Goal: Task Accomplishment & Management: Use online tool/utility

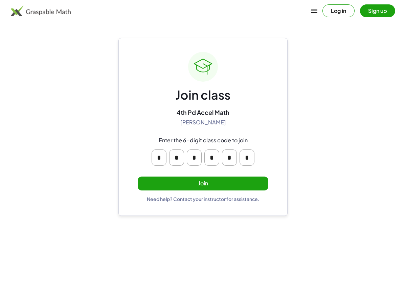
click at [196, 188] on button "Join" at bounding box center [203, 183] width 131 height 14
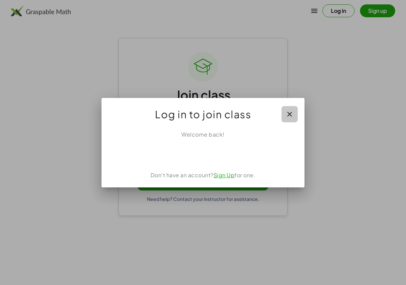
click at [289, 112] on icon "button" at bounding box center [290, 114] width 8 height 8
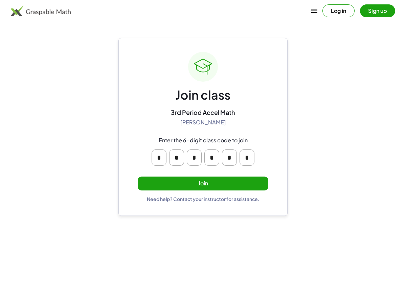
click at [221, 186] on button "Join" at bounding box center [203, 183] width 131 height 14
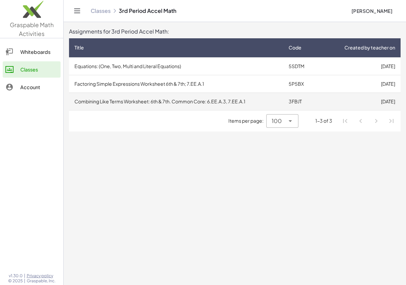
click at [165, 105] on td "Combining Like Terms Worksheet: 6th & 7th. Common Core: 6.EE.A.3, 7.EE.A.1" at bounding box center [176, 101] width 214 height 18
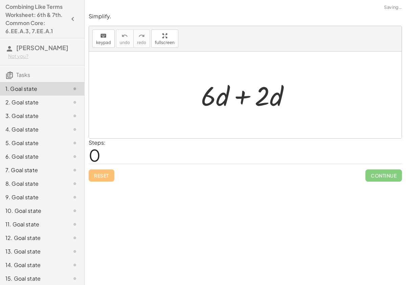
click at [168, 153] on div "Steps: 0" at bounding box center [245, 150] width 313 height 25
click at [101, 154] on div "Steps: 0" at bounding box center [97, 150] width 17 height 25
click at [106, 43] on span "keypad" at bounding box center [103, 42] width 15 height 5
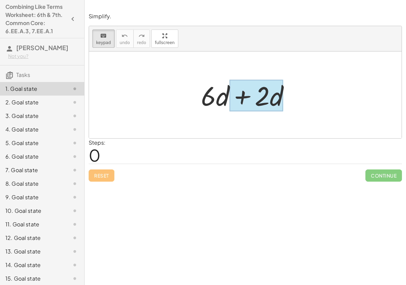
click at [276, 107] on div at bounding box center [256, 95] width 54 height 31
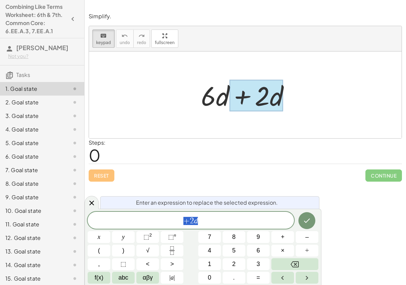
click at [232, 89] on div at bounding box center [256, 95] width 54 height 31
drag, startPoint x: 282, startPoint y: 92, endPoint x: 191, endPoint y: 83, distance: 91.5
click at [190, 83] on div "+ · 6 · d + · 2 · d" at bounding box center [245, 94] width 313 height 87
click at [191, 83] on div "+ · 6 · d + · 2 · d" at bounding box center [245, 95] width 109 height 38
click at [139, 70] on div at bounding box center [245, 94] width 313 height 87
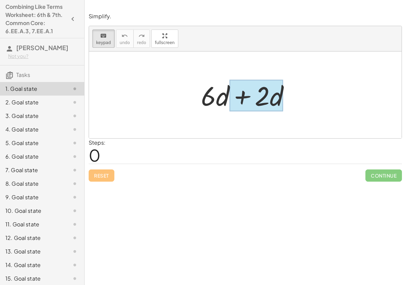
drag, startPoint x: 205, startPoint y: 99, endPoint x: 273, endPoint y: 98, distance: 68.7
click at [259, 90] on div at bounding box center [262, 95] width 15 height 31
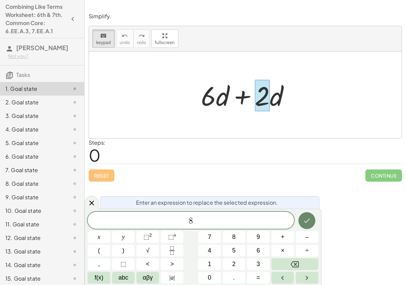
click at [307, 219] on icon "Done" at bounding box center [307, 220] width 8 height 8
click at [305, 219] on icon "Done" at bounding box center [307, 220] width 8 height 8
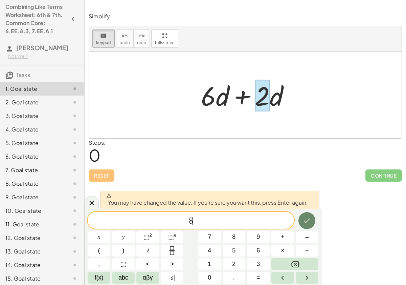
click at [302, 217] on button "Done" at bounding box center [306, 220] width 17 height 17
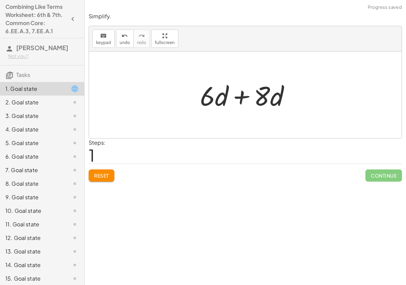
click at [236, 96] on div at bounding box center [248, 94] width 102 height 35
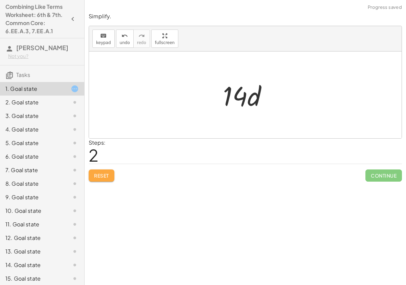
click at [108, 171] on button "Reset" at bounding box center [102, 175] width 26 height 12
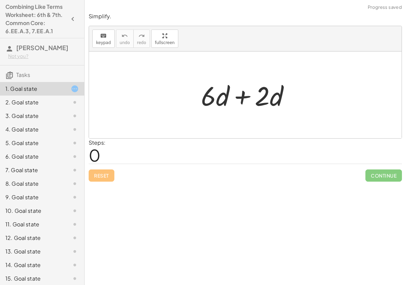
click at [239, 97] on div at bounding box center [248, 94] width 101 height 35
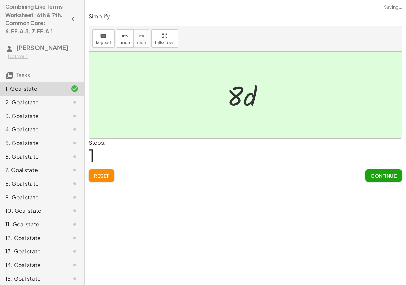
click at [365, 171] on button "Continue" at bounding box center [383, 175] width 37 height 12
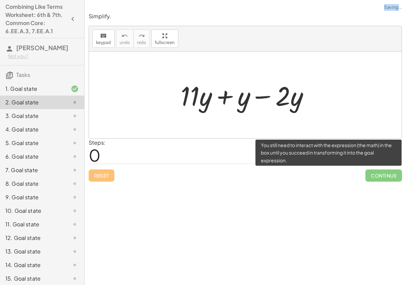
click at [365, 171] on span "Continue" at bounding box center [383, 175] width 37 height 12
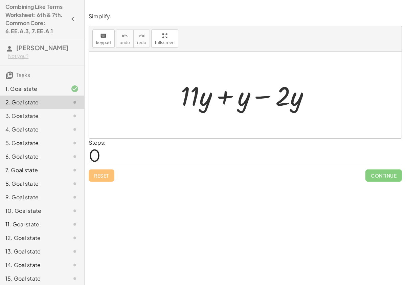
click at [259, 96] on div at bounding box center [247, 94] width 141 height 35
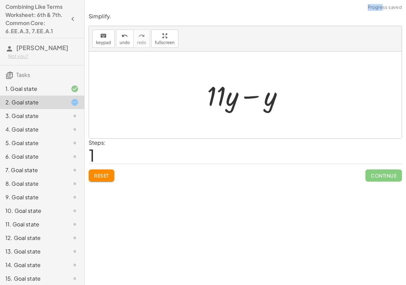
click at [248, 97] on div at bounding box center [248, 94] width 88 height 35
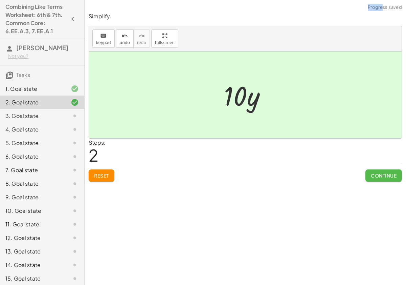
click at [371, 175] on span "Continue" at bounding box center [384, 175] width 26 height 6
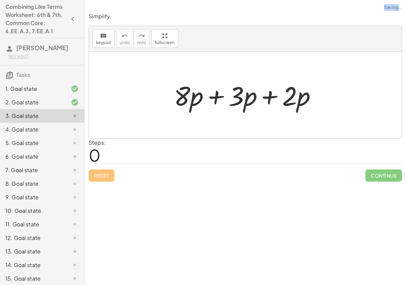
click at [272, 99] on div at bounding box center [248, 94] width 155 height 35
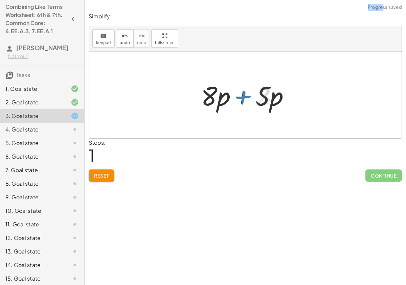
click at [233, 96] on div at bounding box center [248, 94] width 101 height 35
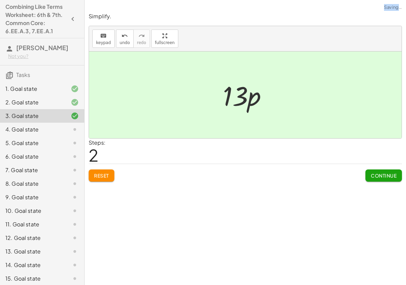
click at [391, 175] on span "Continue" at bounding box center [384, 175] width 26 height 6
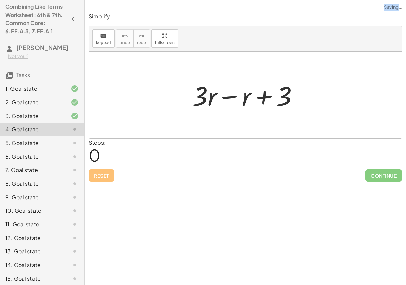
click at [231, 97] on div at bounding box center [248, 94] width 118 height 35
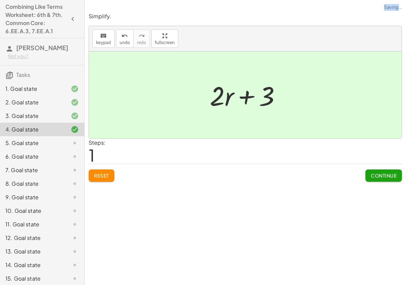
click at [384, 178] on span "Continue" at bounding box center [384, 175] width 26 height 6
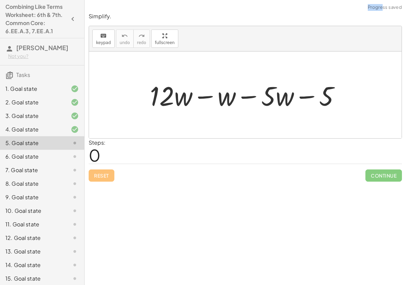
click at [206, 94] on div at bounding box center [248, 94] width 202 height 35
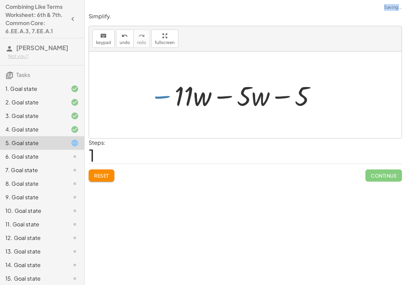
click at [228, 97] on div at bounding box center [247, 94] width 153 height 35
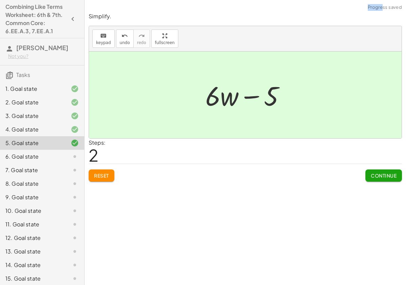
click at [379, 177] on span "Continue" at bounding box center [384, 175] width 26 height 6
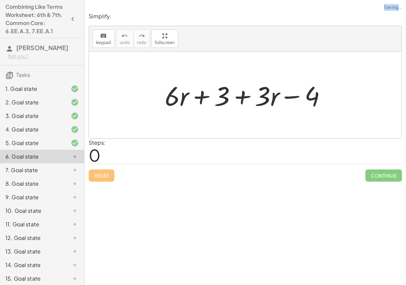
click at [203, 98] on div at bounding box center [247, 94] width 173 height 35
click at [246, 99] on div at bounding box center [247, 94] width 173 height 35
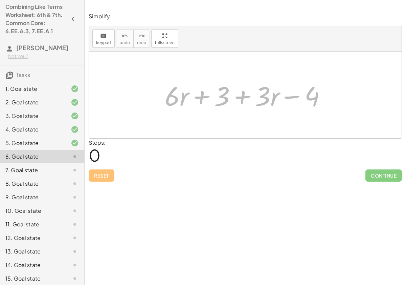
drag, startPoint x: 313, startPoint y: 96, endPoint x: 595, endPoint y: -452, distance: 616.7
click at [406, 0] on html "Combining Like Terms Worksheet: 6th & 7th. Common Core: 6.EE.A.3, 7.EE.A.1 Han …" at bounding box center [203, 142] width 406 height 285
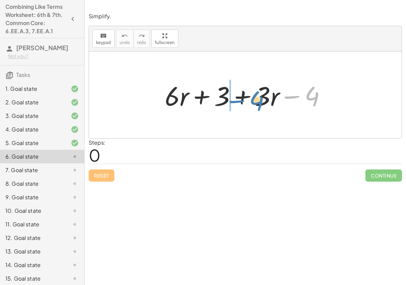
drag, startPoint x: 314, startPoint y: 95, endPoint x: 260, endPoint y: 98, distance: 53.9
click at [260, 99] on div at bounding box center [247, 94] width 173 height 35
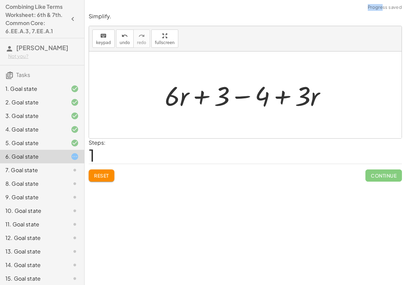
click at [243, 95] on div at bounding box center [247, 94] width 173 height 35
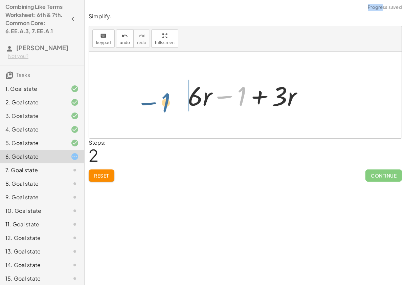
drag, startPoint x: 239, startPoint y: 94, endPoint x: 156, endPoint y: 97, distance: 83.0
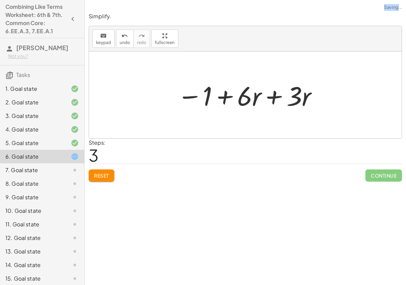
click at [265, 96] on div at bounding box center [248, 94] width 148 height 35
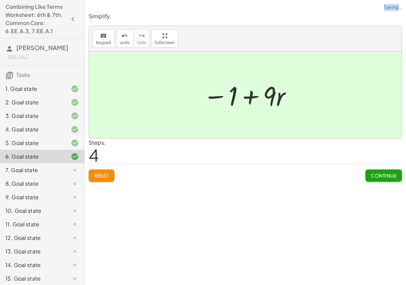
click at [390, 177] on span "Continue" at bounding box center [384, 175] width 26 height 6
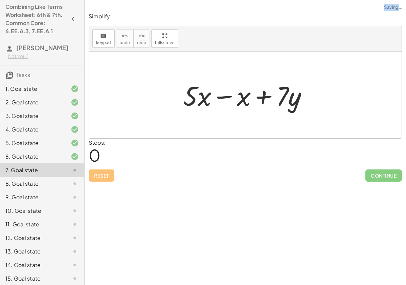
click at [223, 97] on div at bounding box center [248, 94] width 137 height 35
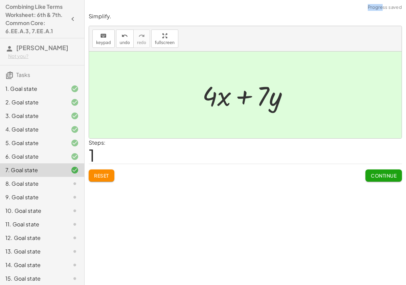
click at [384, 176] on span "Continue" at bounding box center [384, 175] width 26 height 6
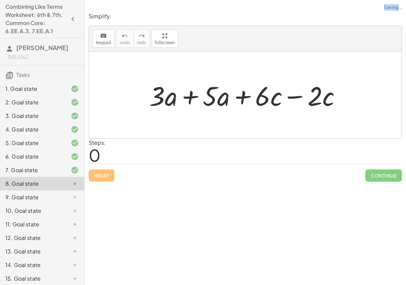
click at [189, 97] on div at bounding box center [248, 94] width 204 height 35
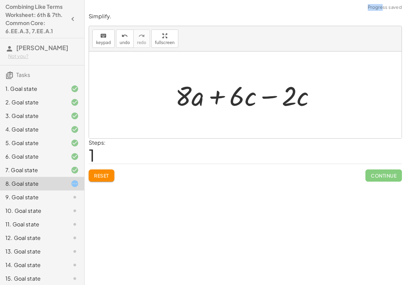
click at [269, 96] on div at bounding box center [248, 94] width 152 height 35
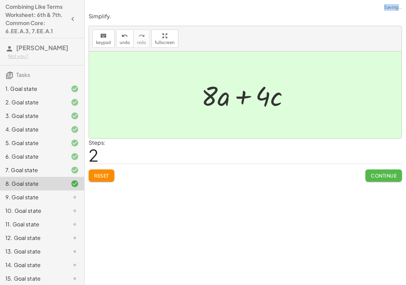
click at [377, 174] on span "Continue" at bounding box center [384, 175] width 26 height 6
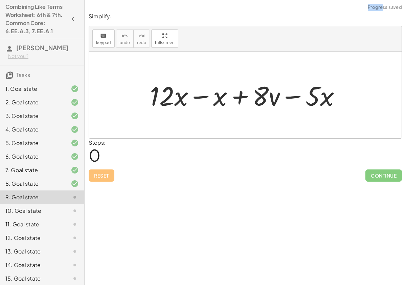
click at [203, 96] on div at bounding box center [248, 94] width 203 height 35
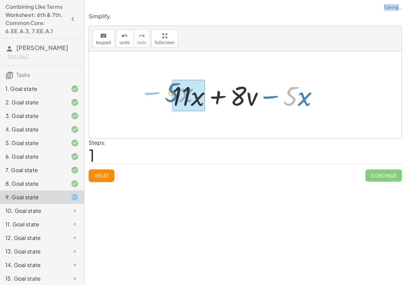
drag, startPoint x: 294, startPoint y: 97, endPoint x: 175, endPoint y: 93, distance: 119.2
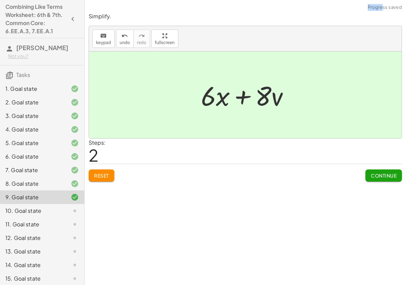
click at [372, 175] on span "Continue" at bounding box center [384, 175] width 26 height 6
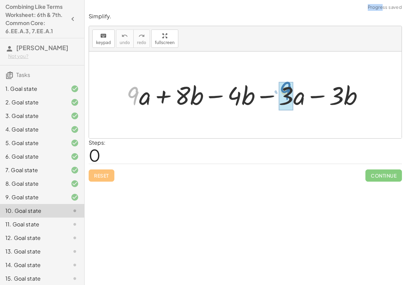
drag, startPoint x: 133, startPoint y: 92, endPoint x: 286, endPoint y: 84, distance: 152.8
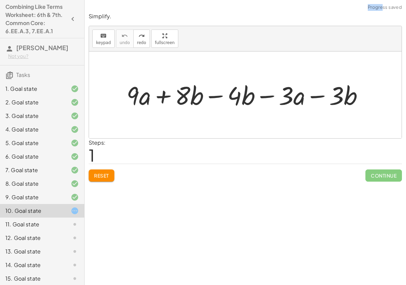
click at [213, 95] on div at bounding box center [247, 94] width 249 height 33
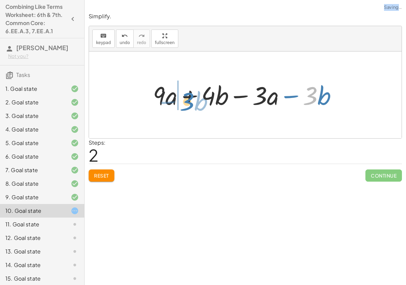
drag, startPoint x: 315, startPoint y: 97, endPoint x: 194, endPoint y: 102, distance: 121.2
click at [192, 103] on div at bounding box center [248, 94] width 197 height 33
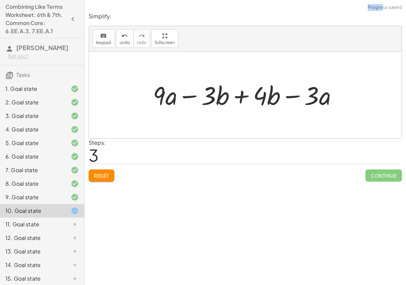
click at [236, 96] on div at bounding box center [248, 94] width 197 height 33
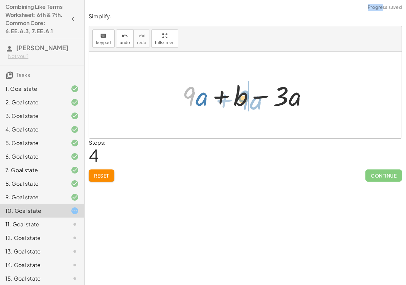
drag, startPoint x: 192, startPoint y: 94, endPoint x: 246, endPoint y: 99, distance: 54.0
click at [246, 97] on div at bounding box center [247, 94] width 137 height 35
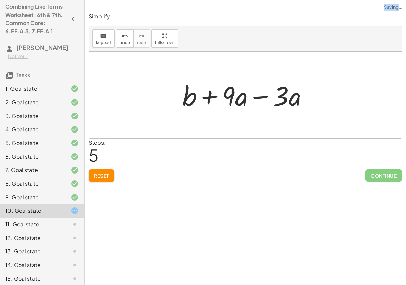
click at [260, 98] on div at bounding box center [247, 94] width 137 height 35
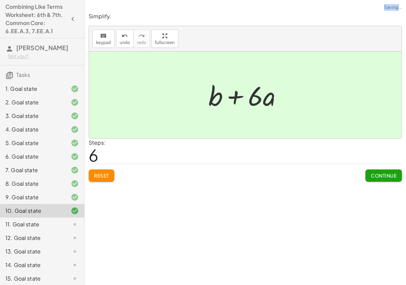
click at [380, 176] on span "Continue" at bounding box center [384, 175] width 26 height 6
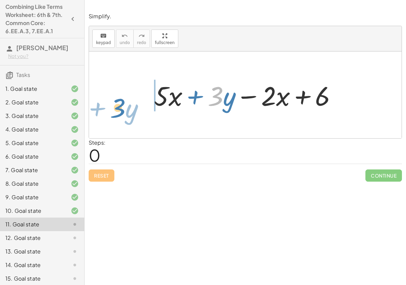
drag, startPoint x: 222, startPoint y: 94, endPoint x: 123, endPoint y: 106, distance: 99.2
click at [123, 106] on div "· 3 + · y + · 5 · x + · 3 · y − · 2 · x + 6" at bounding box center [245, 94] width 313 height 87
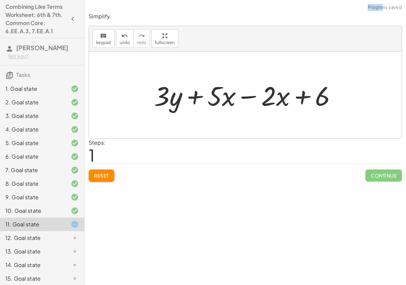
click at [244, 97] on div at bounding box center [248, 94] width 195 height 35
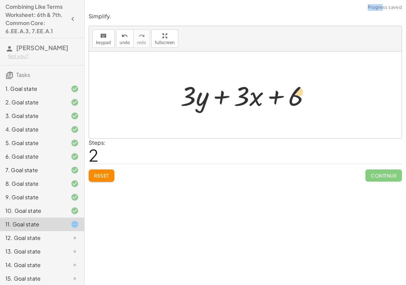
drag, startPoint x: 297, startPoint y: 98, endPoint x: 300, endPoint y: 92, distance: 6.4
click at [300, 93] on div at bounding box center [248, 94] width 142 height 35
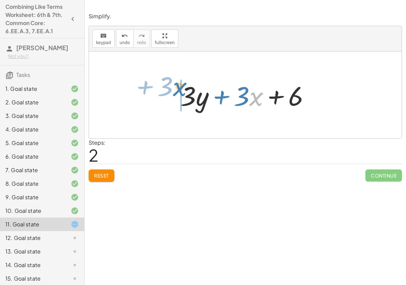
drag, startPoint x: 255, startPoint y: 99, endPoint x: 174, endPoint y: 93, distance: 81.8
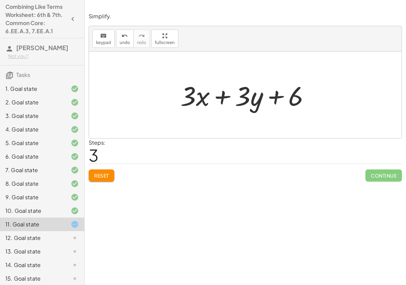
click at [254, 100] on div at bounding box center [248, 94] width 142 height 35
drag, startPoint x: 246, startPoint y: 96, endPoint x: 250, endPoint y: 97, distance: 4.1
click at [250, 97] on div at bounding box center [248, 94] width 142 height 35
click at [280, 98] on div at bounding box center [248, 94] width 142 height 35
click at [230, 99] on div at bounding box center [248, 94] width 142 height 35
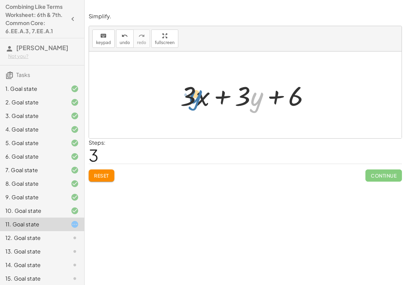
drag, startPoint x: 253, startPoint y: 98, endPoint x: 193, endPoint y: 94, distance: 60.4
click at [192, 95] on div at bounding box center [248, 94] width 142 height 35
drag, startPoint x: 249, startPoint y: 92, endPoint x: 196, endPoint y: 91, distance: 53.1
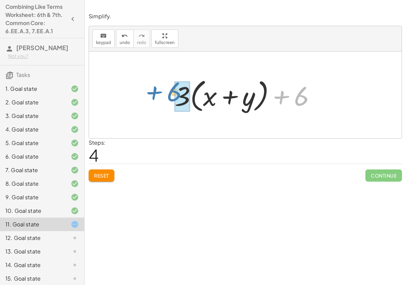
drag, startPoint x: 304, startPoint y: 98, endPoint x: 179, endPoint y: 92, distance: 125.0
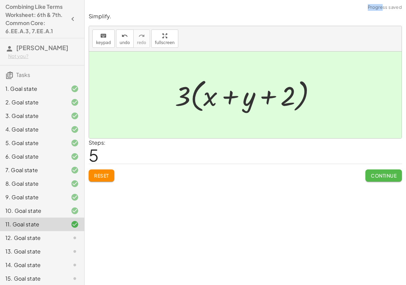
click at [383, 173] on span "Continue" at bounding box center [384, 175] width 26 height 6
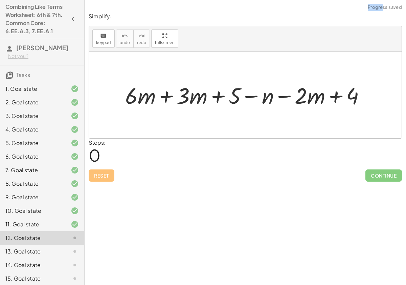
click at [170, 96] on div at bounding box center [248, 94] width 252 height 29
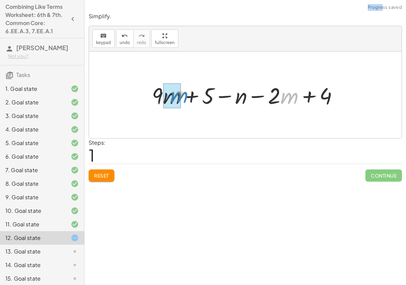
drag, startPoint x: 288, startPoint y: 98, endPoint x: 177, endPoint y: 97, distance: 111.0
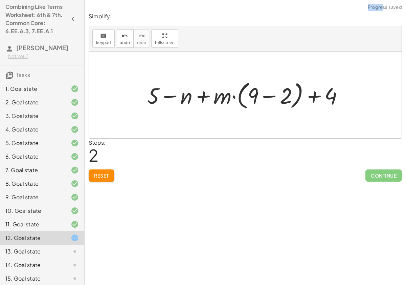
click at [103, 174] on span "Reset" at bounding box center [101, 175] width 15 height 6
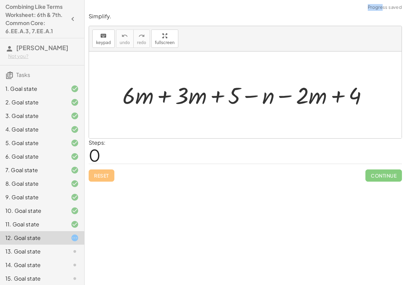
click at [167, 99] on div at bounding box center [247, 95] width 257 height 30
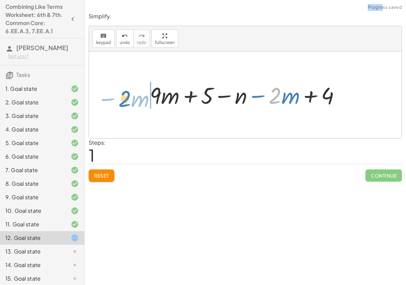
drag, startPoint x: 275, startPoint y: 93, endPoint x: 125, endPoint y: 95, distance: 149.9
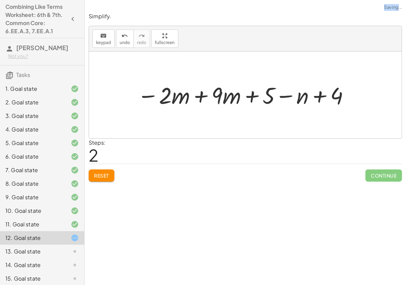
click at [199, 94] on div at bounding box center [244, 95] width 220 height 30
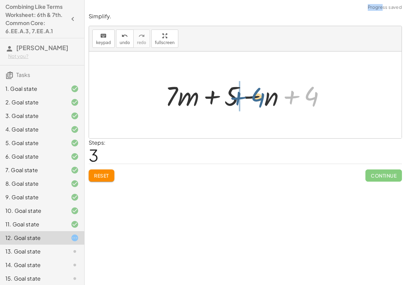
drag, startPoint x: 314, startPoint y: 96, endPoint x: 250, endPoint y: 98, distance: 64.0
click at [250, 98] on div at bounding box center [248, 94] width 172 height 35
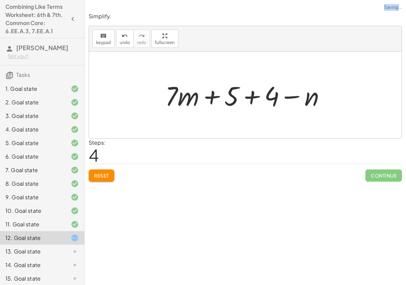
click at [251, 97] on div at bounding box center [248, 94] width 172 height 35
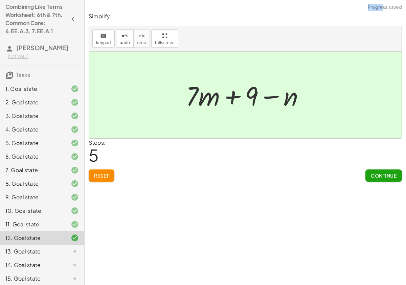
click at [394, 180] on button "Continue" at bounding box center [383, 175] width 37 height 12
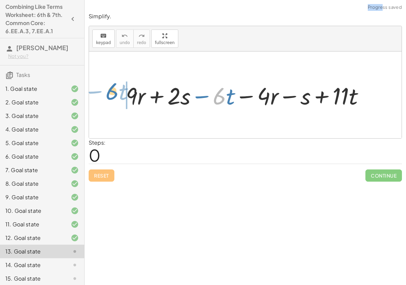
drag, startPoint x: 219, startPoint y: 94, endPoint x: 113, endPoint y: 88, distance: 106.5
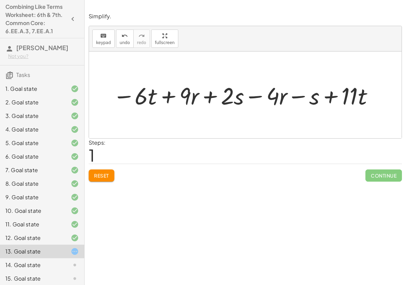
drag, startPoint x: 233, startPoint y: 95, endPoint x: 710, endPoint y: -515, distance: 774.8
click at [406, 0] on html "Combining Like Terms Worksheet: 6th & 7th. Common Core: 6.EE.A.3, 7.EE.A.1 Han …" at bounding box center [203, 142] width 406 height 285
drag, startPoint x: 229, startPoint y: 99, endPoint x: 290, endPoint y: 108, distance: 61.1
click at [290, 107] on div at bounding box center [243, 94] width 269 height 31
click at [208, 92] on div at bounding box center [243, 94] width 269 height 31
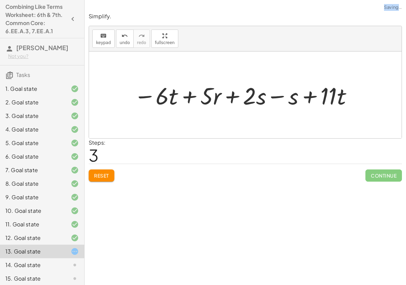
click at [288, 95] on div at bounding box center [243, 94] width 227 height 31
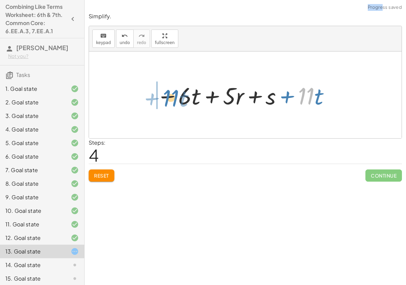
drag, startPoint x: 311, startPoint y: 94, endPoint x: 176, endPoint y: 96, distance: 135.4
click at [176, 96] on div at bounding box center [244, 94] width 182 height 31
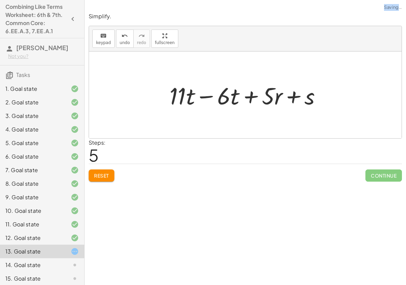
click at [201, 94] on div at bounding box center [248, 94] width 164 height 31
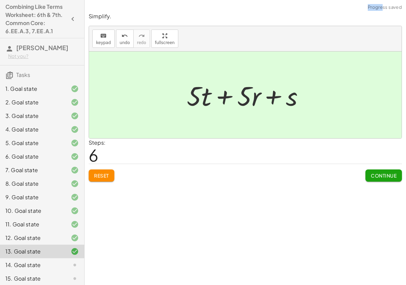
click at [384, 174] on span "Continue" at bounding box center [384, 175] width 26 height 6
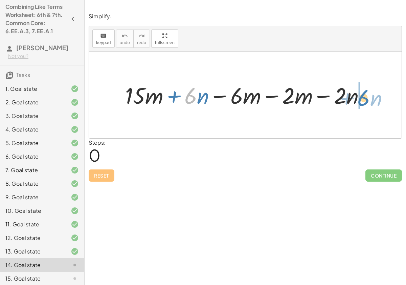
drag, startPoint x: 188, startPoint y: 92, endPoint x: 360, endPoint y: 95, distance: 171.9
click at [361, 95] on div at bounding box center [248, 95] width 252 height 30
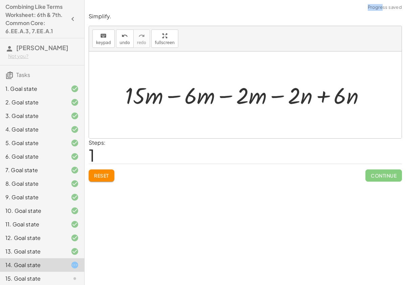
click at [324, 95] on div at bounding box center [248, 95] width 252 height 30
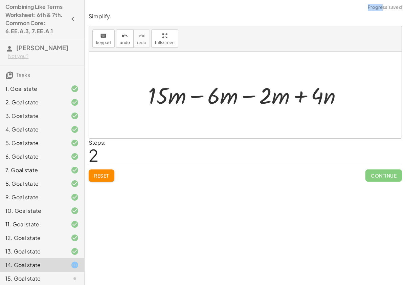
click at [245, 96] on div at bounding box center [248, 95] width 206 height 30
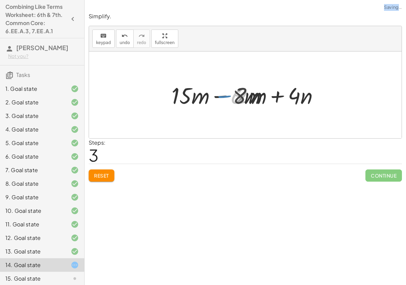
click at [222, 98] on div at bounding box center [247, 95] width 155 height 30
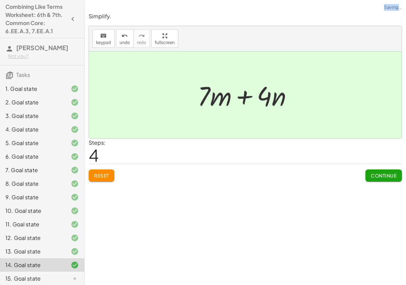
click at [377, 176] on span "Continue" at bounding box center [384, 175] width 26 height 6
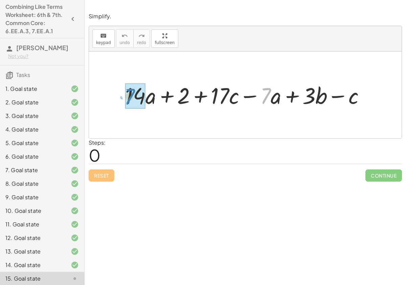
drag, startPoint x: 267, startPoint y: 95, endPoint x: 132, endPoint y: 95, distance: 135.0
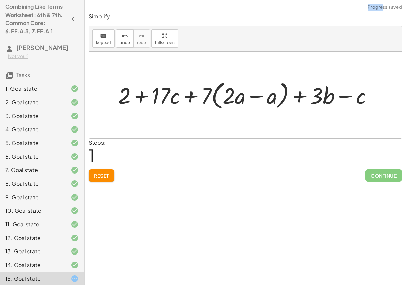
scroll to position [3, 0]
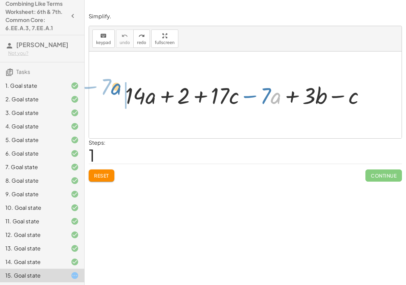
drag, startPoint x: 276, startPoint y: 97, endPoint x: 117, endPoint y: 88, distance: 160.0
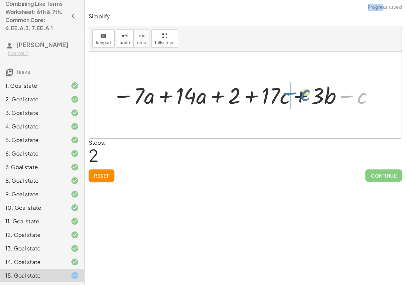
drag, startPoint x: 362, startPoint y: 96, endPoint x: 306, endPoint y: 93, distance: 56.6
click at [306, 93] on div at bounding box center [243, 95] width 269 height 30
click at [300, 95] on div at bounding box center [243, 95] width 269 height 30
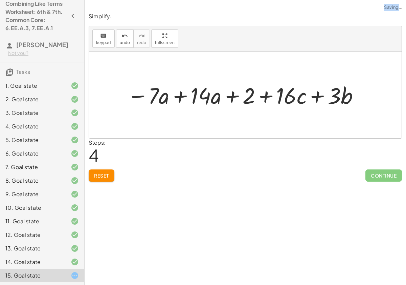
click at [177, 99] on div at bounding box center [244, 95] width 240 height 30
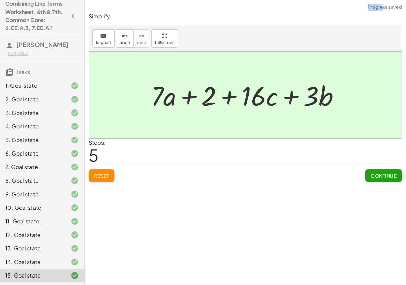
click at [377, 172] on button "Continue" at bounding box center [383, 175] width 37 height 12
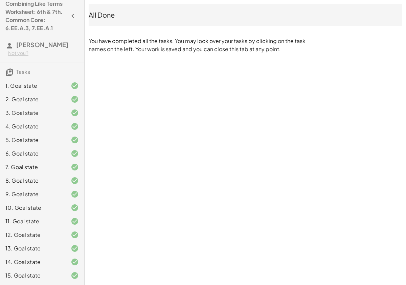
scroll to position [0, 0]
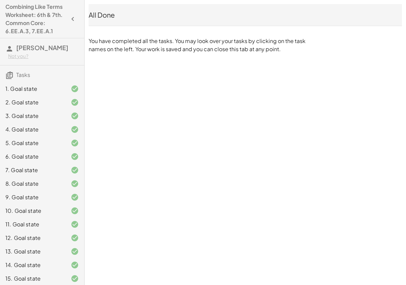
click at [24, 48] on span "[PERSON_NAME]" at bounding box center [42, 48] width 52 height 8
click at [70, 20] on icon "button" at bounding box center [73, 19] width 8 height 8
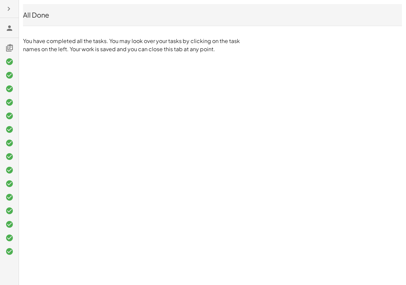
click at [5, 7] on icon "button" at bounding box center [9, 9] width 8 height 8
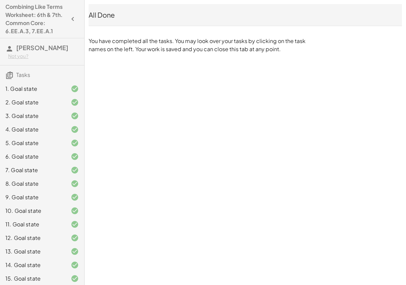
click at [21, 20] on h4 "Combining Like Terms Worksheet: 6th & 7th. Common Core: 6.EE.A.3, 7.EE.A.1" at bounding box center [35, 19] width 61 height 32
click at [8, 49] on icon at bounding box center [9, 49] width 8 height 8
click at [131, 51] on p "You have completed all the tasks. You may look over your tasks by clicking on t…" at bounding box center [199, 45] width 220 height 16
click at [113, 18] on div "All Done" at bounding box center [245, 14] width 313 height 9
click at [25, 12] on h4 "Combining Like Terms Worksheet: 6th & 7th. Common Core: 6.EE.A.3, 7.EE.A.1" at bounding box center [35, 19] width 61 height 32
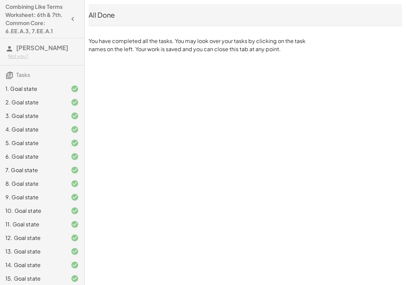
click at [26, 46] on span "[PERSON_NAME]" at bounding box center [42, 48] width 52 height 8
click at [37, 32] on h4 "Combining Like Terms Worksheet: 6th & 7th. Common Core: 6.EE.A.3, 7.EE.A.1" at bounding box center [35, 19] width 61 height 32
click at [72, 18] on icon "button" at bounding box center [73, 19] width 8 height 8
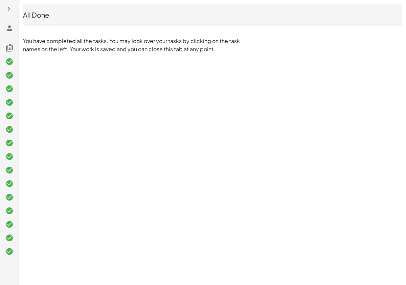
click at [8, 7] on icon "button" at bounding box center [9, 9] width 8 height 8
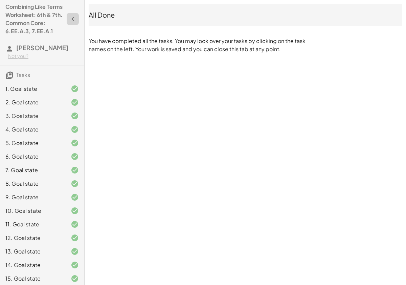
click at [71, 20] on icon "button" at bounding box center [73, 19] width 8 height 8
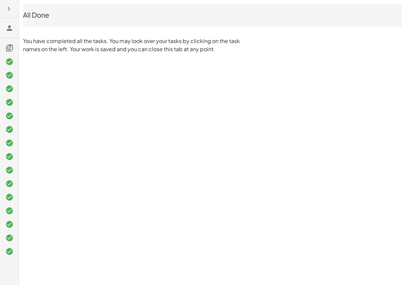
click at [10, 9] on icon "button" at bounding box center [9, 9] width 8 height 8
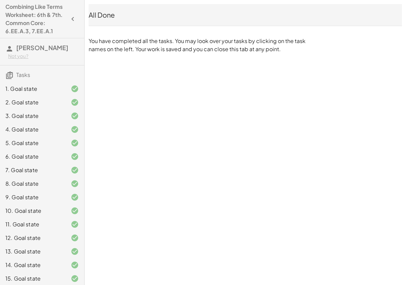
click at [57, 86] on div "1. Goal state" at bounding box center [32, 89] width 54 height 8
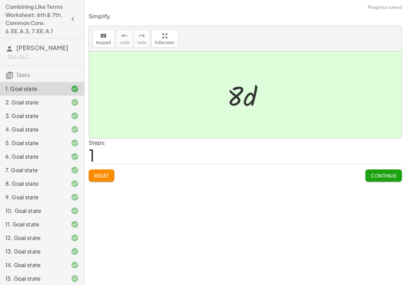
click at [26, 75] on span "Tasks" at bounding box center [23, 74] width 14 height 7
click at [7, 74] on icon at bounding box center [9, 75] width 8 height 8
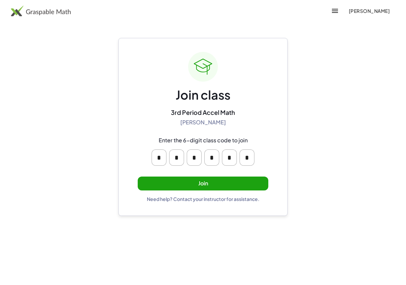
click at [223, 178] on button "Join" at bounding box center [203, 183] width 131 height 14
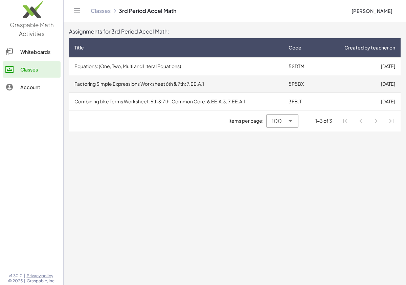
click at [160, 82] on td "Factoring Simple Expressions Worksheet 6th & 7th; 7.EE.A.1" at bounding box center [176, 84] width 214 height 18
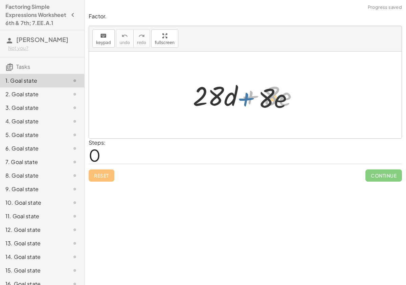
drag, startPoint x: 252, startPoint y: 96, endPoint x: 248, endPoint y: 97, distance: 4.2
click at [248, 98] on div at bounding box center [248, 94] width 117 height 35
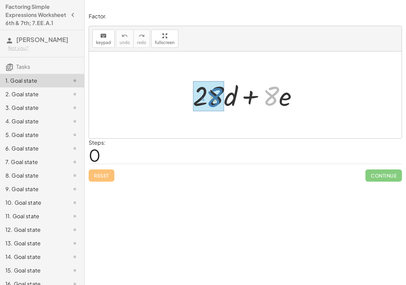
drag, startPoint x: 275, startPoint y: 95, endPoint x: 218, endPoint y: 97, distance: 56.9
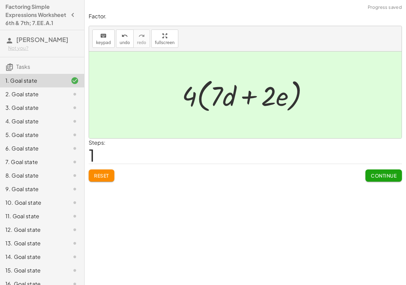
click at [377, 176] on span "Continue" at bounding box center [384, 175] width 26 height 6
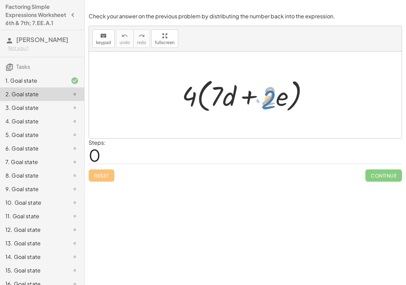
click at [269, 103] on div at bounding box center [248, 94] width 139 height 39
drag, startPoint x: 285, startPoint y: 102, endPoint x: 289, endPoint y: 100, distance: 4.4
click at [287, 103] on div at bounding box center [248, 94] width 139 height 39
click at [249, 98] on div at bounding box center [248, 94] width 139 height 39
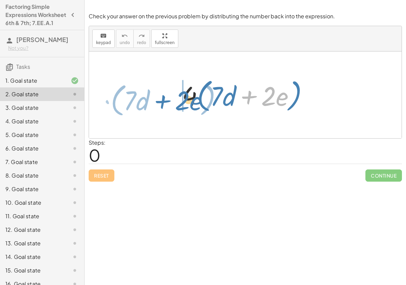
drag, startPoint x: 250, startPoint y: 97, endPoint x: 163, endPoint y: 101, distance: 86.4
click at [163, 101] on div "+ · 2 · e · ( + · 7 · d ) · 4 · ( + · 7 · d + · 2 · e )" at bounding box center [245, 94] width 313 height 87
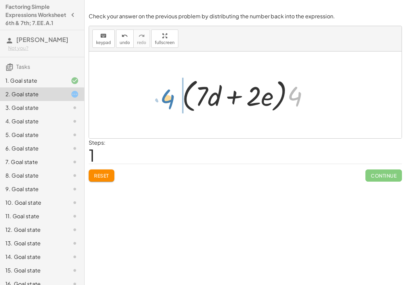
drag, startPoint x: 294, startPoint y: 93, endPoint x: 168, endPoint y: 92, distance: 125.9
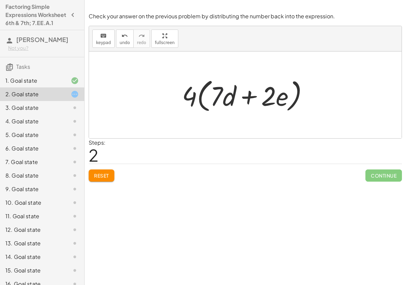
click at [218, 99] on div at bounding box center [248, 94] width 139 height 39
click at [225, 97] on div at bounding box center [248, 94] width 139 height 39
click at [23, 85] on div "1. Goal state" at bounding box center [32, 80] width 54 height 8
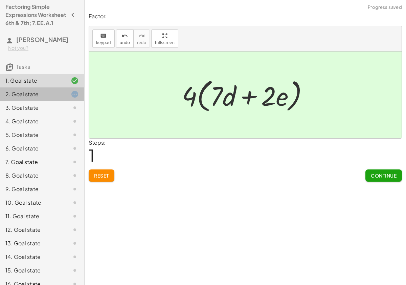
click at [30, 98] on div "2. Goal state" at bounding box center [32, 94] width 54 height 8
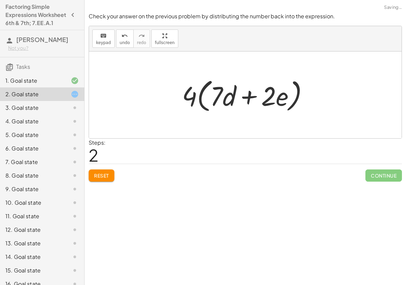
click at [243, 99] on div at bounding box center [248, 94] width 139 height 39
drag, startPoint x: 282, startPoint y: 98, endPoint x: 231, endPoint y: 97, distance: 51.4
click at [231, 97] on div at bounding box center [248, 94] width 139 height 39
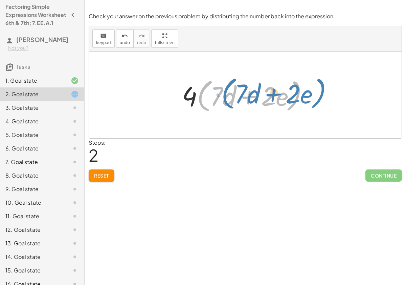
drag, startPoint x: 296, startPoint y: 85, endPoint x: 320, endPoint y: 80, distance: 24.8
click at [320, 81] on div "· 4 · ( + · 7 · d + · 2 · e ) · ( + · 7 · d + · 2 · e ) · 4 · ( + · 7 · d + · 2…" at bounding box center [245, 94] width 313 height 87
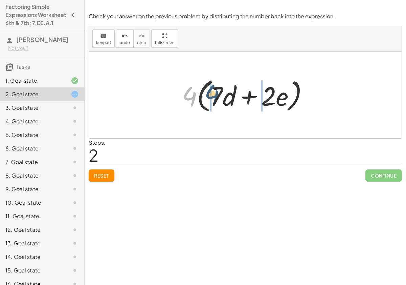
drag, startPoint x: 188, startPoint y: 98, endPoint x: 212, endPoint y: 96, distance: 23.1
click at [212, 96] on div at bounding box center [248, 94] width 139 height 39
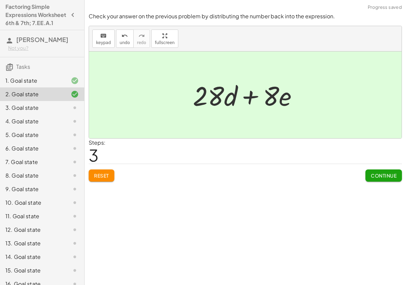
click at [379, 176] on span "Continue" at bounding box center [384, 175] width 26 height 6
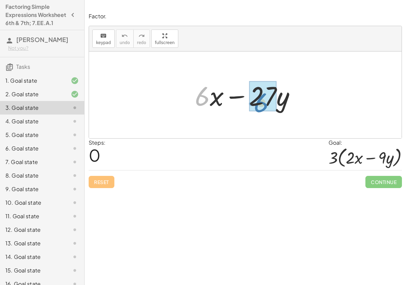
drag, startPoint x: 205, startPoint y: 98, endPoint x: 265, endPoint y: 99, distance: 59.9
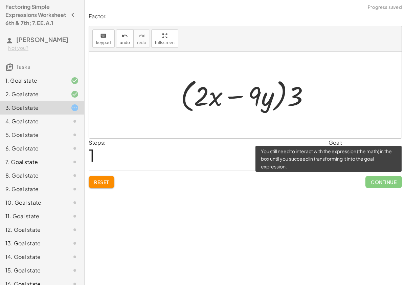
click at [382, 184] on span "Continue" at bounding box center [383, 182] width 37 height 12
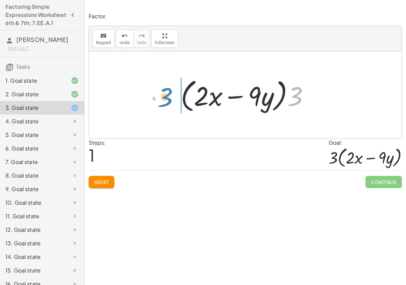
drag, startPoint x: 299, startPoint y: 98, endPoint x: 170, endPoint y: 96, distance: 129.6
click at [169, 97] on div "+ · 6 · x − · 27 · y + · 3 · 2 · x − · 3 · 9 · y · 3 + · · x − · y 3 · 2 · 9 · …" at bounding box center [245, 94] width 313 height 87
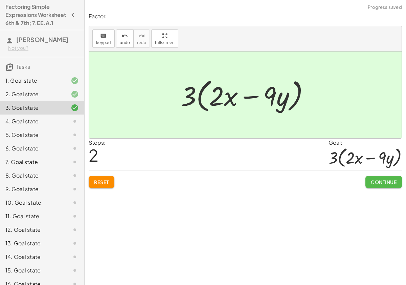
click at [378, 183] on span "Continue" at bounding box center [384, 182] width 26 height 6
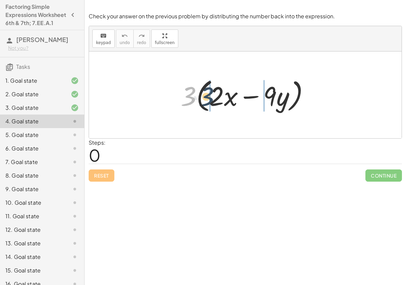
drag, startPoint x: 194, startPoint y: 93, endPoint x: 212, endPoint y: 94, distance: 17.9
click at [212, 94] on div at bounding box center [247, 94] width 141 height 39
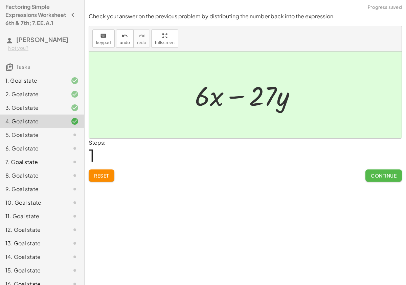
click at [390, 171] on button "Continue" at bounding box center [383, 175] width 37 height 12
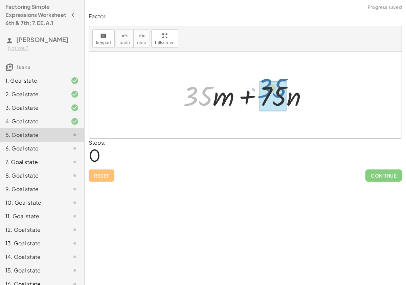
drag, startPoint x: 200, startPoint y: 94, endPoint x: 274, endPoint y: 86, distance: 74.6
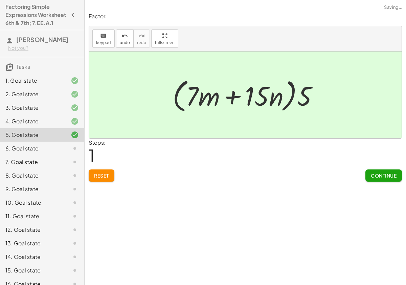
click at [378, 176] on span "Continue" at bounding box center [384, 175] width 26 height 6
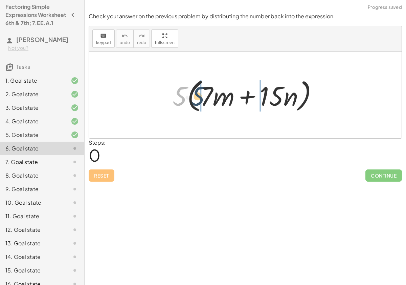
drag, startPoint x: 187, startPoint y: 97, endPoint x: 212, endPoint y: 97, distance: 25.1
click at [212, 97] on div at bounding box center [248, 94] width 158 height 39
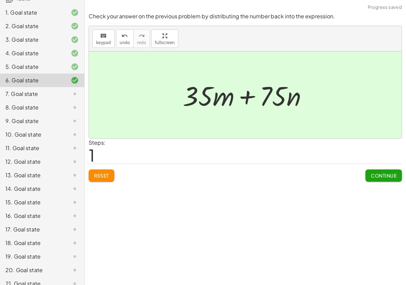
scroll to position [98, 0]
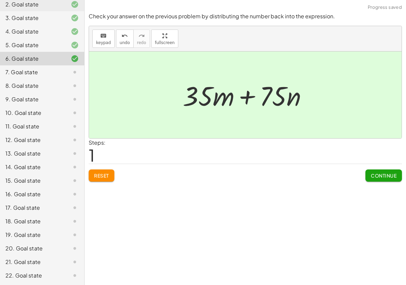
click at [386, 175] on span "Continue" at bounding box center [384, 175] width 26 height 6
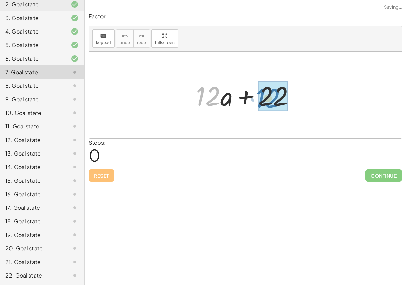
drag, startPoint x: 201, startPoint y: 96, endPoint x: 262, endPoint y: 96, distance: 60.9
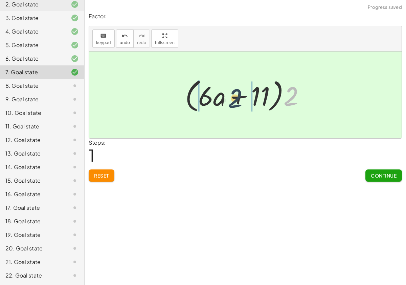
drag, startPoint x: 292, startPoint y: 96, endPoint x: 233, endPoint y: 98, distance: 58.3
click at [233, 98] on div at bounding box center [248, 94] width 132 height 39
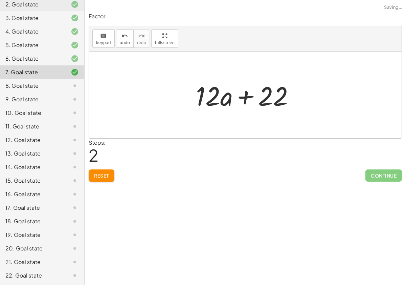
click at [0, 0] on div "Factor. keyboard keypad undo undo redo redo fullscreen + · 12 · a + 22 + · 2 · …" at bounding box center [0, 0] width 0 height 0
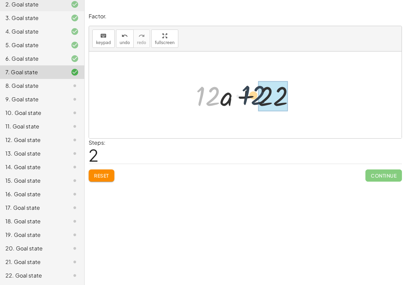
drag, startPoint x: 211, startPoint y: 94, endPoint x: 271, endPoint y: 93, distance: 59.6
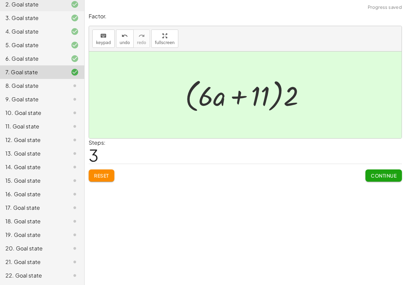
click at [378, 173] on span "Continue" at bounding box center [384, 175] width 26 height 6
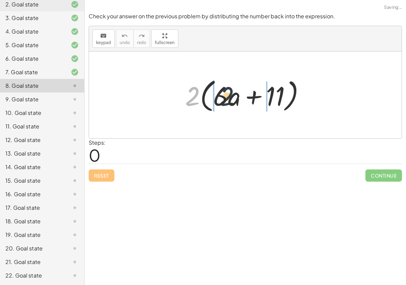
drag, startPoint x: 197, startPoint y: 96, endPoint x: 238, endPoint y: 96, distance: 40.3
click at [238, 96] on div at bounding box center [248, 94] width 132 height 39
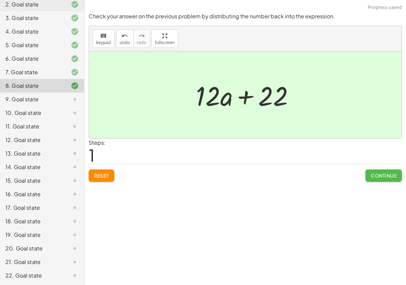
click at [370, 180] on button "Continue" at bounding box center [383, 175] width 37 height 12
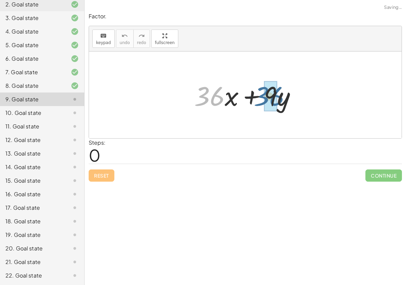
drag, startPoint x: 209, startPoint y: 94, endPoint x: 271, endPoint y: 96, distance: 61.6
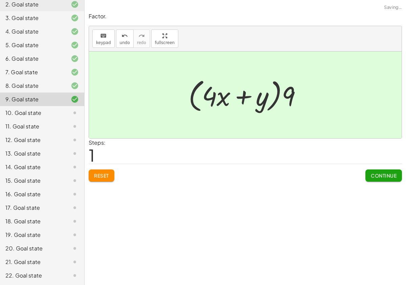
click at [378, 174] on span "Continue" at bounding box center [384, 175] width 26 height 6
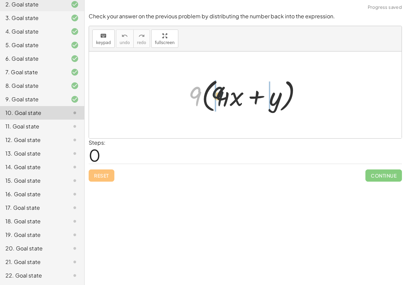
drag, startPoint x: 196, startPoint y: 95, endPoint x: 237, endPoint y: 95, distance: 41.0
click at [237, 95] on div at bounding box center [248, 94] width 126 height 39
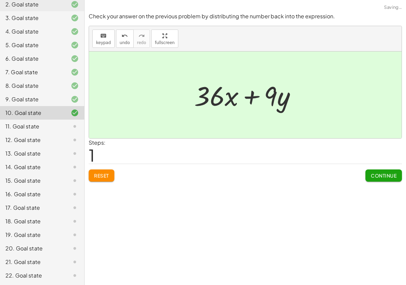
click at [379, 176] on span "Continue" at bounding box center [384, 175] width 26 height 6
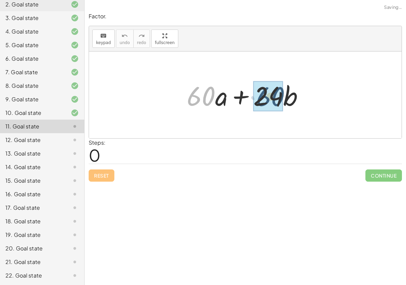
drag, startPoint x: 207, startPoint y: 93, endPoint x: 282, endPoint y: 94, distance: 74.5
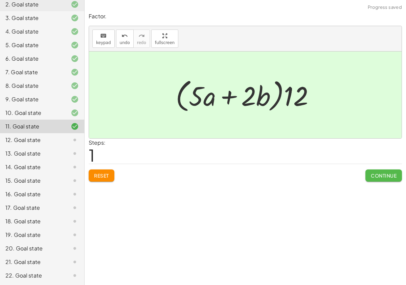
click at [379, 180] on button "Continue" at bounding box center [383, 175] width 37 height 12
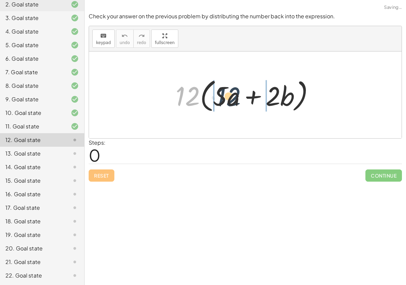
drag, startPoint x: 192, startPoint y: 96, endPoint x: 237, endPoint y: 96, distance: 45.0
click at [237, 96] on div at bounding box center [247, 94] width 151 height 39
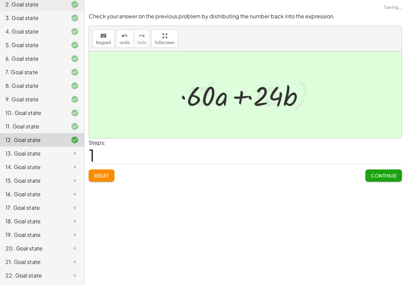
click at [388, 177] on span "Continue" at bounding box center [384, 175] width 26 height 6
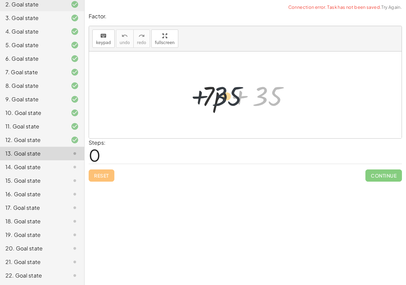
drag, startPoint x: 272, startPoint y: 101, endPoint x: 226, endPoint y: 101, distance: 46.7
click at [224, 100] on div at bounding box center [247, 94] width 99 height 35
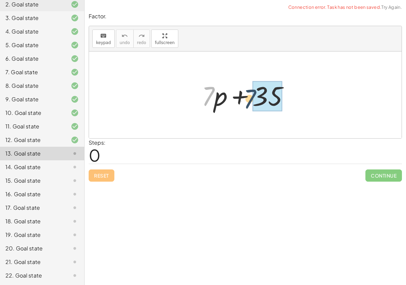
drag, startPoint x: 213, startPoint y: 92, endPoint x: 261, endPoint y: 97, distance: 49.0
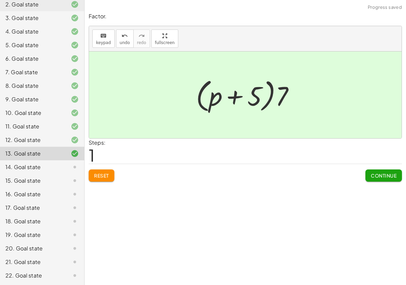
click at [382, 173] on span "Continue" at bounding box center [384, 175] width 26 height 6
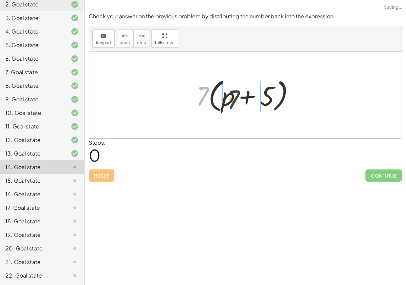
drag, startPoint x: 203, startPoint y: 97, endPoint x: 236, endPoint y: 101, distance: 33.3
click at [236, 101] on div at bounding box center [248, 94] width 111 height 39
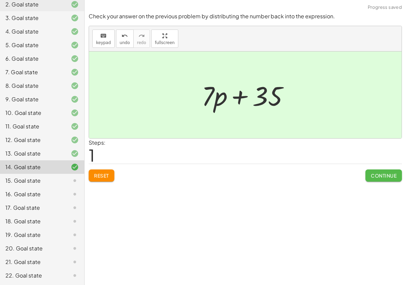
click at [380, 171] on button "Continue" at bounding box center [383, 175] width 37 height 12
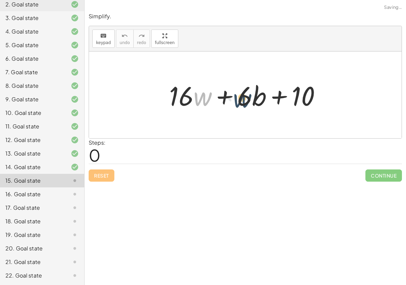
drag, startPoint x: 196, startPoint y: 99, endPoint x: 241, endPoint y: 97, distance: 45.0
click at [241, 99] on div at bounding box center [248, 94] width 164 height 35
drag, startPoint x: 171, startPoint y: 94, endPoint x: 257, endPoint y: 104, distance: 86.8
click at [258, 104] on div at bounding box center [248, 94] width 164 height 35
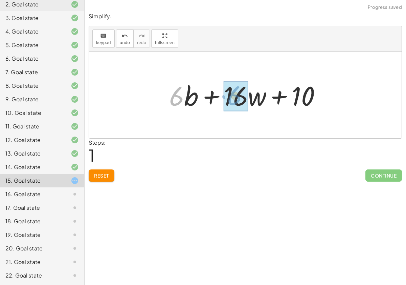
drag, startPoint x: 184, startPoint y: 97, endPoint x: 243, endPoint y: 97, distance: 58.5
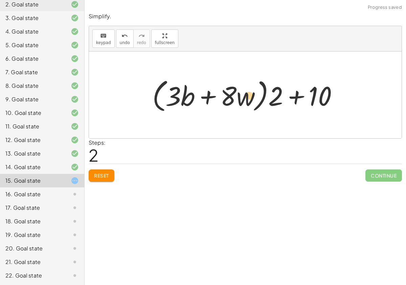
drag, startPoint x: 321, startPoint y: 98, endPoint x: 250, endPoint y: 96, distance: 71.1
click at [250, 97] on div at bounding box center [248, 94] width 198 height 39
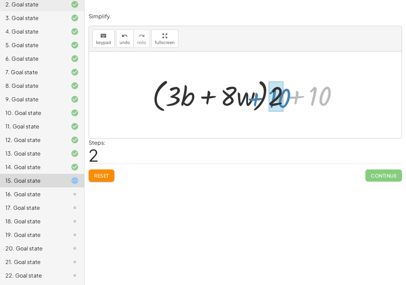
drag, startPoint x: 328, startPoint y: 96, endPoint x: 288, endPoint y: 95, distance: 40.6
click at [288, 96] on div at bounding box center [248, 94] width 198 height 39
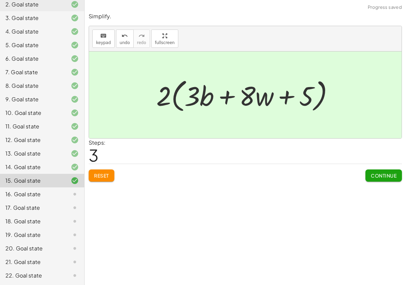
click at [372, 178] on span "Continue" at bounding box center [384, 175] width 26 height 6
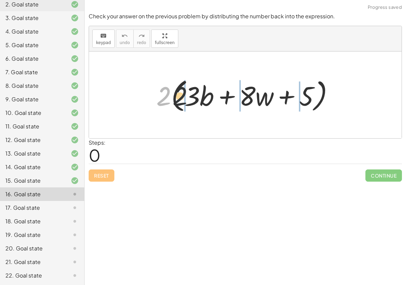
drag, startPoint x: 161, startPoint y: 94, endPoint x: 192, endPoint y: 94, distance: 31.1
click at [193, 94] on div at bounding box center [248, 94] width 190 height 39
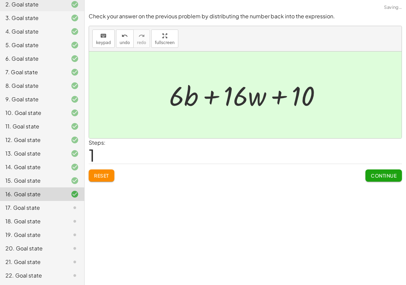
click at [386, 176] on span "Continue" at bounding box center [384, 175] width 26 height 6
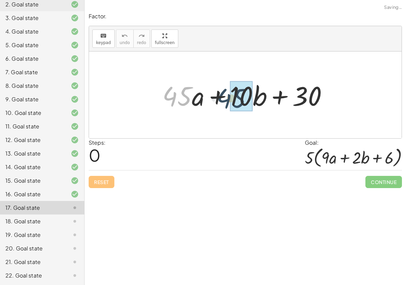
drag, startPoint x: 181, startPoint y: 92, endPoint x: 244, endPoint y: 90, distance: 63.3
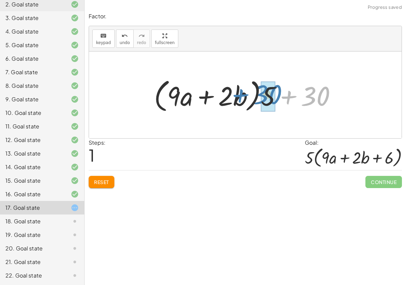
drag, startPoint x: 318, startPoint y: 96, endPoint x: 272, endPoint y: 93, distance: 46.1
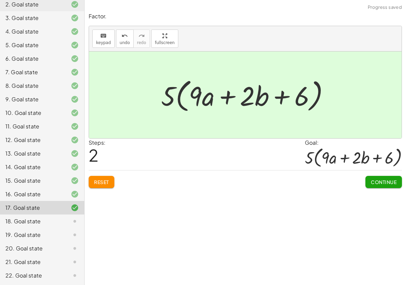
click at [382, 179] on span "Continue" at bounding box center [384, 182] width 26 height 6
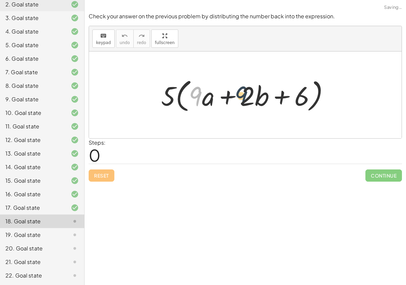
drag, startPoint x: 201, startPoint y: 100, endPoint x: 253, endPoint y: 98, distance: 52.8
click at [254, 98] on div at bounding box center [248, 94] width 180 height 39
drag, startPoint x: 165, startPoint y: 95, endPoint x: 194, endPoint y: 95, distance: 29.1
click at [195, 95] on div at bounding box center [248, 94] width 180 height 39
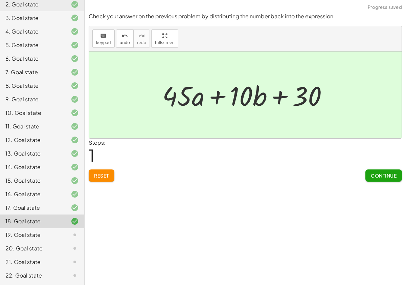
click at [376, 177] on span "Continue" at bounding box center [384, 175] width 26 height 6
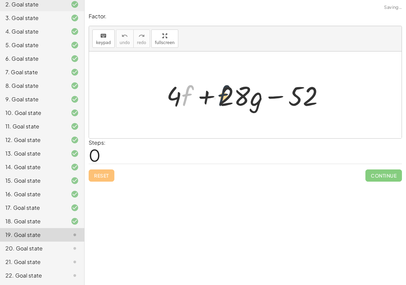
drag, startPoint x: 184, startPoint y: 97, endPoint x: 228, endPoint y: 97, distance: 44.0
click at [228, 97] on div at bounding box center [248, 94] width 170 height 35
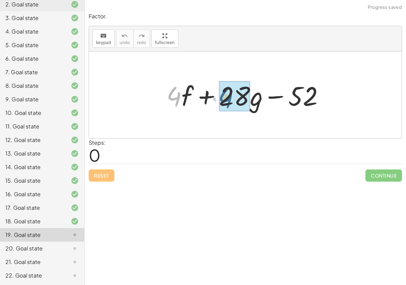
drag, startPoint x: 177, startPoint y: 96, endPoint x: 229, endPoint y: 97, distance: 51.8
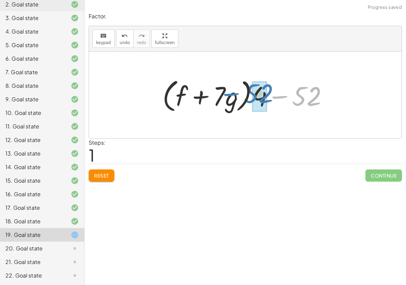
drag, startPoint x: 313, startPoint y: 101, endPoint x: 265, endPoint y: 97, distance: 47.9
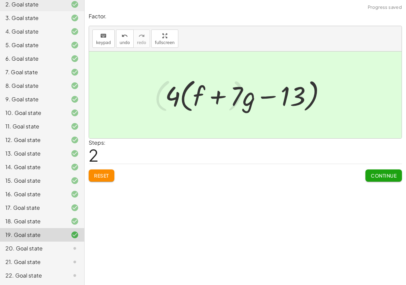
click at [378, 174] on span "Continue" at bounding box center [384, 175] width 26 height 6
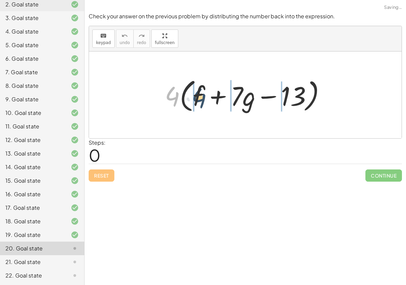
drag, startPoint x: 171, startPoint y: 94, endPoint x: 198, endPoint y: 95, distance: 27.4
click at [198, 95] on div at bounding box center [247, 94] width 173 height 39
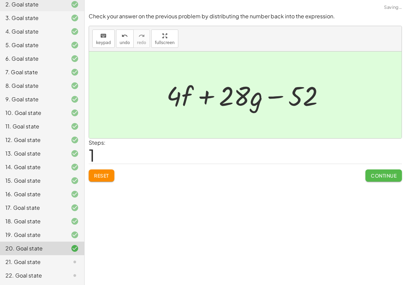
click at [372, 172] on button "Continue" at bounding box center [383, 175] width 37 height 12
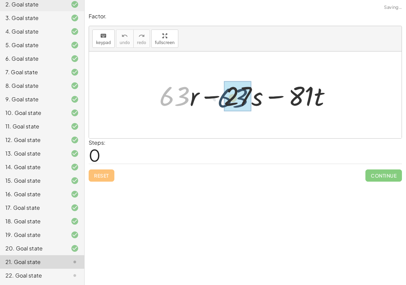
drag, startPoint x: 180, startPoint y: 96, endPoint x: 261, endPoint y: 100, distance: 80.3
click at [257, 99] on div at bounding box center [248, 94] width 184 height 35
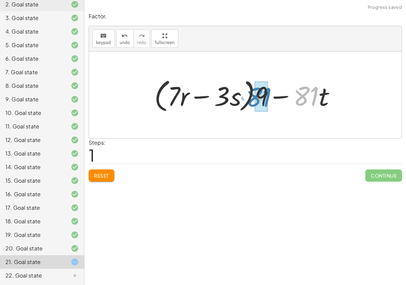
drag, startPoint x: 310, startPoint y: 94, endPoint x: 263, endPoint y: 95, distance: 46.4
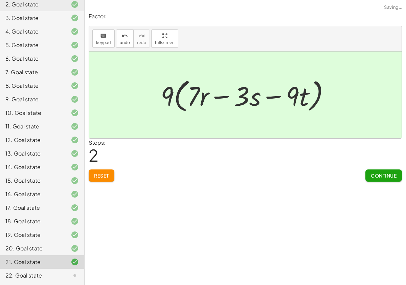
click at [375, 173] on span "Continue" at bounding box center [384, 175] width 26 height 6
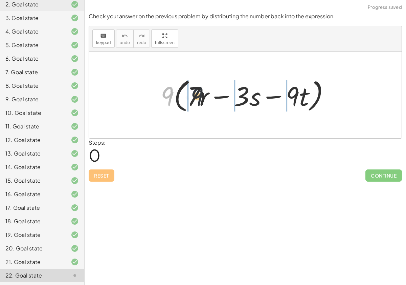
drag, startPoint x: 168, startPoint y: 99, endPoint x: 207, endPoint y: 98, distance: 38.9
click at [207, 98] on div at bounding box center [247, 94] width 181 height 39
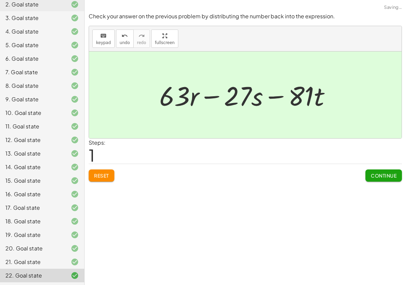
click at [378, 180] on button "Continue" at bounding box center [383, 175] width 37 height 12
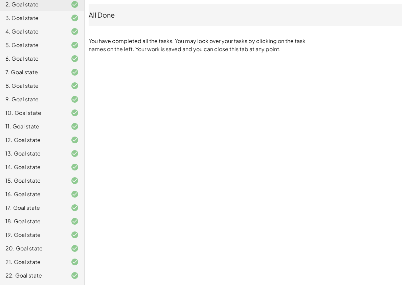
click at [100, 10] on div "All Done" at bounding box center [245, 15] width 313 height 22
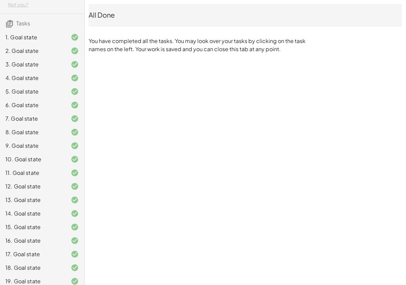
scroll to position [0, 0]
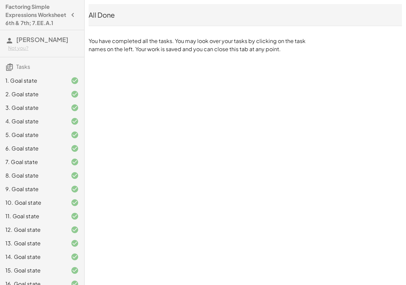
click at [25, 70] on span "Tasks" at bounding box center [23, 66] width 14 height 7
click at [13, 71] on icon at bounding box center [9, 67] width 8 height 8
click at [18, 101] on div "1. Goal state" at bounding box center [42, 108] width 84 height 14
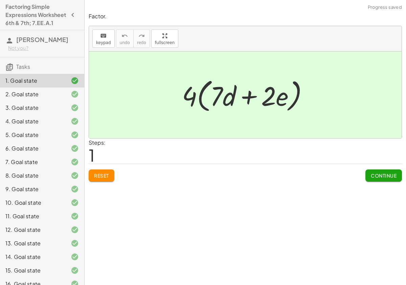
click at [15, 71] on h3 "Tasks" at bounding box center [42, 64] width 84 height 14
click at [21, 57] on hr at bounding box center [42, 57] width 84 height 0
click at [24, 43] on span "[PERSON_NAME]" at bounding box center [42, 40] width 52 height 8
click at [6, 71] on icon at bounding box center [9, 67] width 8 height 8
click at [71, 19] on icon "button" at bounding box center [73, 15] width 8 height 8
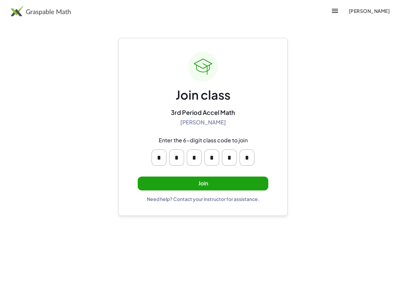
click at [233, 176] on button "Join" at bounding box center [203, 183] width 131 height 14
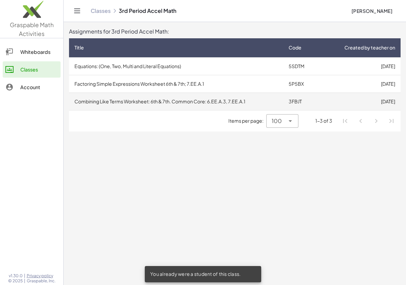
click at [225, 99] on td "Combining Like Terms Worksheet: 6th & 7th. Common Core: 6.EE.A.3, 7.EE.A.1" at bounding box center [176, 101] width 214 height 18
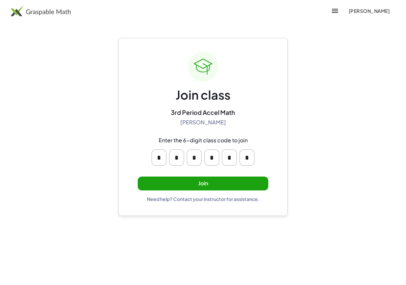
click at [207, 183] on button "Join" at bounding box center [203, 183] width 131 height 14
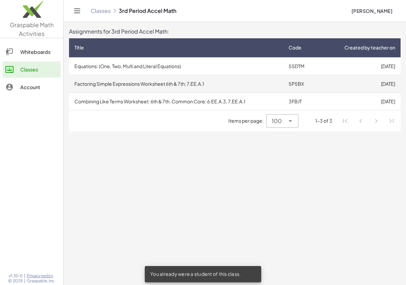
click at [290, 84] on td "5P5BX" at bounding box center [301, 84] width 36 height 18
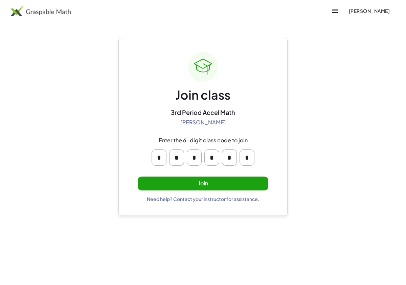
click at [213, 183] on button "Join" at bounding box center [203, 183] width 131 height 14
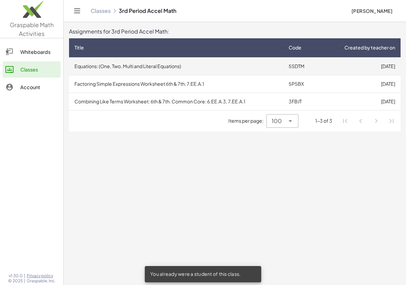
click at [188, 74] on td "Equations: (One, Two, Multi and Literal Equations)" at bounding box center [176, 66] width 214 height 18
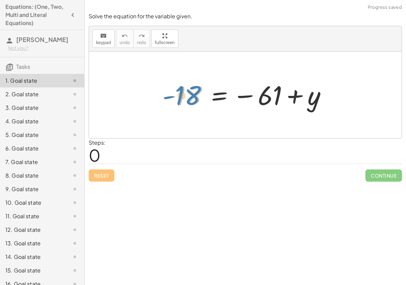
click at [187, 96] on div at bounding box center [247, 95] width 175 height 34
drag, startPoint x: 274, startPoint y: 99, endPoint x: 199, endPoint y: 95, distance: 74.6
click at [199, 96] on div at bounding box center [247, 95] width 175 height 34
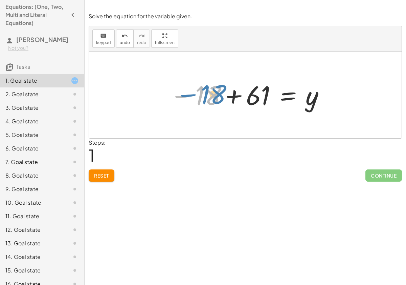
drag, startPoint x: 206, startPoint y: 100, endPoint x: 203, endPoint y: 97, distance: 4.6
click at [203, 98] on div at bounding box center [247, 95] width 162 height 34
click at [230, 97] on div at bounding box center [247, 95] width 162 height 34
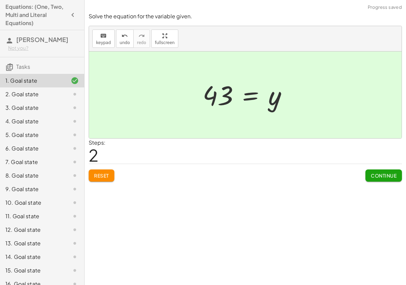
click at [381, 177] on span "Continue" at bounding box center [384, 175] width 26 height 6
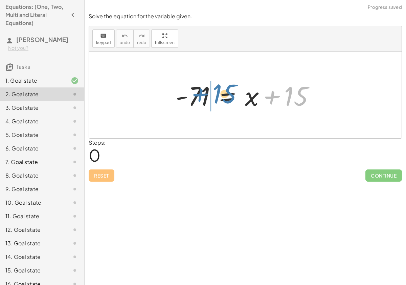
drag, startPoint x: 289, startPoint y: 99, endPoint x: 212, endPoint y: 95, distance: 76.6
click at [212, 95] on div at bounding box center [247, 94] width 151 height 35
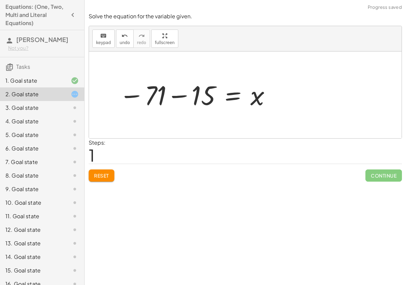
click at [174, 95] on div at bounding box center [195, 95] width 159 height 34
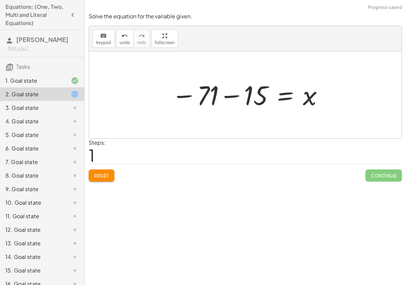
click at [223, 97] on div at bounding box center [247, 95] width 159 height 34
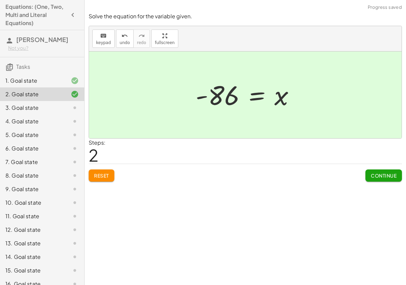
click at [371, 174] on span "Continue" at bounding box center [384, 175] width 26 height 6
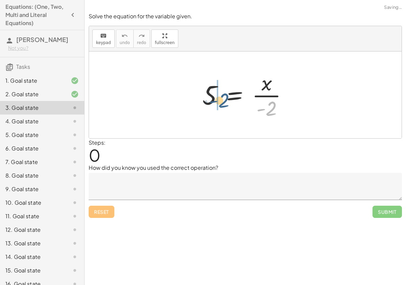
drag, startPoint x: 270, startPoint y: 111, endPoint x: 218, endPoint y: 99, distance: 53.3
click at [218, 99] on div at bounding box center [247, 95] width 97 height 52
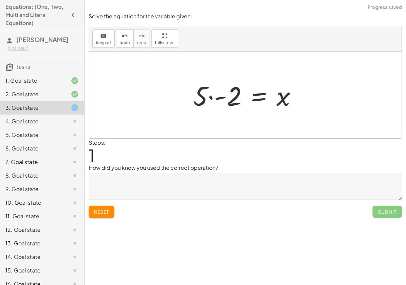
click at [214, 97] on div at bounding box center [248, 94] width 116 height 35
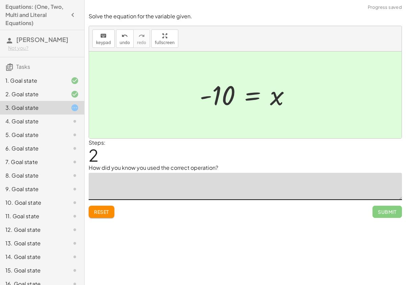
click at [244, 179] on textarea at bounding box center [245, 186] width 313 height 27
type textarea "**********"
click at [382, 208] on button "Submit" at bounding box center [387, 211] width 29 height 12
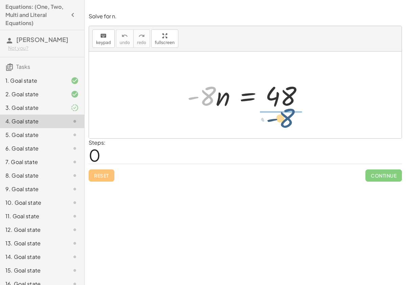
drag, startPoint x: 206, startPoint y: 99, endPoint x: 291, endPoint y: 120, distance: 87.1
click at [290, 120] on div "· - 8 · - 8 · n = 48" at bounding box center [245, 94] width 313 height 87
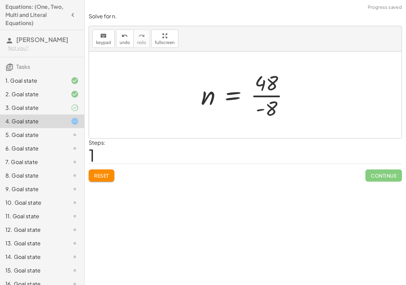
click at [269, 91] on div at bounding box center [248, 95] width 101 height 52
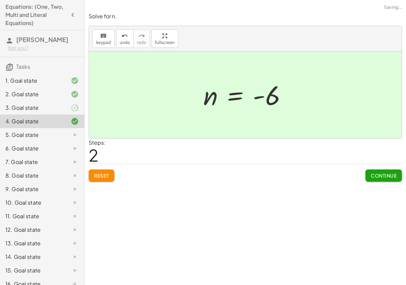
click at [371, 176] on span "Continue" at bounding box center [384, 175] width 26 height 6
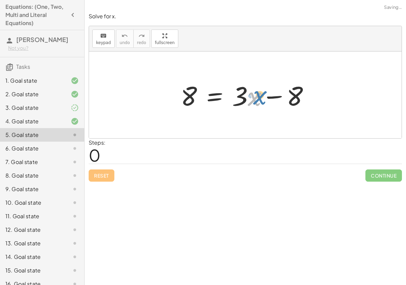
drag, startPoint x: 252, startPoint y: 99, endPoint x: 268, endPoint y: 101, distance: 16.3
click at [269, 101] on div at bounding box center [247, 94] width 141 height 35
drag, startPoint x: 298, startPoint y: 90, endPoint x: 211, endPoint y: 87, distance: 87.0
click at [211, 88] on div at bounding box center [247, 94] width 141 height 35
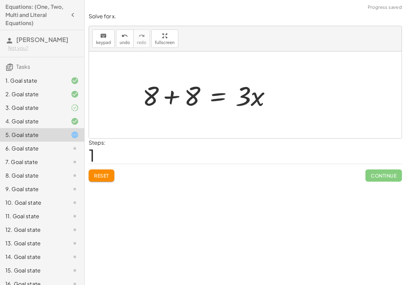
click at [173, 94] on div "8 = + · 3 · x − 8 8 = · 3 · x 8 + +" at bounding box center [207, 95] width 150 height 38
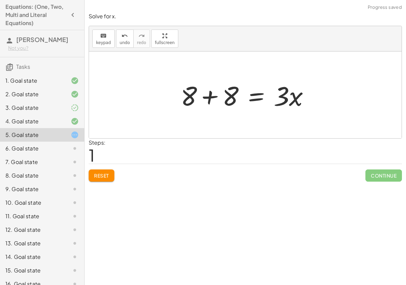
click at [219, 95] on div at bounding box center [247, 94] width 141 height 35
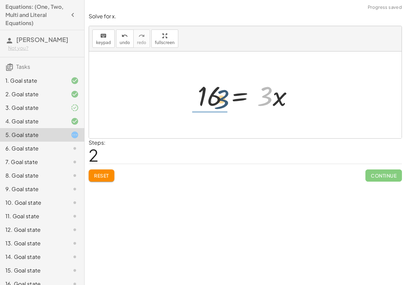
drag, startPoint x: 270, startPoint y: 99, endPoint x: 210, endPoint y: 105, distance: 59.8
click at [210, 105] on div at bounding box center [248, 94] width 108 height 35
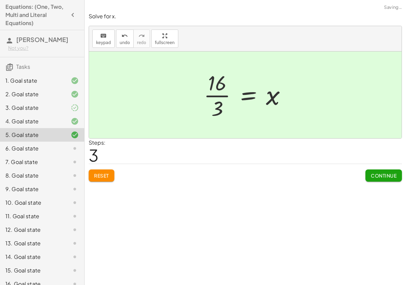
click at [207, 94] on div at bounding box center [247, 95] width 95 height 52
click at [212, 95] on div at bounding box center [247, 95] width 95 height 52
drag, startPoint x: 221, startPoint y: 106, endPoint x: 267, endPoint y: 94, distance: 47.5
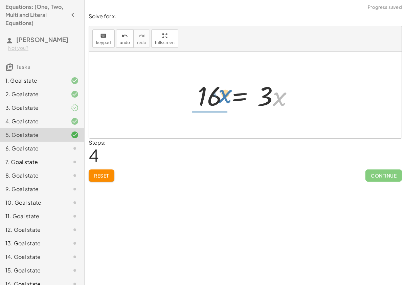
drag, startPoint x: 277, startPoint y: 98, endPoint x: 223, endPoint y: 93, distance: 54.7
click at [223, 93] on div at bounding box center [248, 94] width 108 height 35
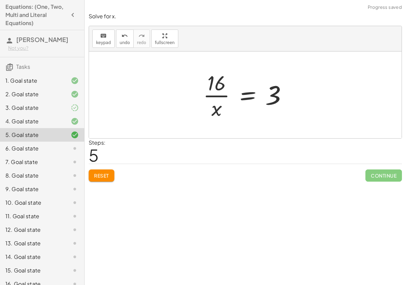
click at [218, 94] on div at bounding box center [248, 95] width 96 height 52
click at [123, 43] on span "undo" at bounding box center [125, 42] width 10 height 5
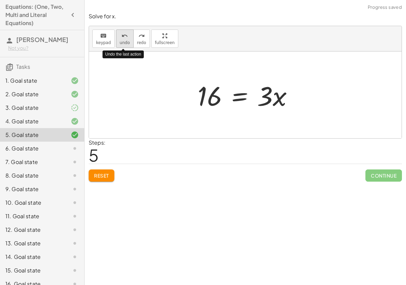
click at [123, 43] on span "undo" at bounding box center [125, 42] width 10 height 5
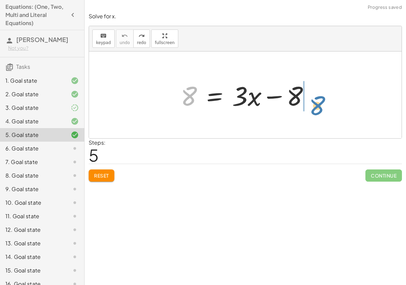
drag, startPoint x: 188, startPoint y: 97, endPoint x: 315, endPoint y: 105, distance: 126.8
click at [316, 106] on div at bounding box center [247, 94] width 141 height 35
click at [312, 96] on div at bounding box center [270, 94] width 180 height 35
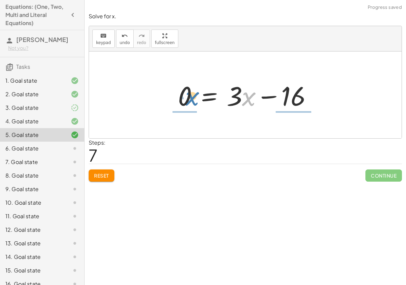
drag, startPoint x: 247, startPoint y: 101, endPoint x: 190, endPoint y: 101, distance: 57.2
click at [190, 101] on div at bounding box center [248, 94] width 146 height 35
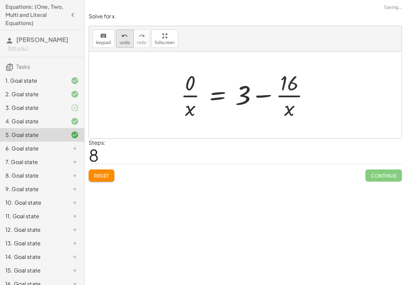
click at [122, 40] on button "undo undo" at bounding box center [125, 38] width 18 height 18
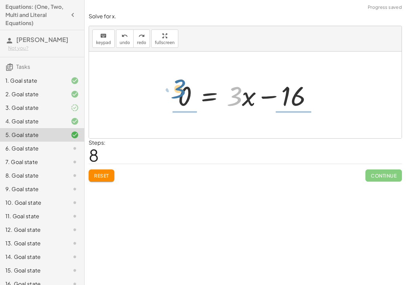
drag, startPoint x: 237, startPoint y: 95, endPoint x: 178, endPoint y: 87, distance: 59.5
click at [178, 87] on div at bounding box center [248, 94] width 146 height 35
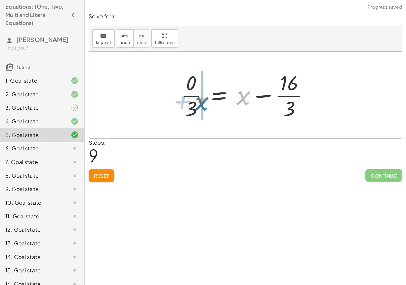
drag, startPoint x: 242, startPoint y: 99, endPoint x: 199, endPoint y: 106, distance: 42.8
click at [199, 106] on div at bounding box center [248, 95] width 140 height 52
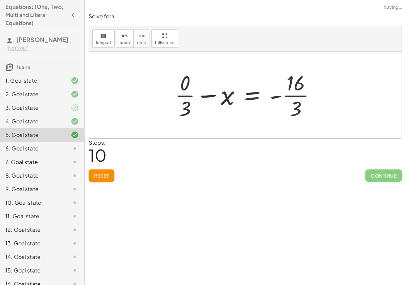
click at [199, 94] on div at bounding box center [248, 95] width 153 height 52
click at [205, 97] on div at bounding box center [248, 95] width 153 height 52
click at [105, 170] on button "Reset" at bounding box center [102, 175] width 26 height 12
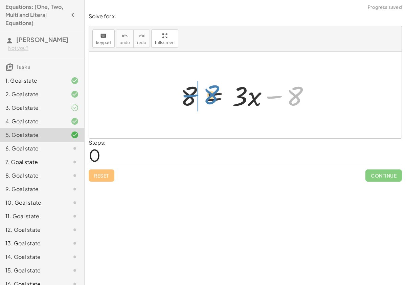
drag, startPoint x: 294, startPoint y: 98, endPoint x: 210, endPoint y: 96, distance: 84.6
click at [210, 97] on div at bounding box center [247, 94] width 141 height 35
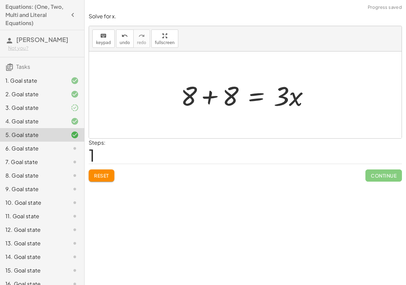
click at [214, 96] on div at bounding box center [247, 94] width 141 height 35
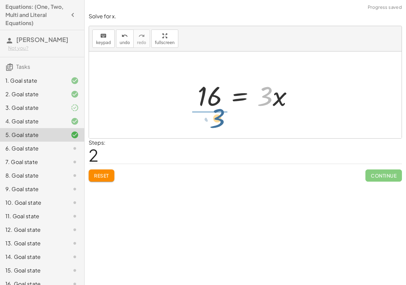
drag, startPoint x: 266, startPoint y: 98, endPoint x: 216, endPoint y: 121, distance: 55.1
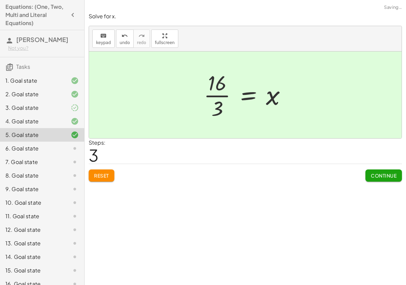
click at [214, 97] on div at bounding box center [247, 95] width 95 height 52
click at [380, 180] on button "Continue" at bounding box center [383, 175] width 37 height 12
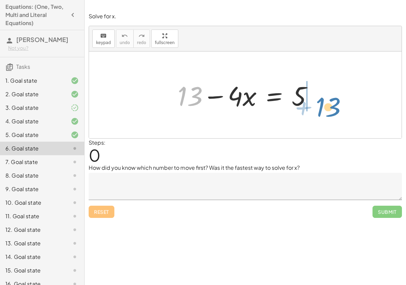
drag, startPoint x: 195, startPoint y: 100, endPoint x: 332, endPoint y: 110, distance: 137.7
click at [333, 110] on div "+ 13 + 13 − · 4 · x = 5" at bounding box center [245, 94] width 313 height 87
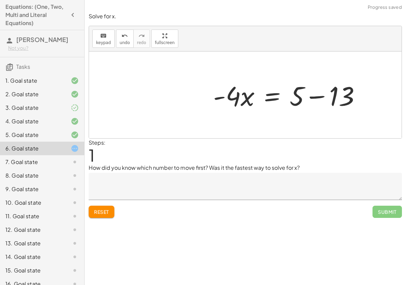
click at [318, 97] on div at bounding box center [290, 94] width 160 height 35
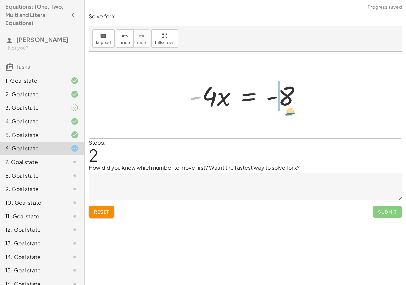
drag, startPoint x: 201, startPoint y: 97, endPoint x: 295, endPoint y: 113, distance: 95.1
click at [295, 113] on div "+ 13 − · 4 · x = 5 · - 4 · x = + 5 − 13 - · 4 · x = - - 8" at bounding box center [245, 95] width 132 height 38
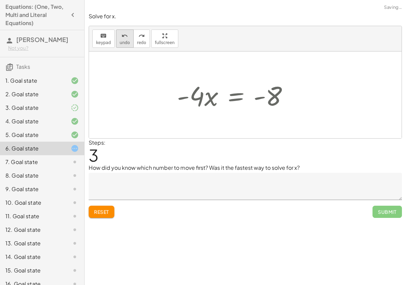
click at [125, 40] on span "undo" at bounding box center [125, 42] width 10 height 5
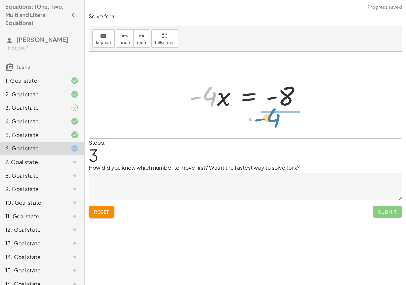
drag, startPoint x: 211, startPoint y: 101, endPoint x: 275, endPoint y: 121, distance: 67.5
click at [275, 121] on div "+ 13 − · 4 · x = 5 · - 4 · x = + 5 − 13 · - 4 · - 4 · x = - 8" at bounding box center [245, 94] width 313 height 87
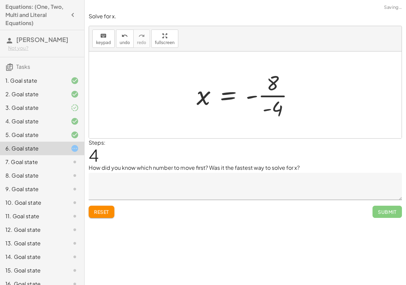
click at [280, 94] on div at bounding box center [247, 95] width 109 height 52
click at [254, 97] on div at bounding box center [247, 95] width 107 height 34
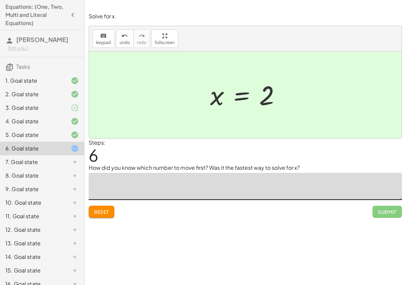
click at [213, 186] on textarea at bounding box center [245, 186] width 313 height 27
type textarea "***"
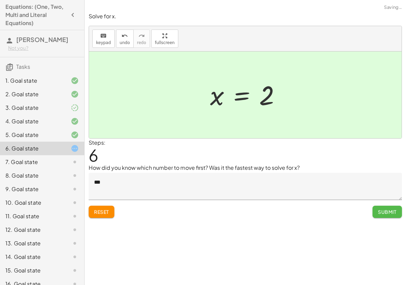
click at [394, 210] on span "Submit" at bounding box center [387, 211] width 19 height 6
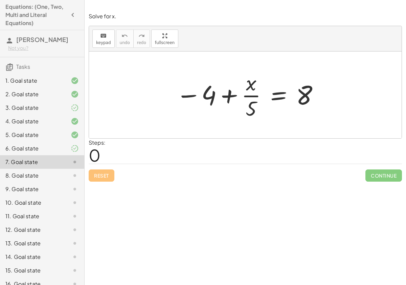
click at [80, 128] on div "3. Goal state" at bounding box center [42, 135] width 84 height 14
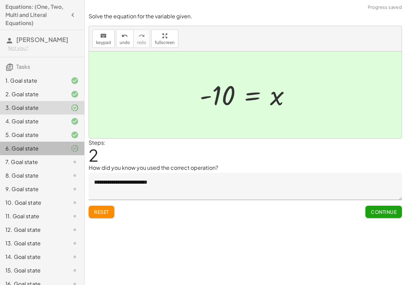
click at [73, 152] on icon at bounding box center [75, 148] width 8 height 8
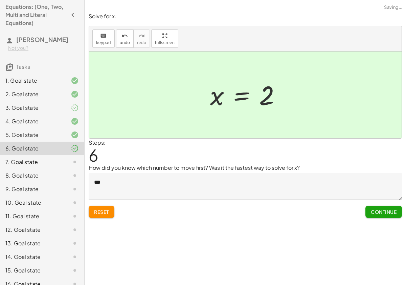
click at [73, 182] on div "7. Goal state" at bounding box center [42, 189] width 84 height 14
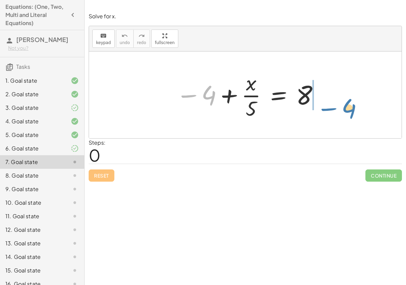
drag, startPoint x: 210, startPoint y: 91, endPoint x: 353, endPoint y: 101, distance: 142.8
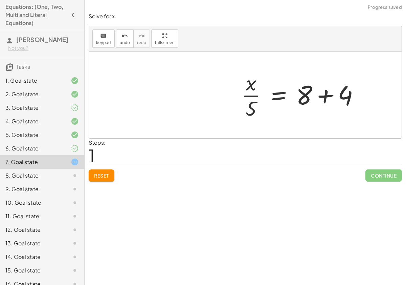
click at [327, 95] on div at bounding box center [303, 95] width 130 height 52
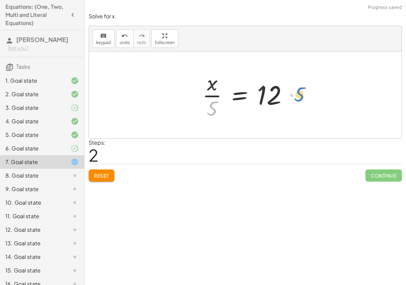
drag, startPoint x: 213, startPoint y: 108, endPoint x: 303, endPoint y: 93, distance: 91.5
drag, startPoint x: 216, startPoint y: 107, endPoint x: 254, endPoint y: 92, distance: 41.7
click at [254, 92] on div at bounding box center [248, 95] width 98 height 52
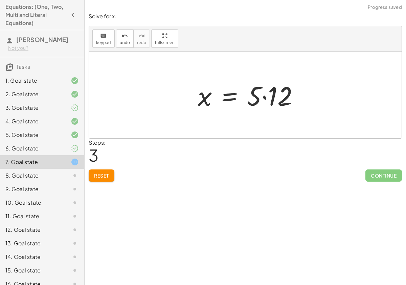
click at [273, 98] on div at bounding box center [251, 94] width 113 height 35
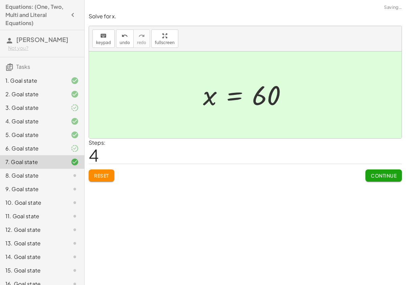
click at [371, 177] on span "Continue" at bounding box center [384, 175] width 26 height 6
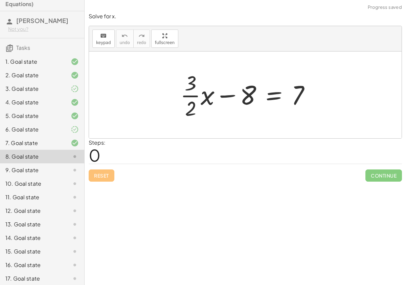
scroll to position [8, 0]
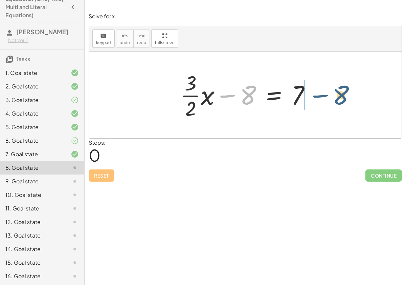
drag, startPoint x: 228, startPoint y: 95, endPoint x: 322, endPoint y: 95, distance: 94.1
click at [322, 95] on div "− 8 + · · 3 · 2 · x − 8 = 7" at bounding box center [245, 94] width 313 height 87
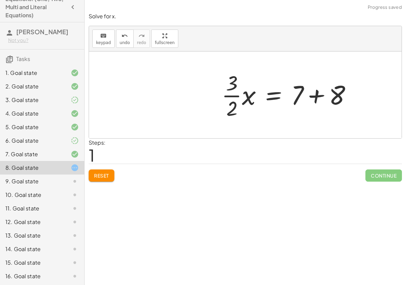
click at [319, 95] on div at bounding box center [289, 95] width 142 height 52
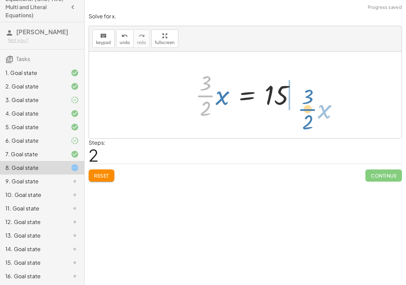
drag, startPoint x: 204, startPoint y: 94, endPoint x: 305, endPoint y: 107, distance: 101.7
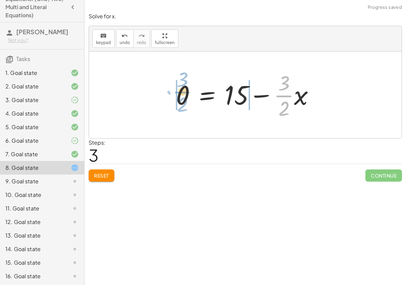
drag, startPoint x: 285, startPoint y: 94, endPoint x: 183, endPoint y: 91, distance: 101.9
click at [183, 91] on div at bounding box center [248, 95] width 151 height 52
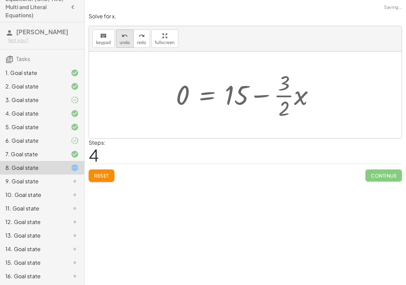
click at [124, 44] on span "undo" at bounding box center [125, 42] width 10 height 5
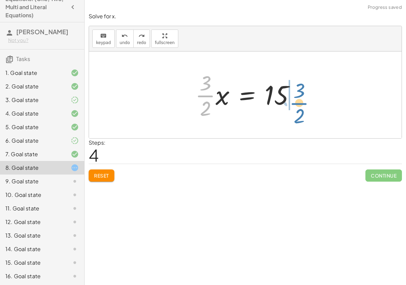
drag, startPoint x: 206, startPoint y: 91, endPoint x: 302, endPoint y: 98, distance: 95.4
click at [302, 97] on div at bounding box center [248, 95] width 112 height 52
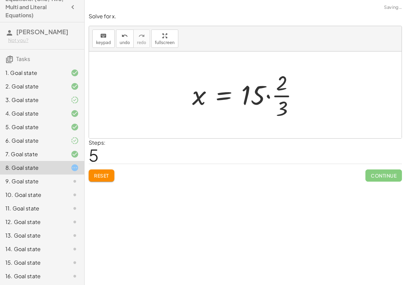
click at [270, 96] on div at bounding box center [248, 95] width 118 height 52
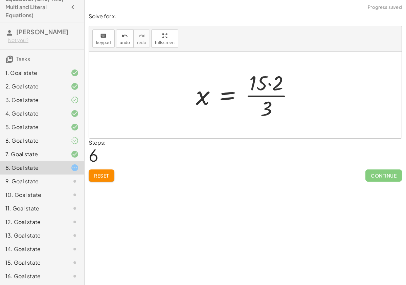
click at [268, 84] on div at bounding box center [248, 95] width 110 height 52
click at [269, 95] on div at bounding box center [247, 95] width 98 height 52
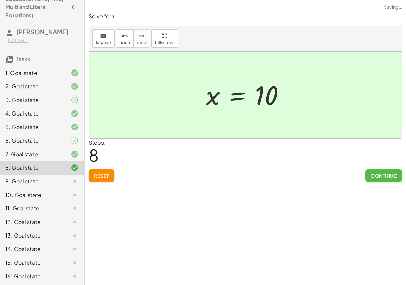
click at [393, 179] on button "Continue" at bounding box center [383, 175] width 37 height 12
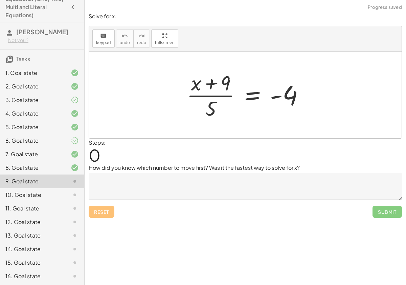
click at [211, 84] on div at bounding box center [247, 95] width 129 height 52
drag, startPoint x: 212, startPoint y: 110, endPoint x: 208, endPoint y: 112, distance: 4.8
click at [208, 112] on div at bounding box center [247, 95] width 129 height 52
drag, startPoint x: 227, startPoint y: 86, endPoint x: 326, endPoint y: 91, distance: 98.6
drag, startPoint x: 221, startPoint y: 81, endPoint x: 312, endPoint y: 91, distance: 92.0
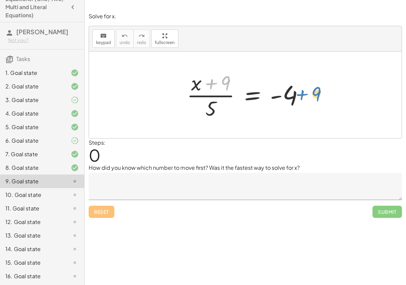
click at [312, 91] on div at bounding box center [247, 95] width 129 height 52
drag, startPoint x: 226, startPoint y: 85, endPoint x: 230, endPoint y: 82, distance: 5.3
click at [230, 82] on div at bounding box center [247, 95] width 129 height 52
drag, startPoint x: 213, startPoint y: 109, endPoint x: 295, endPoint y: 114, distance: 82.1
click at [295, 114] on div at bounding box center [247, 95] width 129 height 52
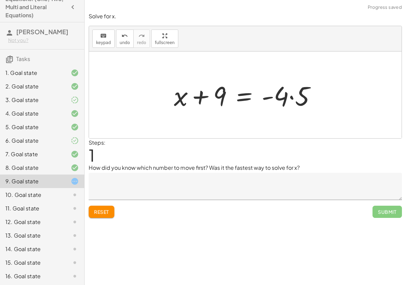
click at [290, 96] on div at bounding box center [248, 94] width 154 height 35
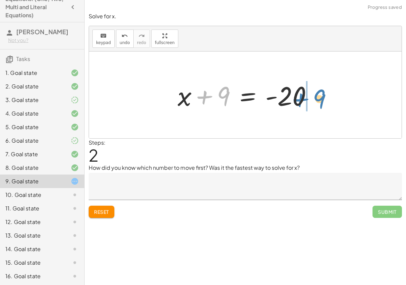
drag, startPoint x: 220, startPoint y: 97, endPoint x: 319, endPoint y: 99, distance: 98.8
click at [319, 99] on div at bounding box center [247, 94] width 147 height 35
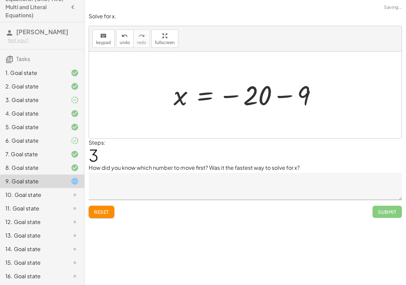
click at [293, 95] on div at bounding box center [247, 95] width 155 height 34
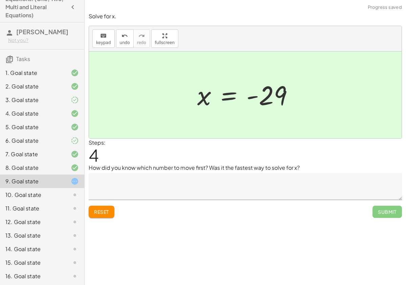
click at [305, 180] on textarea at bounding box center [245, 186] width 313 height 27
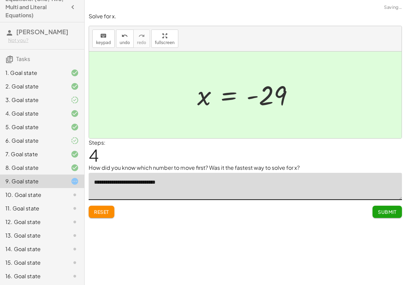
click at [305, 180] on textarea "**********" at bounding box center [245, 186] width 313 height 27
type textarea "**********"
click at [392, 210] on span "Submit" at bounding box center [387, 211] width 19 height 6
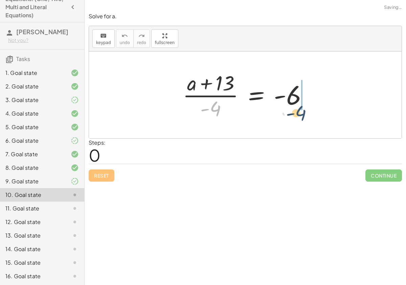
drag, startPoint x: 213, startPoint y: 108, endPoint x: 317, endPoint y: 102, distance: 105.0
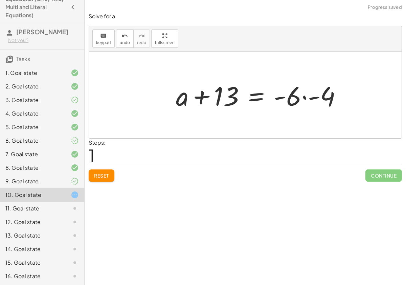
click at [304, 95] on div at bounding box center [262, 94] width 178 height 35
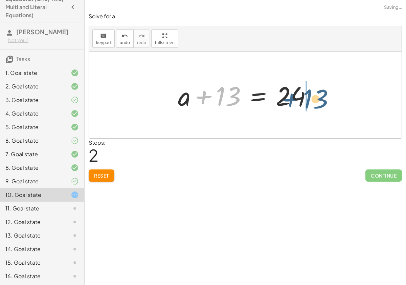
drag, startPoint x: 226, startPoint y: 97, endPoint x: 322, endPoint y: 101, distance: 96.8
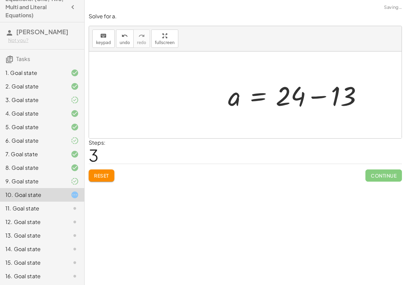
click at [319, 97] on div at bounding box center [298, 94] width 146 height 35
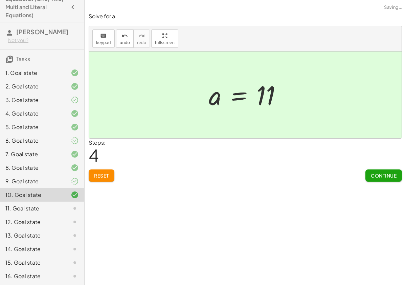
click at [379, 177] on span "Continue" at bounding box center [384, 175] width 26 height 6
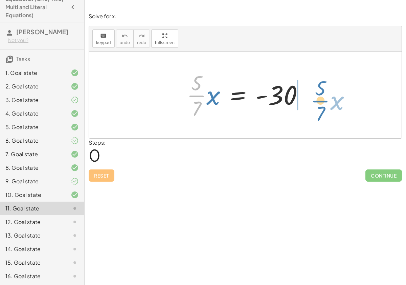
drag, startPoint x: 198, startPoint y: 94, endPoint x: 321, endPoint y: 99, distance: 122.6
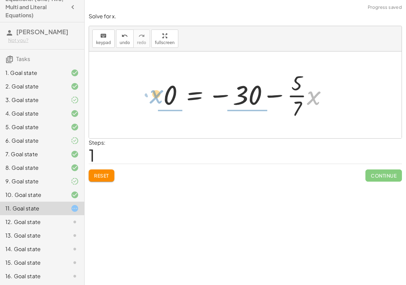
drag, startPoint x: 315, startPoint y: 94, endPoint x: 158, endPoint y: 93, distance: 157.0
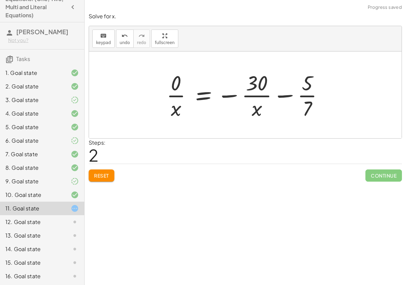
click at [288, 95] on div at bounding box center [247, 95] width 169 height 52
click at [125, 38] on icon "undo" at bounding box center [124, 36] width 6 height 8
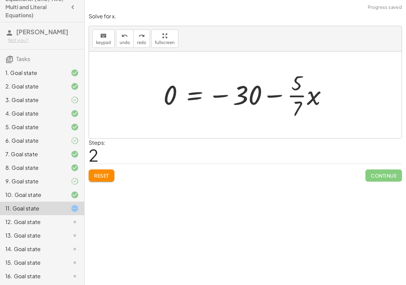
click at [102, 176] on span "Reset" at bounding box center [101, 175] width 15 height 6
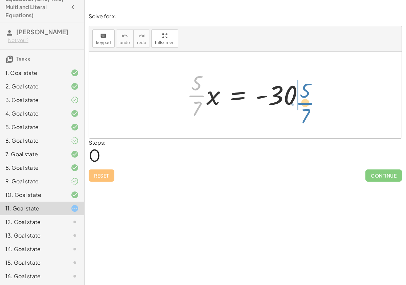
drag, startPoint x: 197, startPoint y: 93, endPoint x: 307, endPoint y: 100, distance: 110.2
click at [307, 100] on div at bounding box center [247, 95] width 129 height 52
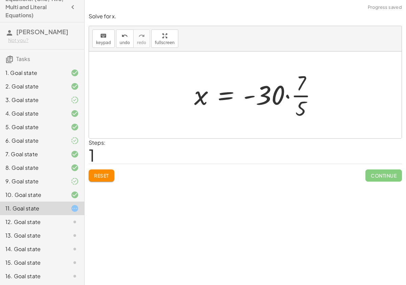
click at [301, 94] on div at bounding box center [258, 95] width 135 height 52
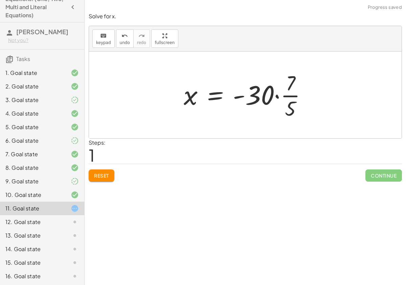
click at [275, 96] on div at bounding box center [247, 95] width 135 height 52
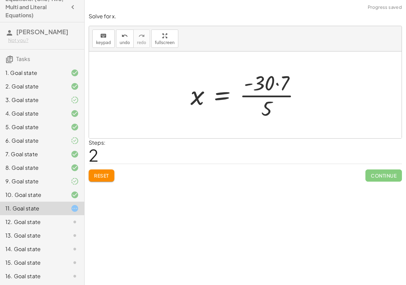
click at [277, 84] on div at bounding box center [248, 95] width 122 height 52
click at [278, 96] on div at bounding box center [244, 95] width 114 height 52
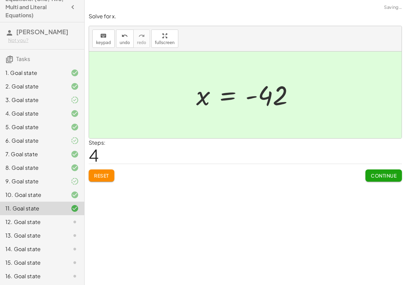
click at [392, 179] on button "Continue" at bounding box center [383, 175] width 37 height 12
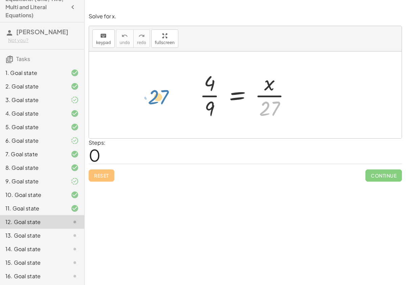
drag, startPoint x: 268, startPoint y: 110, endPoint x: 158, endPoint y: 99, distance: 111.3
drag, startPoint x: 273, startPoint y: 105, endPoint x: 199, endPoint y: 92, distance: 75.2
click at [199, 92] on div at bounding box center [247, 95] width 103 height 52
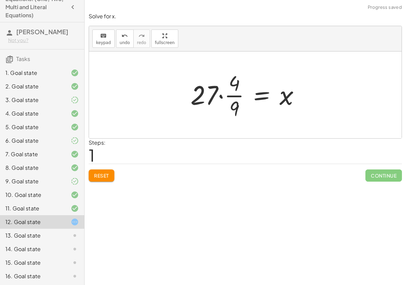
click at [218, 95] on div at bounding box center [247, 95] width 121 height 52
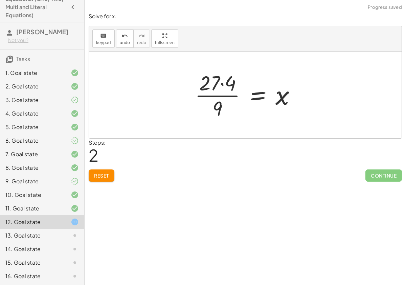
click at [221, 84] on div at bounding box center [248, 95] width 113 height 52
click at [227, 96] on div at bounding box center [252, 95] width 106 height 52
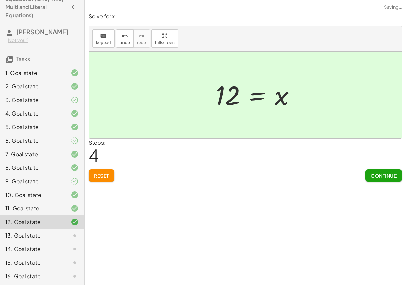
click at [372, 176] on span "Continue" at bounding box center [384, 175] width 26 height 6
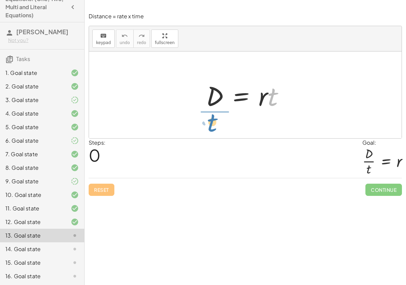
drag, startPoint x: 272, startPoint y: 100, endPoint x: 212, endPoint y: 126, distance: 65.8
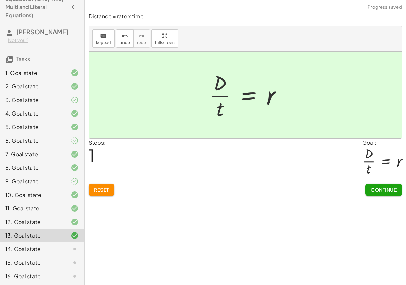
click at [383, 187] on span "Continue" at bounding box center [384, 189] width 26 height 6
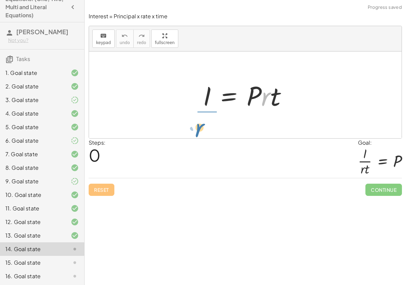
drag, startPoint x: 269, startPoint y: 100, endPoint x: 200, endPoint y: 132, distance: 75.9
click at [200, 132] on div "· r I = · P · r · t" at bounding box center [245, 94] width 313 height 87
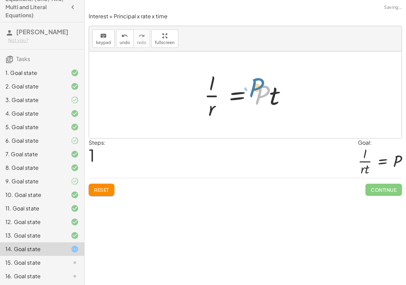
drag, startPoint x: 267, startPoint y: 94, endPoint x: 262, endPoint y: 87, distance: 8.3
click at [262, 87] on div at bounding box center [248, 95] width 94 height 52
drag, startPoint x: 274, startPoint y: 97, endPoint x: 217, endPoint y: 113, distance: 59.8
click at [217, 113] on div at bounding box center [248, 95] width 94 height 52
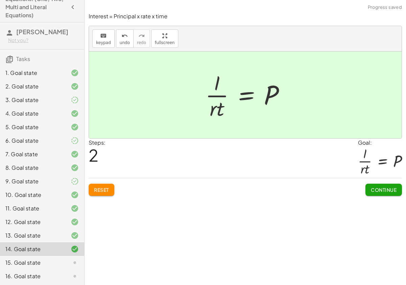
click at [384, 194] on button "Continue" at bounding box center [383, 189] width 37 height 12
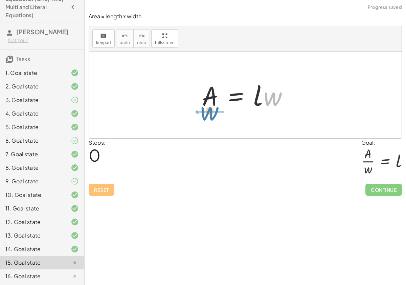
drag, startPoint x: 271, startPoint y: 100, endPoint x: 210, endPoint y: 115, distance: 63.4
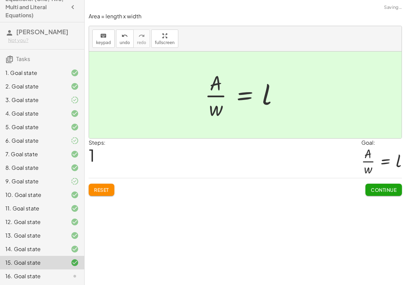
click at [378, 193] on button "Continue" at bounding box center [383, 189] width 37 height 12
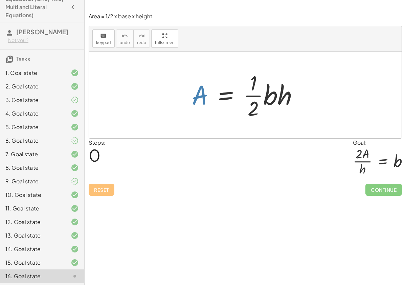
click at [202, 95] on div at bounding box center [247, 95] width 119 height 52
drag, startPoint x: 253, startPoint y: 96, endPoint x: 186, endPoint y: 96, distance: 67.0
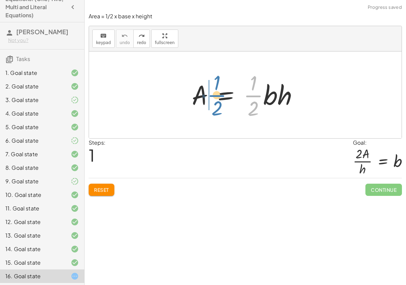
drag, startPoint x: 254, startPoint y: 96, endPoint x: 218, endPoint y: 94, distance: 36.6
click at [218, 95] on div at bounding box center [247, 95] width 119 height 52
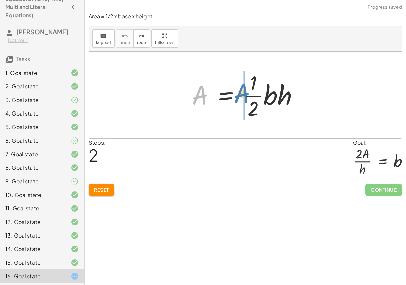
drag, startPoint x: 194, startPoint y: 91, endPoint x: 235, endPoint y: 89, distance: 40.7
click at [234, 89] on div at bounding box center [247, 95] width 119 height 52
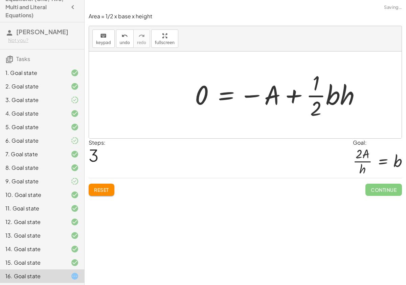
click at [292, 96] on div at bounding box center [281, 95] width 178 height 52
drag, startPoint x: 333, startPoint y: 95, endPoint x: 210, endPoint y: 100, distance: 122.6
click at [210, 100] on div at bounding box center [281, 95] width 178 height 52
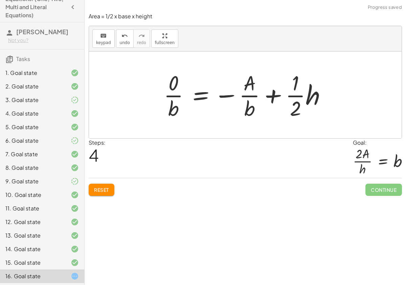
click at [254, 96] on div at bounding box center [247, 95] width 175 height 52
click at [292, 95] on div at bounding box center [247, 95] width 175 height 52
drag, startPoint x: 315, startPoint y: 97, endPoint x: 298, endPoint y: 109, distance: 20.2
click at [298, 110] on div at bounding box center [247, 95] width 175 height 52
click at [126, 47] on button "undo undo" at bounding box center [125, 38] width 18 height 18
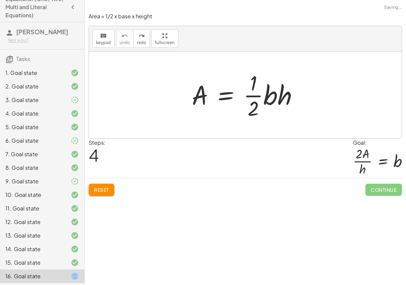
click at [107, 193] on button "Reset" at bounding box center [102, 189] width 26 height 12
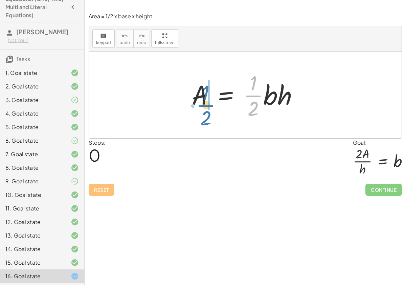
drag, startPoint x: 263, startPoint y: 93, endPoint x: 218, endPoint y: 101, distance: 45.6
click at [218, 101] on div at bounding box center [247, 95] width 119 height 52
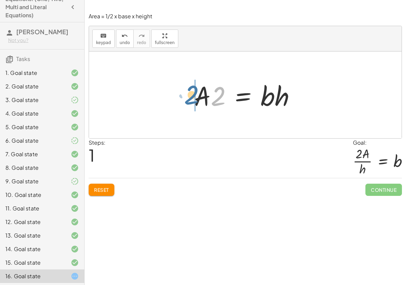
drag, startPoint x: 217, startPoint y: 93, endPoint x: 191, endPoint y: 91, distance: 26.8
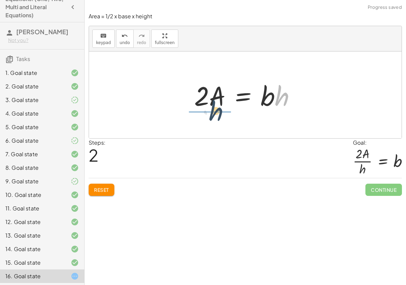
drag, startPoint x: 283, startPoint y: 97, endPoint x: 208, endPoint y: 115, distance: 77.6
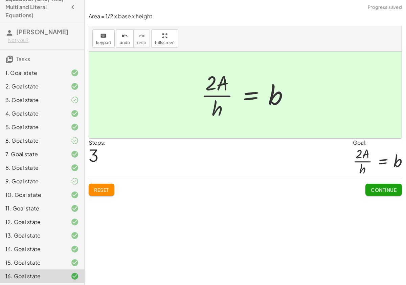
click at [375, 191] on span "Continue" at bounding box center [384, 189] width 26 height 6
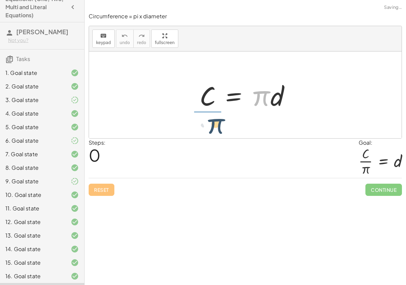
drag, startPoint x: 261, startPoint y: 95, endPoint x: 216, endPoint y: 123, distance: 52.7
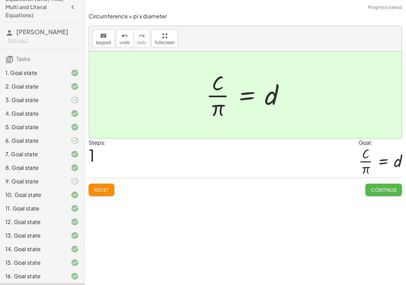
click at [376, 190] on span "Continue" at bounding box center [384, 189] width 26 height 6
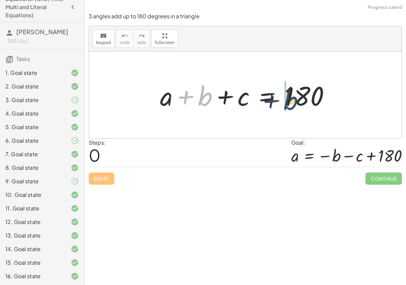
drag, startPoint x: 203, startPoint y: 95, endPoint x: 292, endPoint y: 99, distance: 89.1
click at [292, 99] on div at bounding box center [248, 94] width 182 height 35
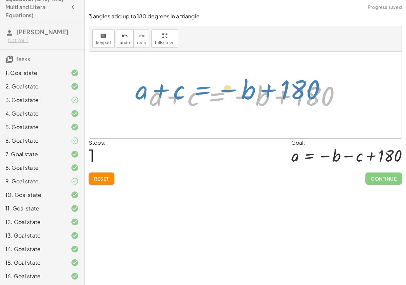
drag, startPoint x: 236, startPoint y: 96, endPoint x: 226, endPoint y: 92, distance: 10.3
click at [225, 93] on div at bounding box center [247, 94] width 203 height 35
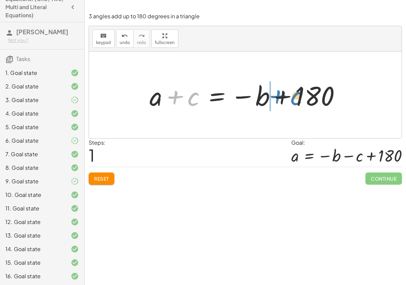
drag, startPoint x: 194, startPoint y: 99, endPoint x: 295, endPoint y: 99, distance: 101.5
click at [295, 99] on div at bounding box center [247, 94] width 203 height 35
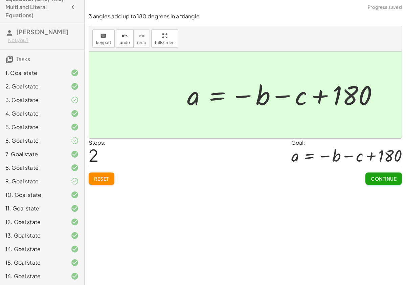
click at [381, 182] on button "Continue" at bounding box center [383, 178] width 37 height 12
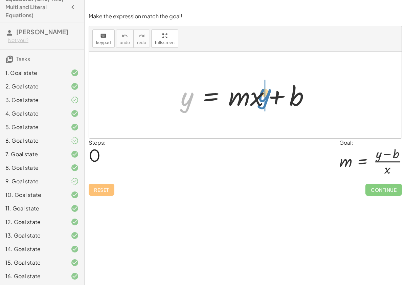
drag, startPoint x: 187, startPoint y: 98, endPoint x: 263, endPoint y: 94, distance: 75.9
click at [263, 94] on div at bounding box center [247, 94] width 141 height 35
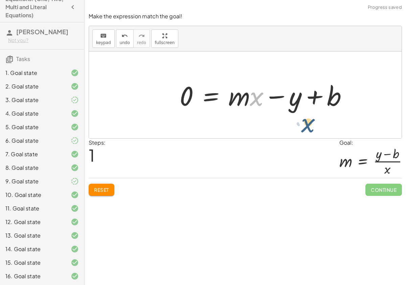
drag, startPoint x: 254, startPoint y: 97, endPoint x: 313, endPoint y: 123, distance: 64.5
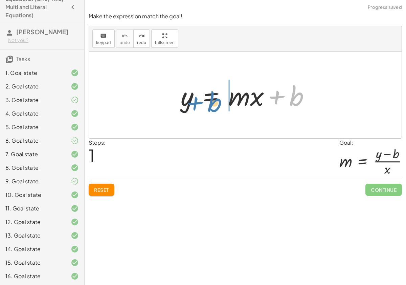
drag, startPoint x: 299, startPoint y: 100, endPoint x: 218, endPoint y: 106, distance: 82.1
click at [218, 106] on div at bounding box center [247, 94] width 141 height 35
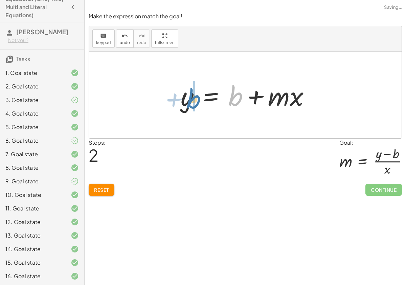
drag, startPoint x: 235, startPoint y: 96, endPoint x: 195, endPoint y: 97, distance: 40.3
click at [195, 98] on div at bounding box center [247, 94] width 141 height 35
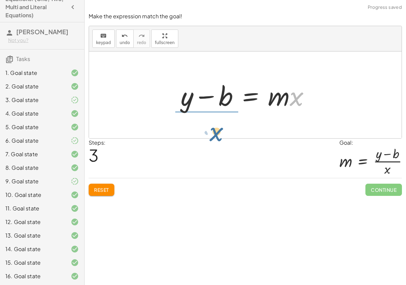
drag, startPoint x: 301, startPoint y: 99, endPoint x: 221, endPoint y: 134, distance: 87.3
click at [221, 134] on div "y = + · m · x + b y = + b + · m · x · x y = · m · x b + −" at bounding box center [245, 94] width 313 height 87
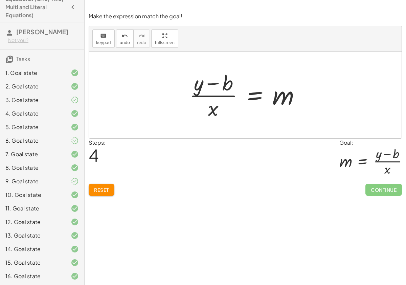
click at [254, 95] on div at bounding box center [247, 95] width 123 height 52
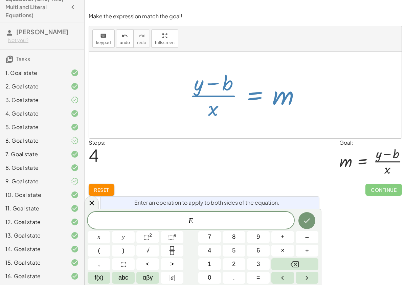
click at [254, 95] on div at bounding box center [247, 95] width 123 height 52
click at [88, 204] on icon at bounding box center [92, 203] width 8 height 8
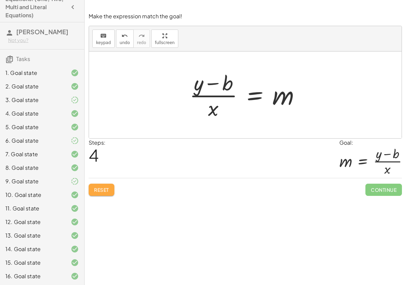
click at [102, 192] on button "Reset" at bounding box center [102, 189] width 26 height 12
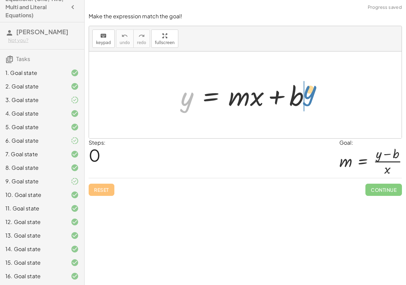
drag, startPoint x: 188, startPoint y: 96, endPoint x: 314, endPoint y: 90, distance: 126.4
click at [314, 90] on div at bounding box center [247, 94] width 141 height 35
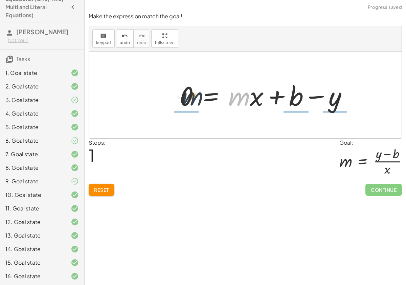
drag, startPoint x: 238, startPoint y: 101, endPoint x: 190, endPoint y: 100, distance: 47.7
click at [190, 100] on div at bounding box center [266, 94] width 180 height 35
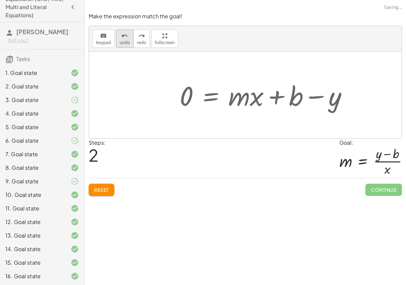
click at [125, 37] on icon "undo" at bounding box center [124, 36] width 6 height 8
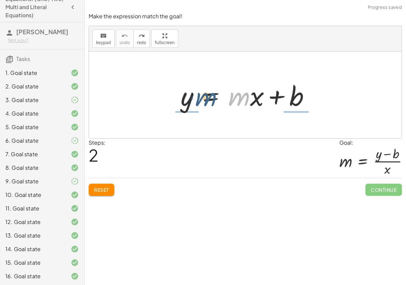
drag, startPoint x: 236, startPoint y: 98, endPoint x: 202, endPoint y: 98, distance: 33.5
click at [202, 98] on div at bounding box center [247, 94] width 141 height 35
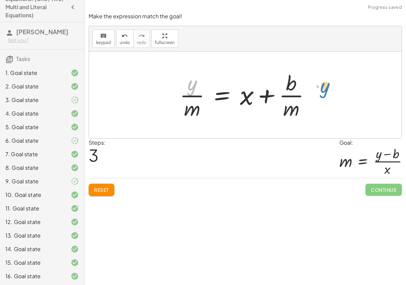
drag, startPoint x: 196, startPoint y: 87, endPoint x: 327, endPoint y: 90, distance: 131.3
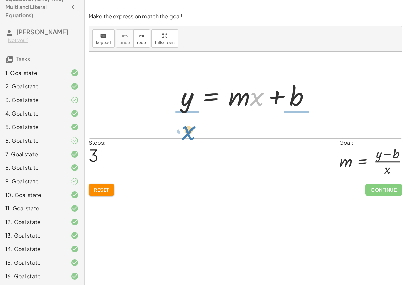
drag, startPoint x: 257, startPoint y: 100, endPoint x: 192, endPoint y: 129, distance: 71.9
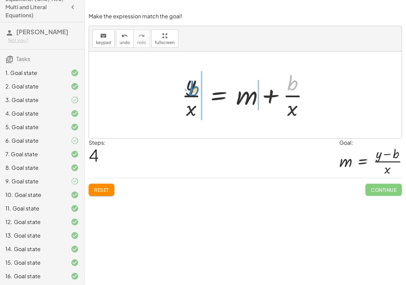
drag, startPoint x: 285, startPoint y: 86, endPoint x: 186, endPoint y: 91, distance: 98.6
click at [186, 91] on div at bounding box center [247, 95] width 139 height 52
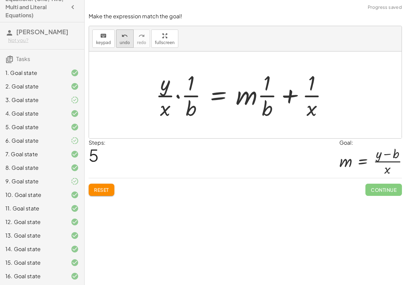
click at [123, 40] on button "undo undo" at bounding box center [125, 38] width 18 height 18
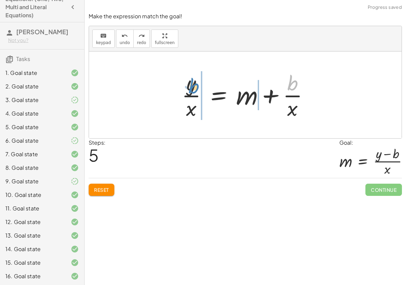
drag, startPoint x: 292, startPoint y: 81, endPoint x: 196, endPoint y: 85, distance: 96.9
click at [196, 85] on div at bounding box center [247, 95] width 139 height 52
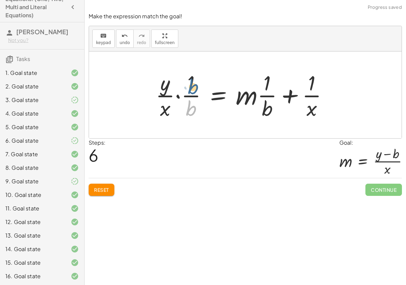
drag, startPoint x: 189, startPoint y: 110, endPoint x: 192, endPoint y: 89, distance: 21.2
click at [191, 88] on div at bounding box center [244, 95] width 184 height 52
click at [178, 96] on div at bounding box center [244, 95] width 184 height 52
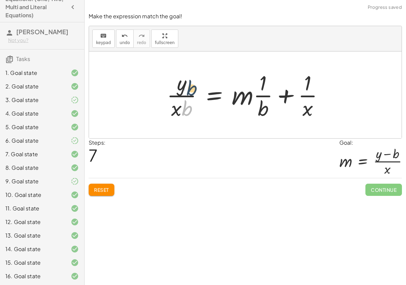
drag, startPoint x: 186, startPoint y: 111, endPoint x: 193, endPoint y: 85, distance: 26.2
click at [193, 85] on div at bounding box center [247, 95] width 169 height 52
click at [188, 84] on div at bounding box center [240, 95] width 184 height 52
click at [187, 95] on div at bounding box center [240, 95] width 184 height 52
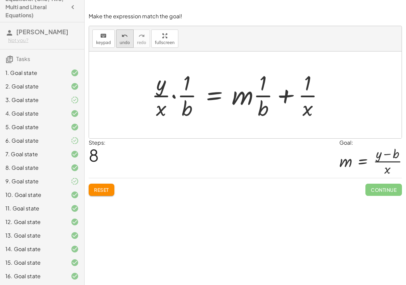
click at [127, 40] on span "undo" at bounding box center [125, 42] width 10 height 5
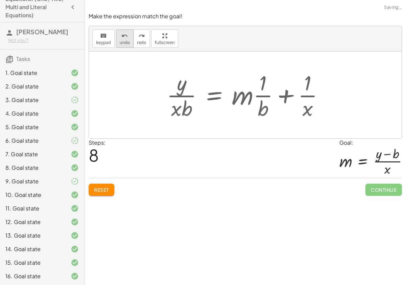
click at [127, 40] on span "undo" at bounding box center [125, 42] width 10 height 5
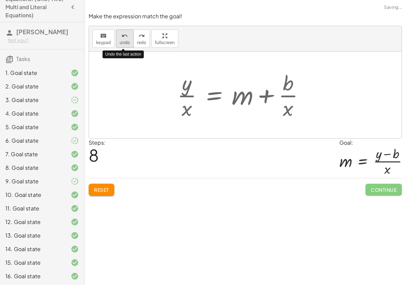
click at [127, 40] on span "undo" at bounding box center [125, 42] width 10 height 5
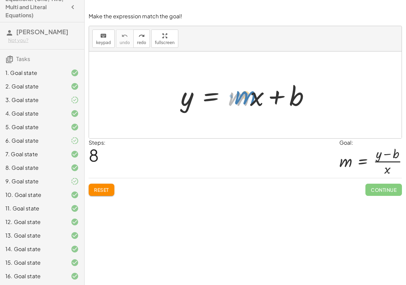
drag, startPoint x: 235, startPoint y: 97, endPoint x: 238, endPoint y: 96, distance: 3.5
click at [238, 96] on div at bounding box center [247, 94] width 141 height 35
drag, startPoint x: 257, startPoint y: 98, endPoint x: 252, endPoint y: 98, distance: 5.1
click at [252, 98] on div at bounding box center [247, 94] width 141 height 35
drag, startPoint x: 256, startPoint y: 98, endPoint x: 178, endPoint y: 100, distance: 77.9
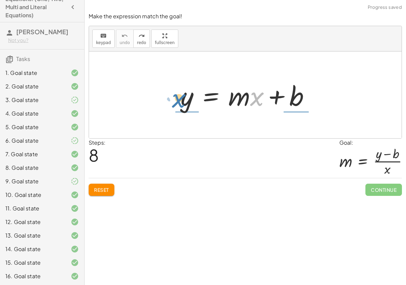
click at [178, 100] on div at bounding box center [247, 94] width 141 height 35
drag, startPoint x: 235, startPoint y: 98, endPoint x: 183, endPoint y: 96, distance: 52.5
click at [181, 97] on div at bounding box center [247, 94] width 141 height 35
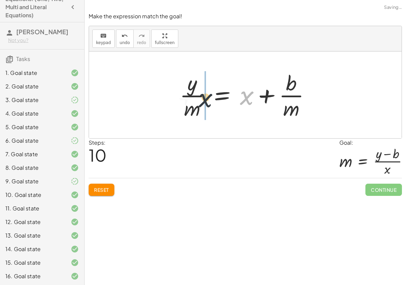
drag, startPoint x: 245, startPoint y: 96, endPoint x: 201, endPoint y: 99, distance: 43.8
click at [201, 99] on div at bounding box center [247, 95] width 143 height 52
click at [220, 94] on div at bounding box center [247, 95] width 143 height 52
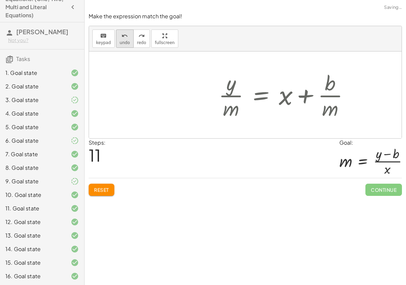
click at [121, 36] on icon "undo" at bounding box center [124, 36] width 6 height 8
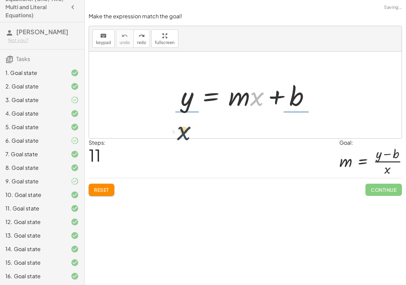
drag, startPoint x: 260, startPoint y: 102, endPoint x: 181, endPoint y: 136, distance: 85.2
click at [180, 137] on div "· x y = + · m · x + b" at bounding box center [245, 94] width 313 height 87
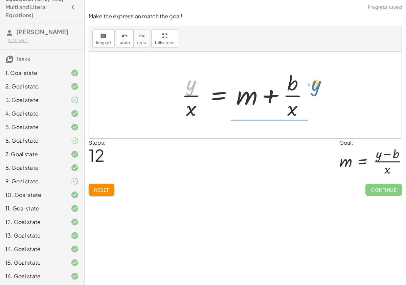
drag, startPoint x: 189, startPoint y: 83, endPoint x: 313, endPoint y: 83, distance: 123.9
click at [313, 83] on div at bounding box center [247, 95] width 139 height 52
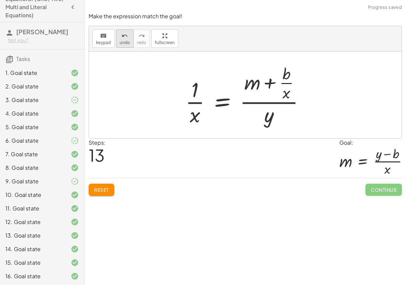
click at [120, 39] on div "undo" at bounding box center [125, 35] width 10 height 8
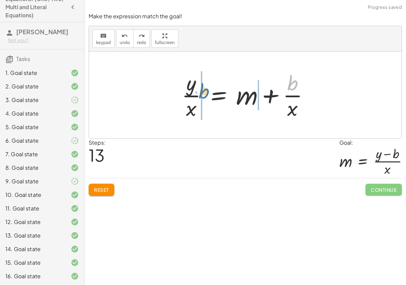
drag, startPoint x: 294, startPoint y: 85, endPoint x: 205, endPoint y: 92, distance: 88.6
click at [205, 92] on div at bounding box center [247, 95] width 139 height 52
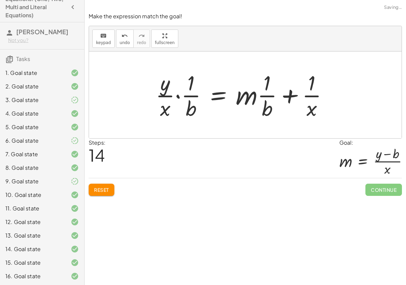
click at [179, 95] on div at bounding box center [244, 95] width 184 height 52
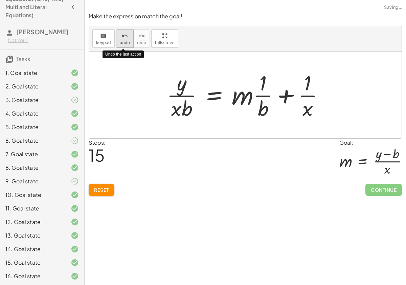
click at [127, 35] on div "undo" at bounding box center [125, 35] width 10 height 8
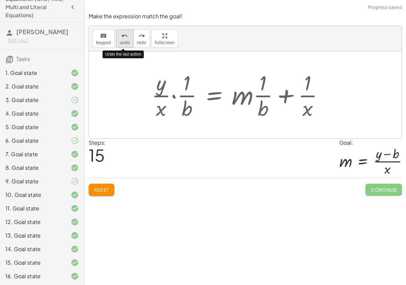
click at [127, 35] on div "undo" at bounding box center [125, 35] width 10 height 8
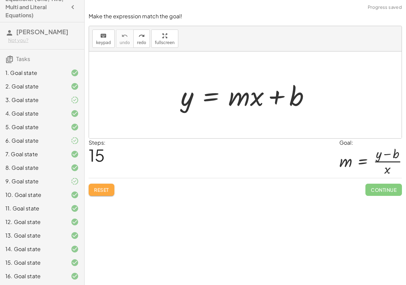
click at [100, 186] on button "Reset" at bounding box center [102, 189] width 26 height 12
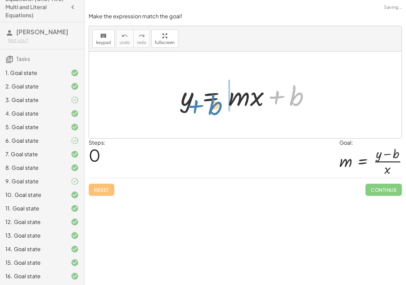
drag, startPoint x: 283, startPoint y: 97, endPoint x: 202, endPoint y: 103, distance: 81.1
click at [201, 105] on div at bounding box center [247, 94] width 141 height 35
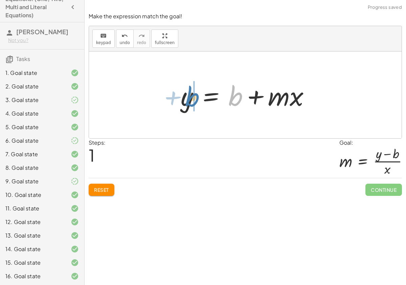
drag, startPoint x: 236, startPoint y: 94, endPoint x: 194, endPoint y: 92, distance: 41.6
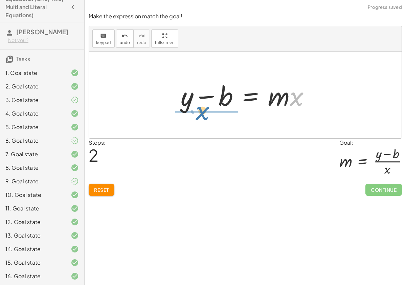
drag, startPoint x: 294, startPoint y: 101, endPoint x: 203, endPoint y: 118, distance: 92.9
click at [203, 118] on div "y = + · m · x + b y = + b + · m · x · x y = · m · x b + −" at bounding box center [245, 94] width 313 height 87
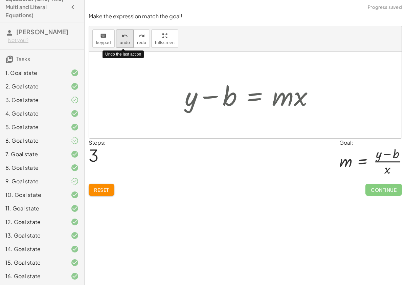
click at [121, 35] on icon "undo" at bounding box center [124, 36] width 6 height 8
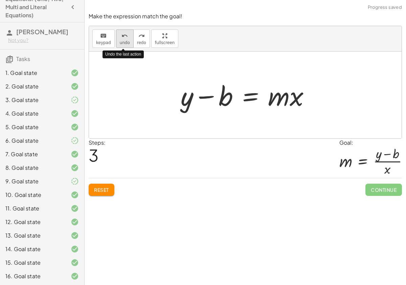
click at [121, 35] on icon "undo" at bounding box center [124, 36] width 6 height 8
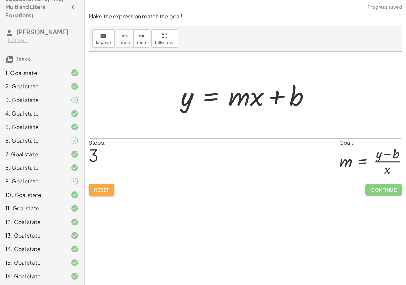
click at [109, 186] on button "Reset" at bounding box center [102, 189] width 26 height 12
drag, startPoint x: 186, startPoint y: 98, endPoint x: 227, endPoint y: 100, distance: 41.0
click at [227, 100] on div at bounding box center [247, 94] width 141 height 35
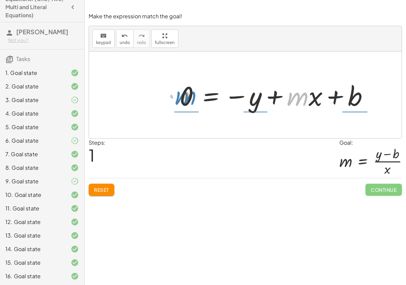
drag, startPoint x: 293, startPoint y: 94, endPoint x: 181, endPoint y: 94, distance: 112.7
click at [181, 94] on div at bounding box center [276, 94] width 201 height 35
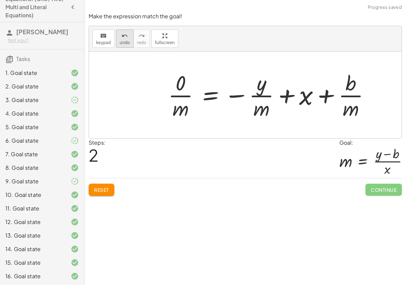
click at [123, 33] on icon "undo" at bounding box center [124, 36] width 6 height 8
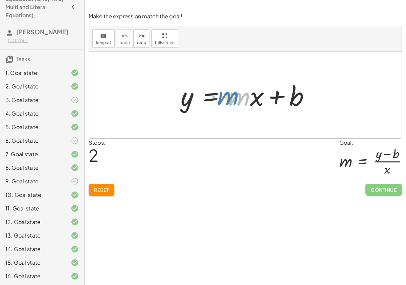
drag, startPoint x: 237, startPoint y: 103, endPoint x: 230, endPoint y: 102, distance: 7.1
click at [230, 102] on div at bounding box center [247, 94] width 141 height 35
drag, startPoint x: 259, startPoint y: 101, endPoint x: 203, endPoint y: 113, distance: 57.4
click at [203, 113] on div "· x y = + · m · x + b" at bounding box center [246, 95] width 150 height 38
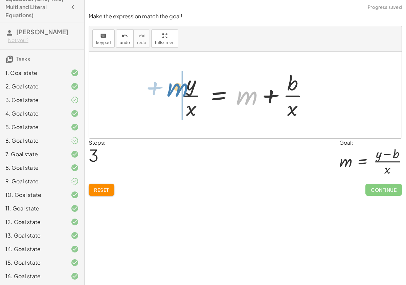
drag, startPoint x: 240, startPoint y: 97, endPoint x: 171, endPoint y: 88, distance: 70.3
click at [171, 89] on div "y = + · m · x + b + m y = + m + b · · x · · x" at bounding box center [245, 94] width 313 height 87
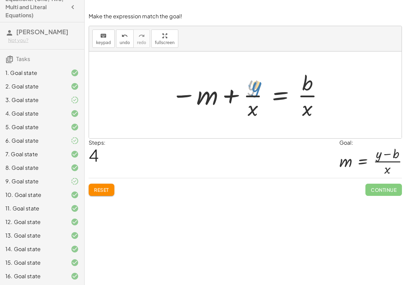
click at [252, 85] on div at bounding box center [248, 95] width 160 height 52
drag, startPoint x: 255, startPoint y: 84, endPoint x: 297, endPoint y: 85, distance: 42.0
click at [297, 85] on div at bounding box center [248, 95] width 160 height 52
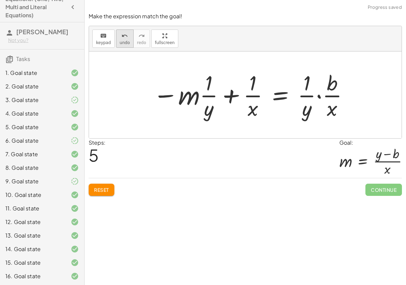
click at [122, 35] on icon "undo" at bounding box center [124, 36] width 6 height 8
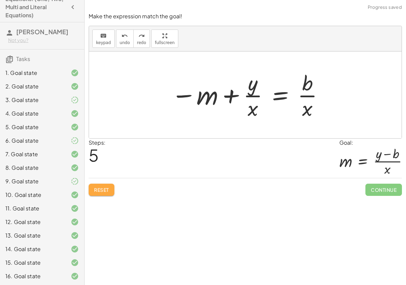
click at [98, 195] on button "Reset" at bounding box center [102, 189] width 26 height 12
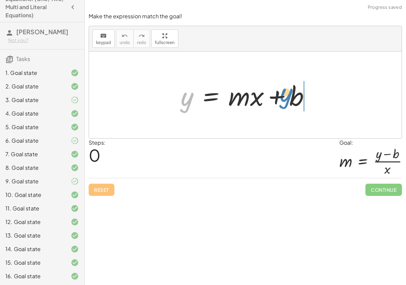
drag, startPoint x: 185, startPoint y: 101, endPoint x: 284, endPoint y: 96, distance: 98.9
click at [284, 96] on div at bounding box center [247, 94] width 141 height 35
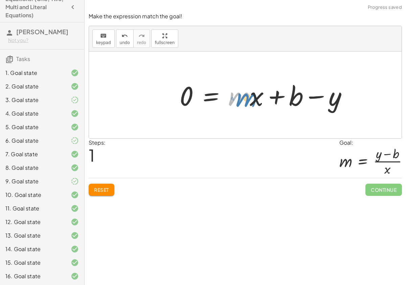
drag, startPoint x: 245, startPoint y: 96, endPoint x: 250, endPoint y: 97, distance: 4.7
click at [250, 97] on div at bounding box center [266, 94] width 180 height 35
drag, startPoint x: 257, startPoint y: 98, endPoint x: 184, endPoint y: 91, distance: 73.1
click at [184, 92] on div at bounding box center [266, 94] width 180 height 35
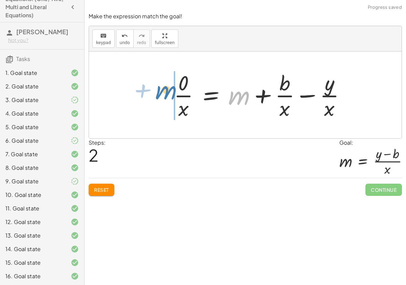
drag, startPoint x: 240, startPoint y: 102, endPoint x: 166, endPoint y: 95, distance: 74.4
click at [166, 95] on div "y = + · m · x + b 0 = + · m · x + b − y + m y = + m + b 0 − · · x · · x · · x" at bounding box center [260, 94] width 192 height 55
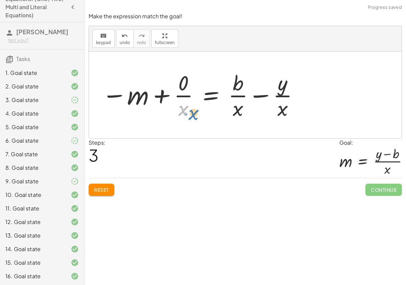
drag, startPoint x: 182, startPoint y: 110, endPoint x: 184, endPoint y: 115, distance: 5.5
click at [184, 115] on div at bounding box center [200, 95] width 204 height 52
click at [259, 93] on div at bounding box center [200, 95] width 204 height 52
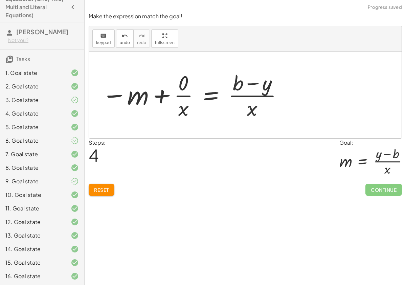
click at [182, 97] on div at bounding box center [192, 95] width 188 height 52
click at [168, 97] on div at bounding box center [195, 95] width 183 height 52
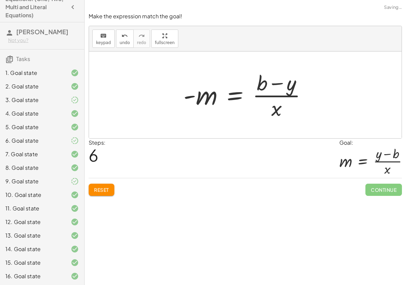
click at [192, 94] on div at bounding box center [248, 95] width 136 height 52
drag, startPoint x: 293, startPoint y: 85, endPoint x: 256, endPoint y: 82, distance: 37.0
click at [256, 82] on div at bounding box center [248, 95] width 136 height 52
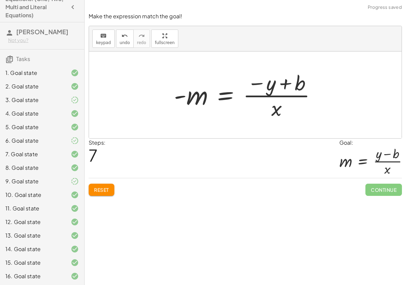
click at [257, 82] on div at bounding box center [248, 95] width 155 height 52
click at [286, 83] on div at bounding box center [248, 95] width 155 height 52
click at [97, 190] on span "Reset" at bounding box center [101, 189] width 15 height 6
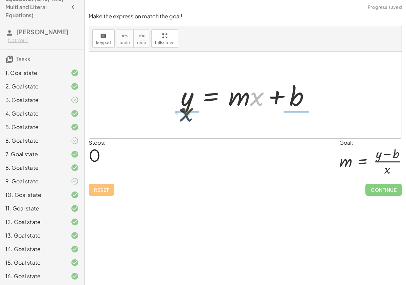
drag, startPoint x: 255, startPoint y: 102, endPoint x: 184, endPoint y: 118, distance: 73.2
click at [184, 118] on div "· x y = + · m · x + b" at bounding box center [245, 94] width 313 height 87
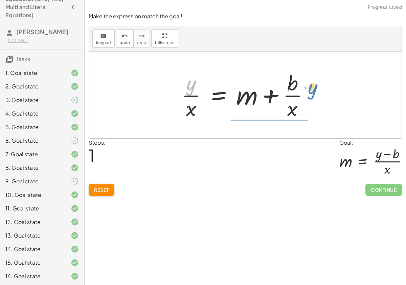
drag, startPoint x: 191, startPoint y: 88, endPoint x: 319, endPoint y: 91, distance: 128.3
click at [320, 92] on div "y = + · m · x + b · y y = + m + b · · x · · x" at bounding box center [245, 94] width 313 height 87
click at [111, 187] on button "Reset" at bounding box center [102, 189] width 26 height 12
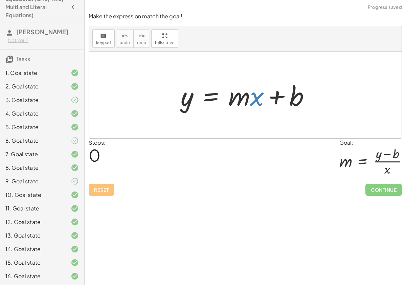
click at [255, 101] on div at bounding box center [247, 94] width 141 height 35
drag, startPoint x: 189, startPoint y: 101, endPoint x: 340, endPoint y: 97, distance: 151.7
click at [341, 97] on div "y y = + · m · x + b" at bounding box center [245, 94] width 313 height 87
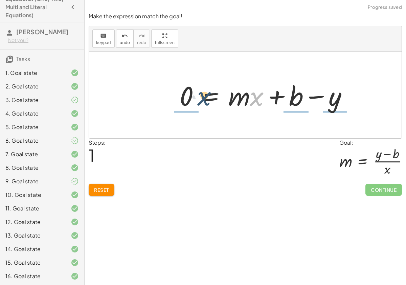
drag, startPoint x: 258, startPoint y: 98, endPoint x: 204, endPoint y: 97, distance: 53.1
click at [204, 97] on div at bounding box center [266, 94] width 180 height 35
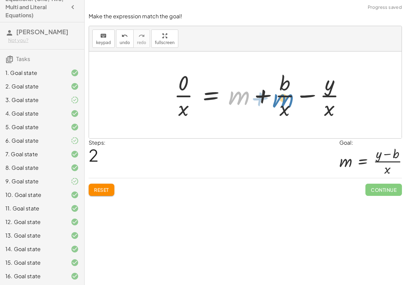
drag, startPoint x: 240, startPoint y: 92, endPoint x: 284, endPoint y: 94, distance: 43.7
click at [284, 94] on div at bounding box center [263, 95] width 184 height 52
drag, startPoint x: 238, startPoint y: 90, endPoint x: 274, endPoint y: 90, distance: 36.6
click at [274, 90] on div at bounding box center [263, 95] width 184 height 52
click at [132, 36] on button "undo undo" at bounding box center [125, 38] width 18 height 18
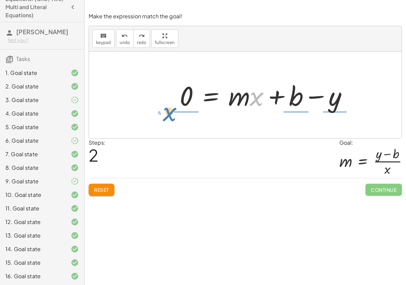
drag, startPoint x: 253, startPoint y: 98, endPoint x: 165, endPoint y: 112, distance: 88.3
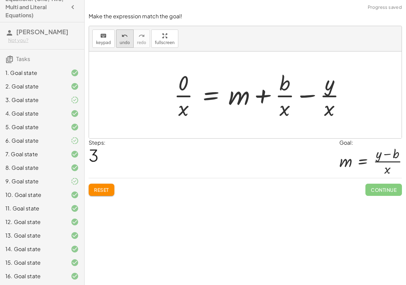
click at [121, 31] on div "undo" at bounding box center [125, 35] width 10 height 8
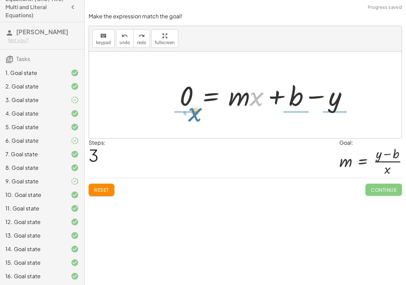
drag, startPoint x: 252, startPoint y: 101, endPoint x: 188, endPoint y: 117, distance: 65.5
click at [188, 117] on div "y = + · m · x + b · x 0 = + · m · x + b − y" at bounding box center [245, 94] width 313 height 87
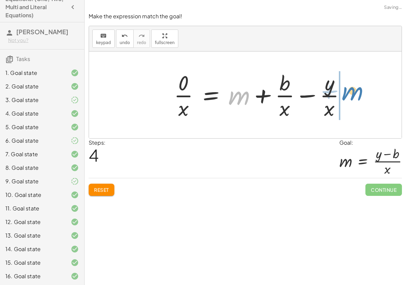
drag, startPoint x: 238, startPoint y: 94, endPoint x: 350, endPoint y: 91, distance: 112.4
click at [350, 91] on div at bounding box center [263, 95] width 184 height 52
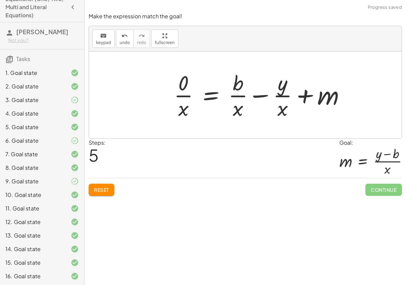
click at [261, 93] on div at bounding box center [263, 95] width 184 height 52
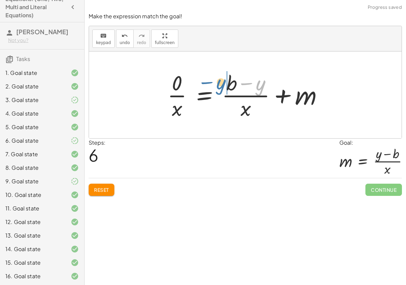
drag, startPoint x: 261, startPoint y: 85, endPoint x: 222, endPoint y: 84, distance: 38.3
click at [222, 84] on div at bounding box center [248, 95] width 168 height 52
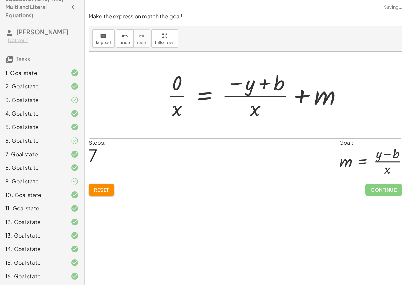
click at [262, 84] on div at bounding box center [257, 95] width 187 height 52
click at [236, 82] on div at bounding box center [257, 95] width 187 height 52
click at [237, 84] on div at bounding box center [257, 95] width 187 height 52
drag, startPoint x: 255, startPoint y: 88, endPoint x: 246, endPoint y: 86, distance: 9.7
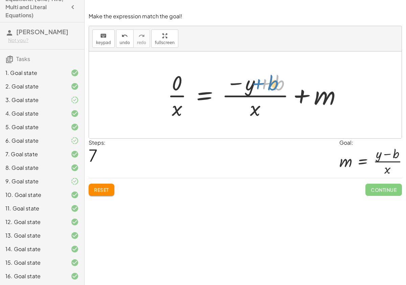
click at [246, 86] on div at bounding box center [257, 95] width 187 height 52
click at [302, 95] on div at bounding box center [257, 95] width 187 height 52
click at [301, 98] on div at bounding box center [257, 95] width 187 height 52
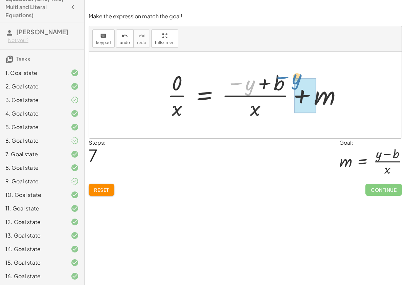
drag, startPoint x: 248, startPoint y: 83, endPoint x: 296, endPoint y: 77, distance: 48.3
click at [296, 77] on div at bounding box center [257, 95] width 187 height 52
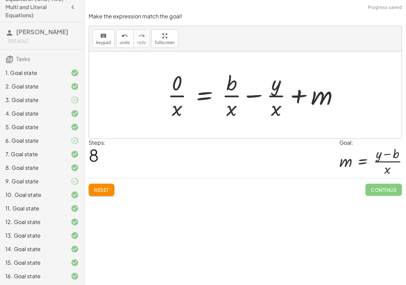
click at [252, 93] on div at bounding box center [256, 95] width 184 height 52
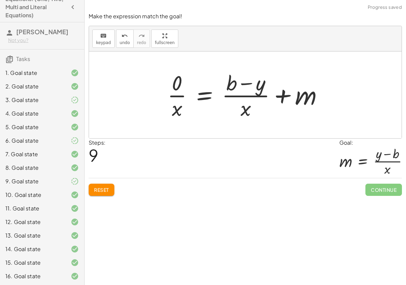
click at [108, 185] on button "Reset" at bounding box center [102, 189] width 26 height 12
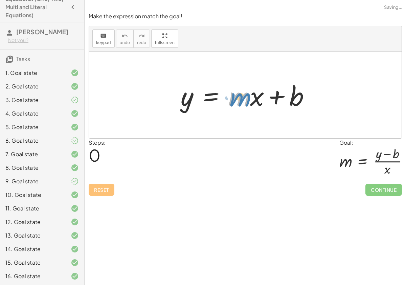
click at [237, 98] on div at bounding box center [247, 94] width 141 height 35
drag, startPoint x: 255, startPoint y: 101, endPoint x: 192, endPoint y: 131, distance: 70.4
click at [192, 132] on div "· x y = + · m · x + b" at bounding box center [245, 94] width 313 height 87
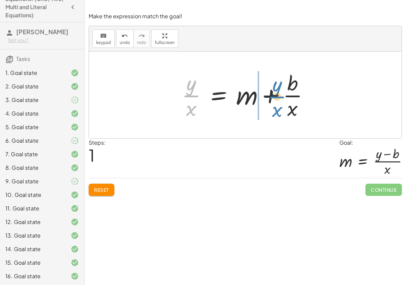
drag, startPoint x: 182, startPoint y: 94, endPoint x: 269, endPoint y: 93, distance: 87.3
click at [269, 93] on div at bounding box center [247, 95] width 139 height 52
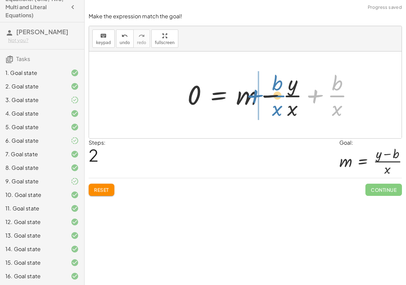
drag, startPoint x: 316, startPoint y: 96, endPoint x: 257, endPoint y: 95, distance: 59.2
click at [257, 95] on div at bounding box center [273, 95] width 178 height 52
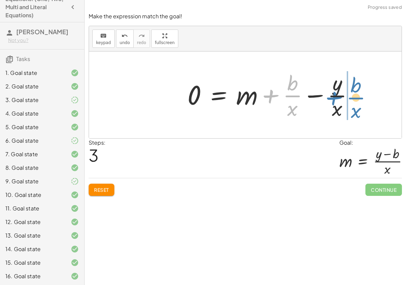
drag, startPoint x: 270, startPoint y: 95, endPoint x: 333, endPoint y: 97, distance: 62.6
click at [333, 97] on div at bounding box center [273, 95] width 178 height 52
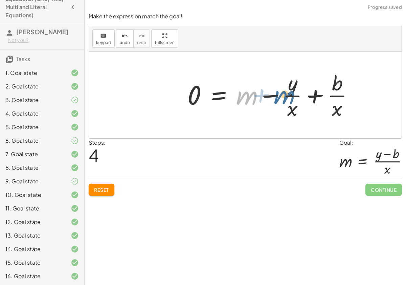
drag, startPoint x: 243, startPoint y: 98, endPoint x: 277, endPoint y: 97, distance: 34.5
click at [280, 97] on div at bounding box center [273, 95] width 178 height 52
click at [274, 97] on div at bounding box center [273, 95] width 178 height 52
click at [269, 95] on div at bounding box center [273, 95] width 178 height 52
click at [314, 97] on div at bounding box center [273, 95] width 178 height 52
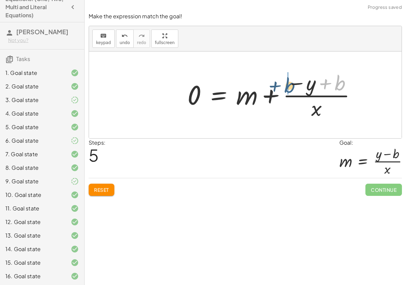
drag, startPoint x: 340, startPoint y: 82, endPoint x: 291, endPoint y: 82, distance: 49.1
click at [290, 83] on div at bounding box center [274, 95] width 181 height 52
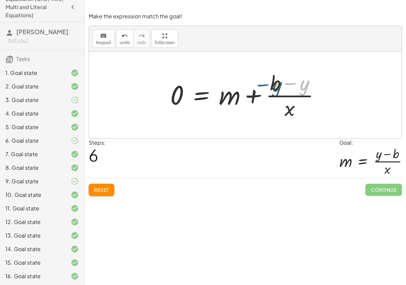
drag, startPoint x: 305, startPoint y: 88, endPoint x: 279, endPoint y: 87, distance: 26.4
click at [279, 87] on div at bounding box center [248, 95] width 162 height 52
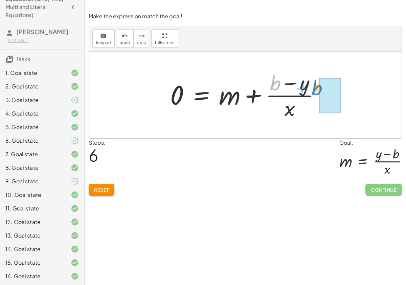
drag, startPoint x: 269, startPoint y: 83, endPoint x: 311, endPoint y: 88, distance: 41.9
click at [311, 88] on div at bounding box center [248, 95] width 162 height 52
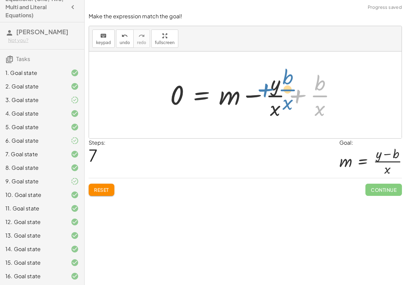
drag, startPoint x: 296, startPoint y: 95, endPoint x: 266, endPoint y: 88, distance: 31.1
click at [266, 88] on div at bounding box center [256, 95] width 178 height 52
click at [294, 95] on div at bounding box center [256, 95] width 178 height 52
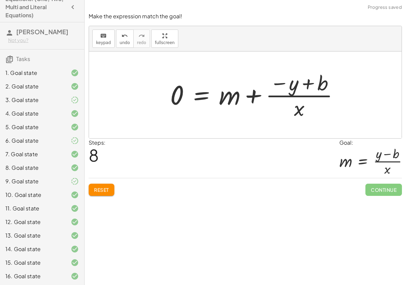
click at [282, 77] on div at bounding box center [257, 95] width 181 height 52
click at [284, 84] on div at bounding box center [257, 95] width 181 height 52
click at [309, 85] on div at bounding box center [257, 95] width 181 height 52
drag, startPoint x: 291, startPoint y: 84, endPoint x: 332, endPoint y: 83, distance: 41.3
click at [332, 83] on div at bounding box center [257, 95] width 181 height 52
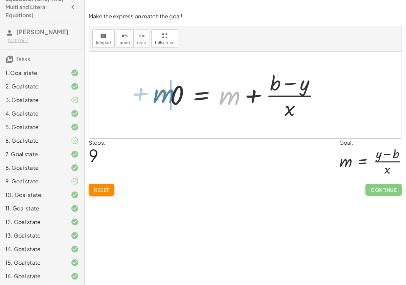
drag, startPoint x: 231, startPoint y: 98, endPoint x: 165, endPoint y: 96, distance: 66.7
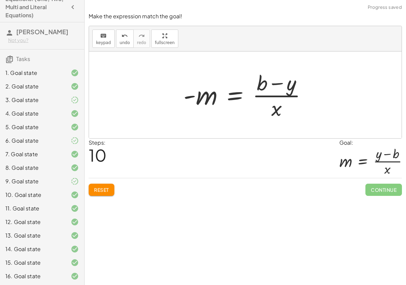
click at [188, 98] on div at bounding box center [248, 95] width 136 height 52
drag, startPoint x: 208, startPoint y: 98, endPoint x: 265, endPoint y: 87, distance: 57.3
click at [264, 87] on div at bounding box center [248, 95] width 136 height 52
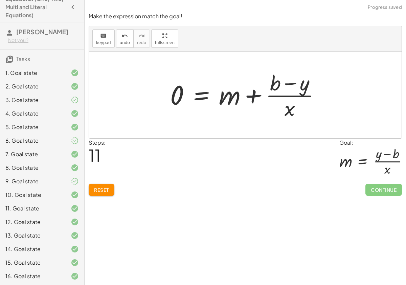
click at [257, 97] on div at bounding box center [248, 95] width 162 height 52
click at [246, 96] on div at bounding box center [248, 95] width 162 height 52
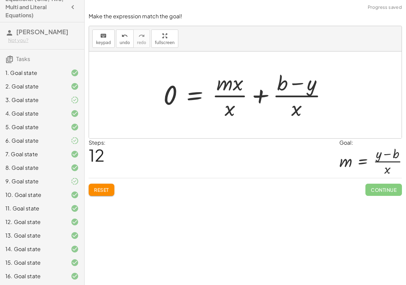
click at [237, 90] on div at bounding box center [248, 95] width 176 height 52
click at [235, 84] on div at bounding box center [248, 95] width 176 height 52
click at [234, 97] on div at bounding box center [248, 95] width 176 height 52
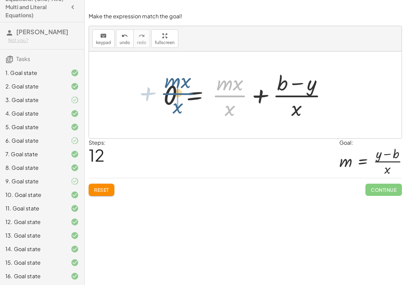
drag, startPoint x: 228, startPoint y: 90, endPoint x: 162, endPoint y: 87, distance: 65.7
click at [162, 87] on div at bounding box center [248, 95] width 176 height 52
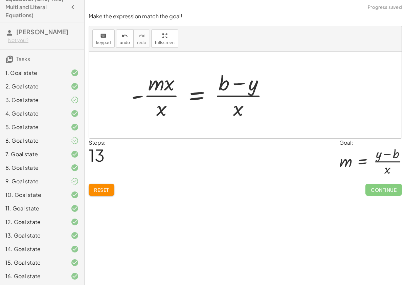
click at [162, 96] on div at bounding box center [203, 95] width 150 height 52
click at [162, 95] on div at bounding box center [245, 94] width 313 height 87
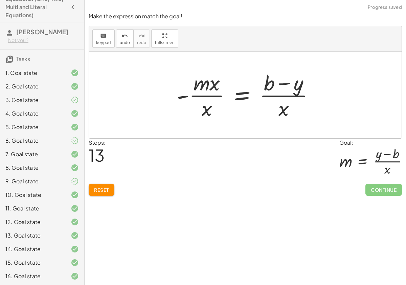
click at [185, 95] on div at bounding box center [248, 95] width 150 height 52
click at [121, 38] on icon "undo" at bounding box center [124, 36] width 6 height 8
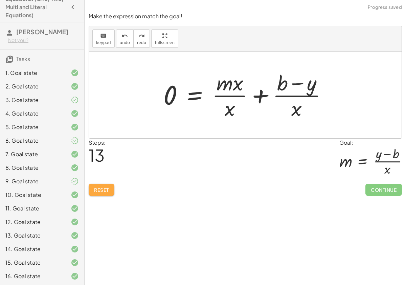
click at [101, 187] on span "Reset" at bounding box center [101, 189] width 15 height 6
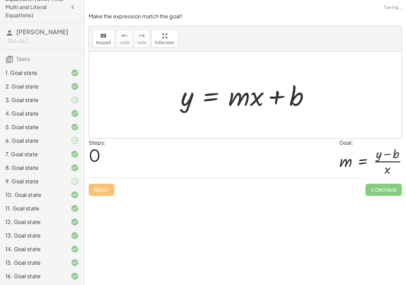
click at [365, 169] on div at bounding box center [370, 161] width 63 height 29
drag, startPoint x: 302, startPoint y: 103, endPoint x: 217, endPoint y: 106, distance: 85.0
click at [217, 107] on div at bounding box center [247, 94] width 141 height 35
drag, startPoint x: 254, startPoint y: 100, endPoint x: 195, endPoint y: 125, distance: 64.1
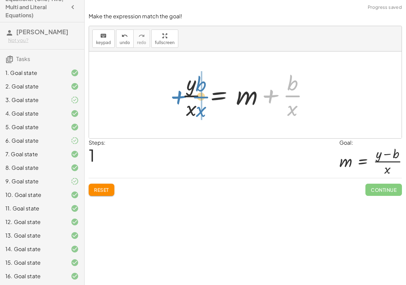
drag, startPoint x: 295, startPoint y: 96, endPoint x: 204, endPoint y: 95, distance: 90.7
click at [204, 95] on div at bounding box center [247, 95] width 139 height 52
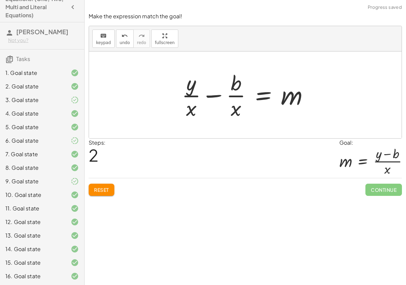
click at [216, 95] on div at bounding box center [247, 95] width 139 height 52
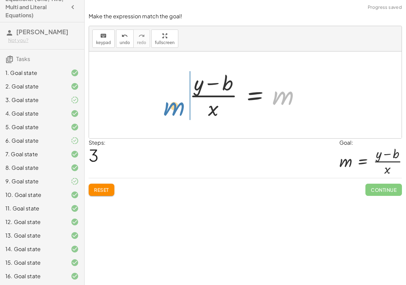
drag, startPoint x: 280, startPoint y: 94, endPoint x: 172, endPoint y: 103, distance: 108.6
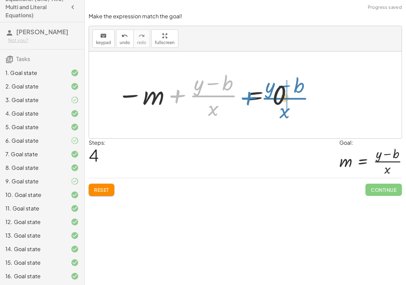
drag, startPoint x: 215, startPoint y: 95, endPoint x: 287, endPoint y: 98, distance: 71.8
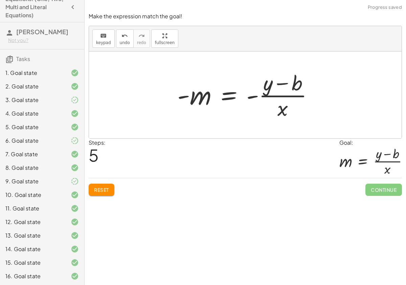
click at [185, 97] on div at bounding box center [248, 95] width 148 height 52
click at [186, 97] on div at bounding box center [248, 95] width 148 height 52
click at [251, 95] on div at bounding box center [248, 95] width 148 height 52
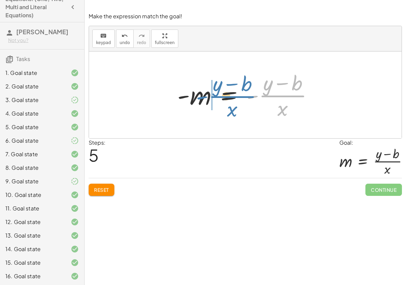
drag, startPoint x: 279, startPoint y: 94, endPoint x: 228, endPoint y: 95, distance: 50.4
click at [228, 95] on div at bounding box center [248, 95] width 148 height 52
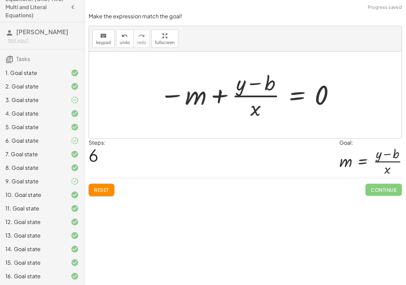
click at [208, 94] on div at bounding box center [247, 95] width 183 height 52
click at [217, 94] on div at bounding box center [247, 95] width 183 height 52
click at [176, 94] on div at bounding box center [247, 95] width 183 height 52
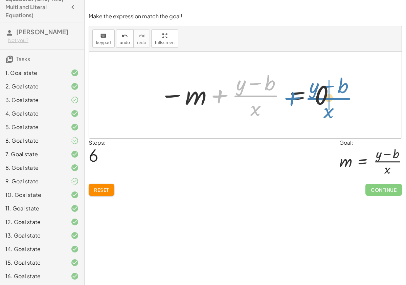
drag, startPoint x: 245, startPoint y: 93, endPoint x: 321, endPoint y: 94, distance: 76.1
click at [321, 94] on div at bounding box center [247, 95] width 183 height 52
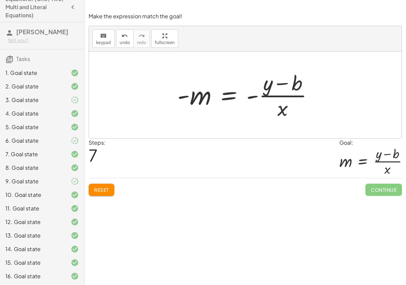
click at [253, 97] on div at bounding box center [248, 95] width 148 height 52
click at [183, 96] on div at bounding box center [248, 95] width 148 height 52
drag, startPoint x: 284, startPoint y: 86, endPoint x: 277, endPoint y: 83, distance: 7.0
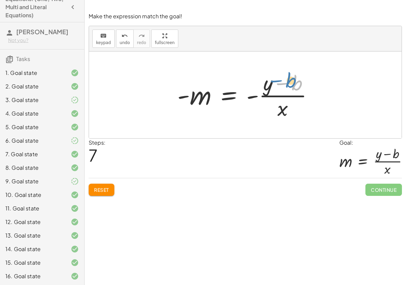
click at [277, 83] on div at bounding box center [248, 95] width 148 height 52
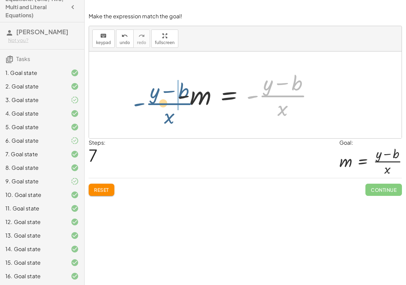
drag, startPoint x: 286, startPoint y: 96, endPoint x: 166, endPoint y: 98, distance: 119.5
click at [166, 99] on div "y = + · m · x + b · y · x = + m + · b · x + · y · x − · b · x = m · ( + y − b )…" at bounding box center [245, 94] width 313 height 87
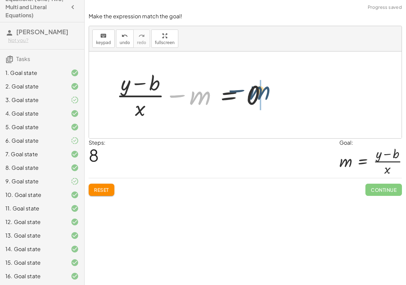
drag, startPoint x: 197, startPoint y: 98, endPoint x: 265, endPoint y: 93, distance: 68.3
click at [265, 93] on div at bounding box center [194, 95] width 162 height 52
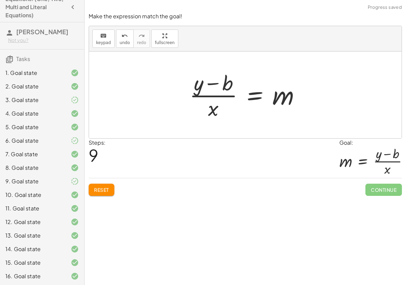
click at [288, 99] on div at bounding box center [247, 95] width 123 height 52
click at [104, 193] on button "Reset" at bounding box center [102, 189] width 26 height 12
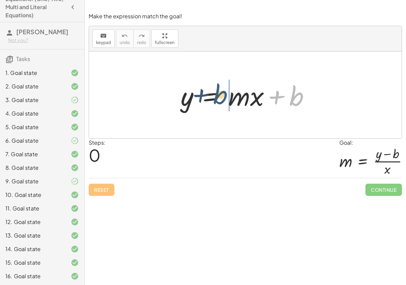
drag, startPoint x: 296, startPoint y: 102, endPoint x: 217, endPoint y: 98, distance: 79.9
click at [217, 99] on div at bounding box center [247, 94] width 141 height 35
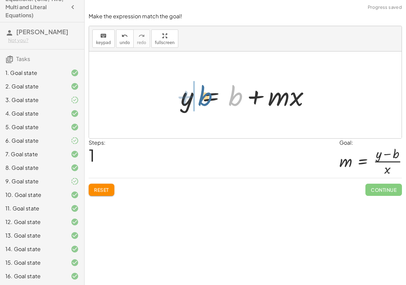
drag, startPoint x: 233, startPoint y: 96, endPoint x: 203, endPoint y: 93, distance: 30.0
click at [203, 94] on div at bounding box center [247, 94] width 141 height 35
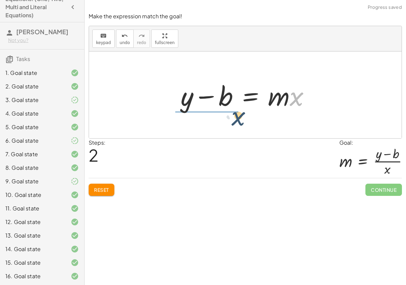
drag, startPoint x: 299, startPoint y: 99, endPoint x: 230, endPoint y: 118, distance: 71.5
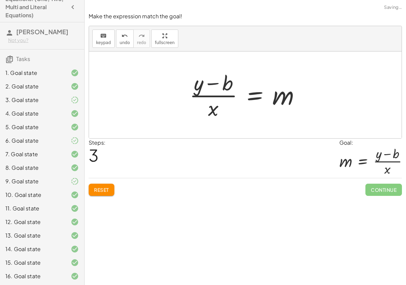
click at [212, 82] on div at bounding box center [247, 95] width 123 height 52
click at [215, 98] on div at bounding box center [247, 95] width 123 height 52
drag, startPoint x: 196, startPoint y: 86, endPoint x: 176, endPoint y: 86, distance: 20.3
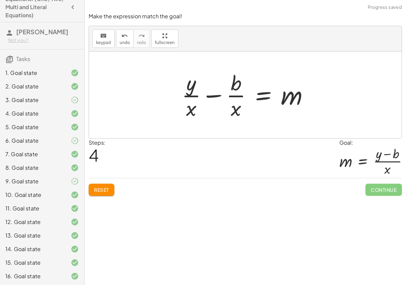
click at [236, 96] on div at bounding box center [247, 95] width 139 height 52
click at [195, 97] on div at bounding box center [247, 95] width 139 height 52
click at [130, 40] on button "undo undo" at bounding box center [125, 38] width 18 height 18
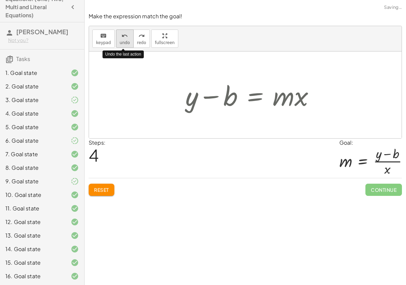
click at [130, 40] on button "undo undo" at bounding box center [125, 38] width 18 height 18
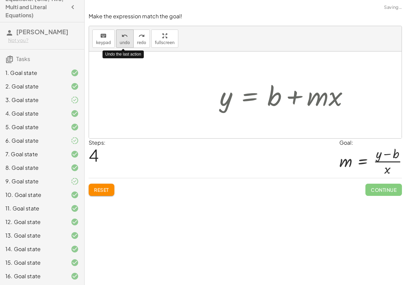
click at [130, 40] on button "undo undo" at bounding box center [125, 38] width 18 height 18
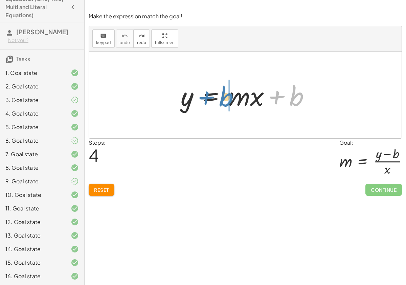
drag, startPoint x: 296, startPoint y: 97, endPoint x: 225, endPoint y: 97, distance: 70.4
click at [225, 97] on div at bounding box center [247, 94] width 141 height 35
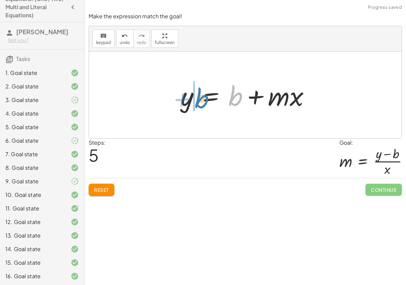
drag, startPoint x: 231, startPoint y: 98, endPoint x: 197, endPoint y: 100, distance: 34.3
click at [197, 100] on div at bounding box center [247, 94] width 141 height 35
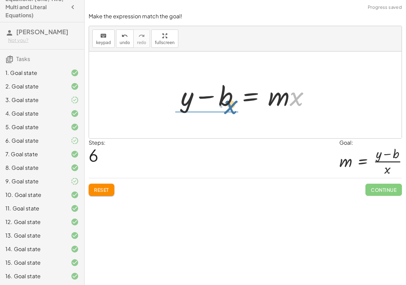
drag, startPoint x: 294, startPoint y: 101, endPoint x: 224, endPoint y: 111, distance: 70.7
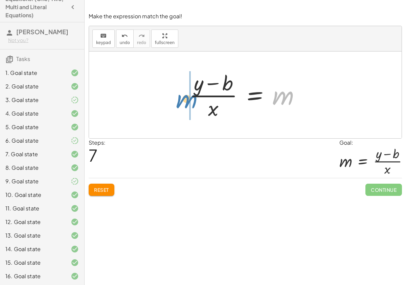
drag, startPoint x: 285, startPoint y: 102, endPoint x: 188, endPoint y: 105, distance: 96.9
click at [188, 105] on div at bounding box center [247, 95] width 123 height 52
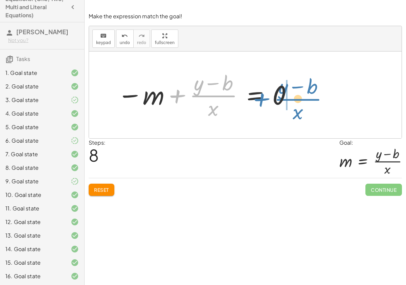
drag, startPoint x: 204, startPoint y: 94, endPoint x: 288, endPoint y: 97, distance: 84.7
click at [288, 97] on div at bounding box center [205, 95] width 183 height 52
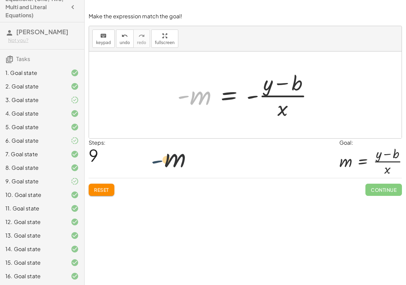
drag, startPoint x: 183, startPoint y: 98, endPoint x: 154, endPoint y: 169, distance: 76.5
click at [0, 0] on div "Make the expression match the goal! keyboard keypad undo undo redo redo fullscr…" at bounding box center [0, 0] width 0 height 0
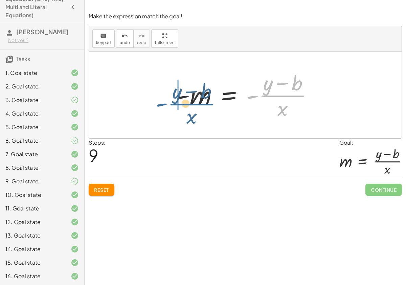
drag, startPoint x: 277, startPoint y: 94, endPoint x: 181, endPoint y: 103, distance: 95.8
click at [181, 103] on div at bounding box center [248, 95] width 148 height 52
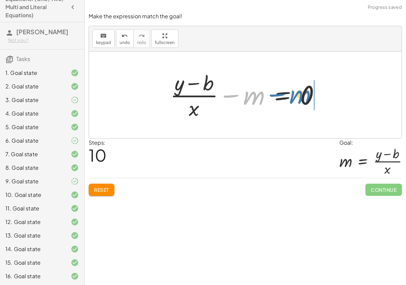
drag, startPoint x: 251, startPoint y: 97, endPoint x: 331, endPoint y: 92, distance: 80.0
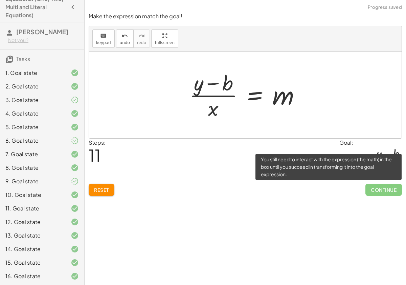
click at [378, 189] on span "Continue" at bounding box center [383, 189] width 37 height 12
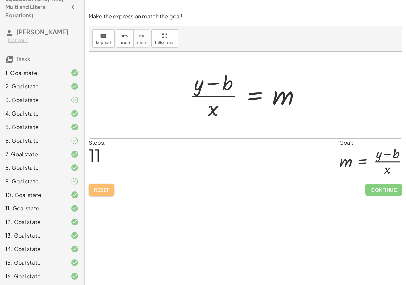
click at [109, 189] on span "Reset" at bounding box center [101, 189] width 15 height 6
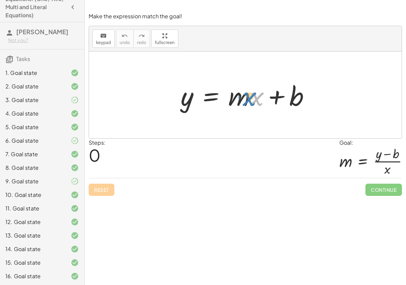
drag, startPoint x: 250, startPoint y: 103, endPoint x: 243, endPoint y: 103, distance: 7.4
click at [243, 103] on div at bounding box center [247, 94] width 141 height 35
click at [293, 101] on div at bounding box center [247, 94] width 141 height 35
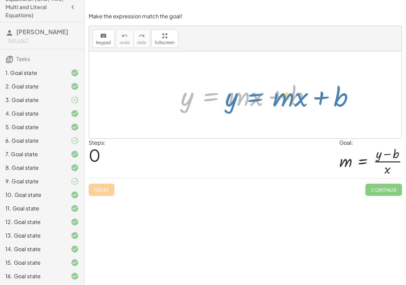
drag, startPoint x: 194, startPoint y: 103, endPoint x: 236, endPoint y: 103, distance: 42.3
click at [236, 103] on div at bounding box center [247, 94] width 141 height 35
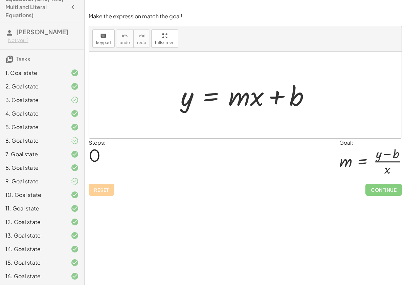
click at [214, 106] on div at bounding box center [247, 94] width 141 height 35
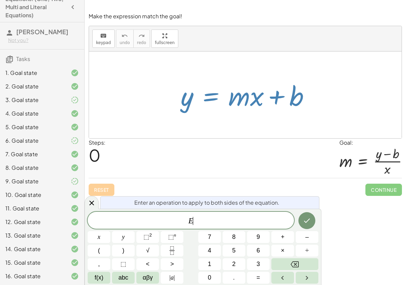
drag, startPoint x: 246, startPoint y: 102, endPoint x: 213, endPoint y: 103, distance: 33.8
click at [212, 103] on div at bounding box center [247, 94] width 141 height 35
click at [213, 103] on div at bounding box center [247, 94] width 141 height 35
click at [94, 202] on icon at bounding box center [92, 203] width 8 height 8
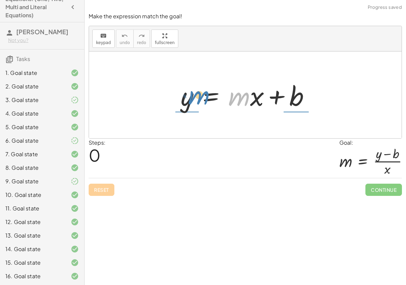
drag, startPoint x: 242, startPoint y: 105, endPoint x: 203, endPoint y: 103, distance: 39.3
click at [203, 103] on div at bounding box center [247, 94] width 141 height 35
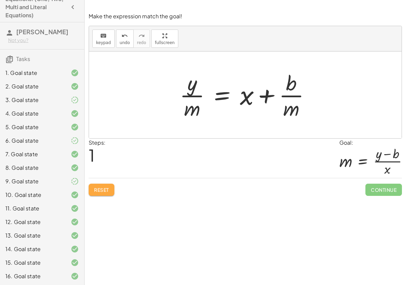
click at [93, 188] on button "Reset" at bounding box center [102, 189] width 26 height 12
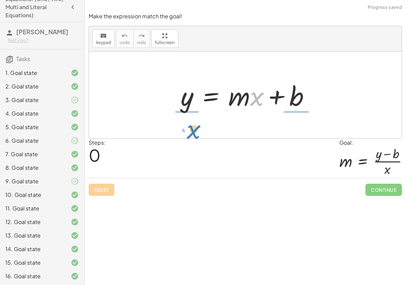
drag, startPoint x: 257, startPoint y: 99, endPoint x: 193, endPoint y: 129, distance: 70.7
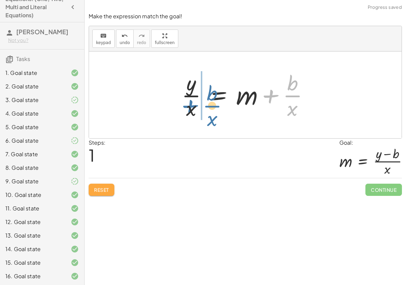
drag, startPoint x: 291, startPoint y: 90, endPoint x: 212, endPoint y: 99, distance: 79.6
click at [212, 99] on div at bounding box center [247, 95] width 139 height 52
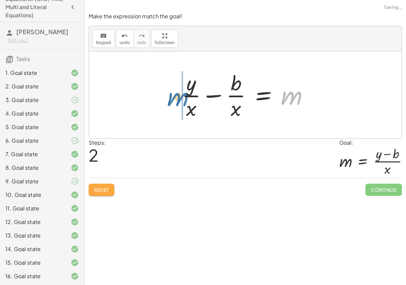
drag, startPoint x: 286, startPoint y: 100, endPoint x: 160, endPoint y: 100, distance: 125.9
click at [160, 101] on div "y = + · m · x + b · y · x = + m + · b · x m y = m b · · x · · x + −" at bounding box center [245, 94] width 313 height 87
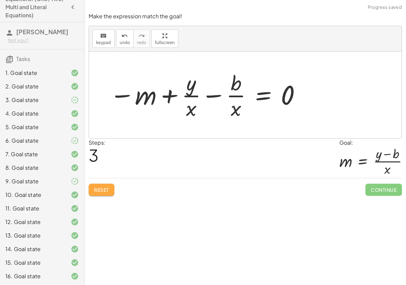
click at [215, 98] on div at bounding box center [205, 95] width 199 height 52
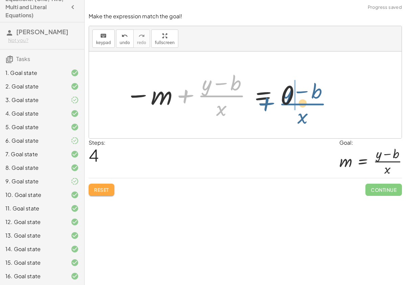
drag, startPoint x: 223, startPoint y: 96, endPoint x: 305, endPoint y: 103, distance: 82.2
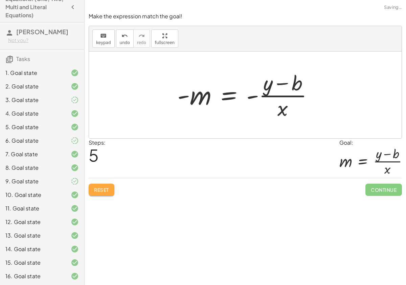
click at [250, 93] on div at bounding box center [248, 95] width 148 height 52
click at [252, 95] on div at bounding box center [248, 95] width 148 height 52
click at [253, 96] on div at bounding box center [248, 95] width 148 height 52
click at [252, 99] on div at bounding box center [248, 95] width 148 height 52
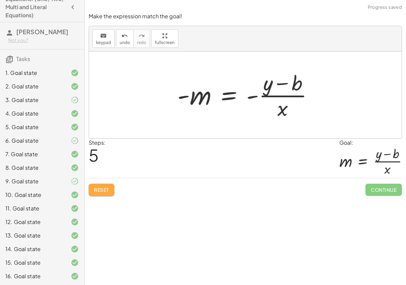
click at [252, 99] on div at bounding box center [248, 95] width 148 height 52
click at [267, 95] on div at bounding box center [248, 95] width 148 height 52
click at [274, 87] on div at bounding box center [248, 95] width 148 height 52
click at [273, 87] on div at bounding box center [248, 95] width 148 height 52
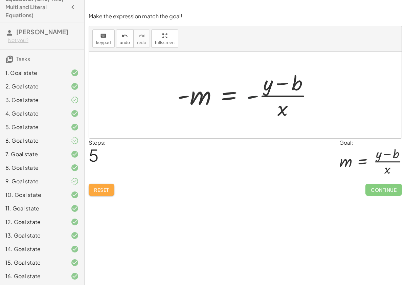
click at [253, 98] on div at bounding box center [248, 95] width 148 height 52
click at [253, 96] on div at bounding box center [248, 95] width 148 height 52
click at [183, 94] on div at bounding box center [248, 95] width 148 height 52
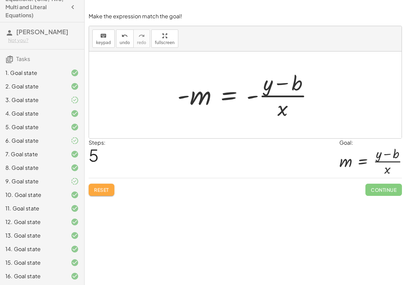
click at [183, 94] on div at bounding box center [248, 95] width 148 height 52
click at [100, 38] on icon "keyboard" at bounding box center [103, 36] width 6 height 8
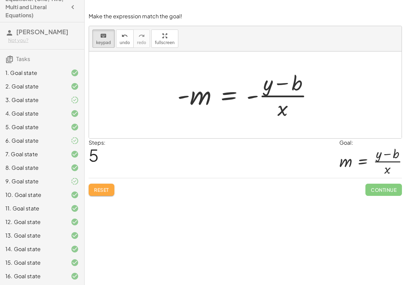
click at [180, 98] on div at bounding box center [248, 95] width 148 height 52
click at [185, 98] on div at bounding box center [248, 95] width 148 height 52
click at [185, 97] on div at bounding box center [248, 95] width 148 height 52
click at [194, 97] on div at bounding box center [194, 95] width 34 height 30
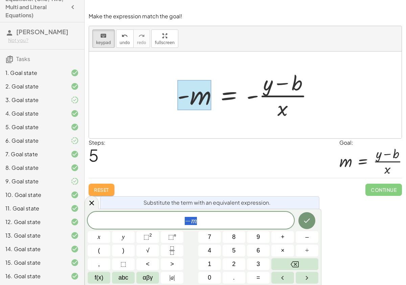
click at [179, 216] on span "− m" at bounding box center [191, 220] width 206 height 9
click at [192, 220] on var "m" at bounding box center [194, 220] width 6 height 9
click at [310, 227] on button "Done" at bounding box center [306, 220] width 17 height 17
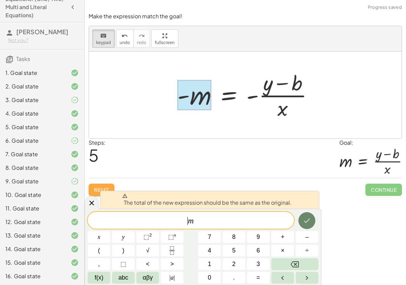
click at [306, 219] on icon "Done" at bounding box center [307, 220] width 8 height 8
click at [302, 218] on button "Done" at bounding box center [306, 220] width 17 height 17
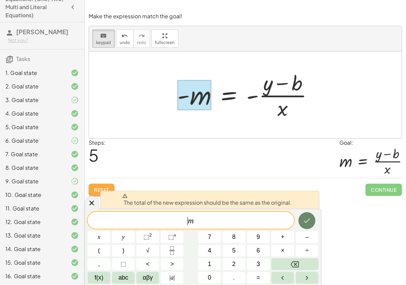
click at [302, 218] on button "Done" at bounding box center [306, 220] width 17 height 17
click at [242, 217] on span "m ​" at bounding box center [191, 220] width 206 height 9
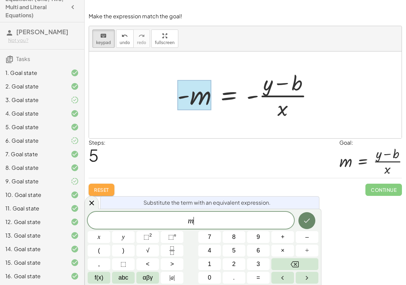
click at [309, 227] on button "Done" at bounding box center [306, 220] width 17 height 17
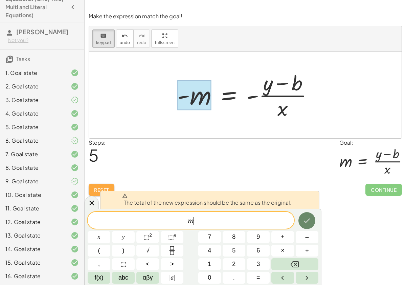
click at [309, 227] on button "Done" at bounding box center [306, 220] width 17 height 17
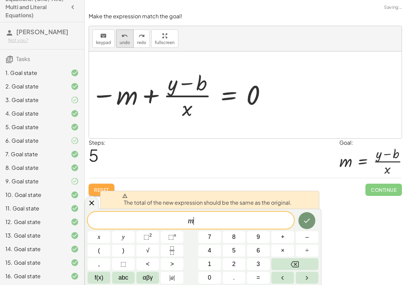
click at [120, 32] on div "undo" at bounding box center [125, 35] width 10 height 8
click at [121, 33] on icon "undo" at bounding box center [124, 36] width 6 height 8
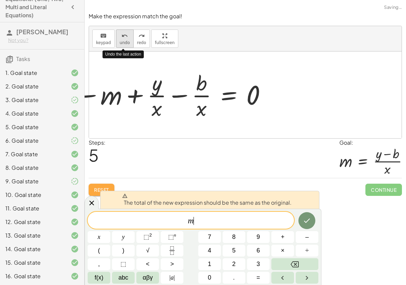
click at [121, 33] on icon "undo" at bounding box center [124, 36] width 6 height 8
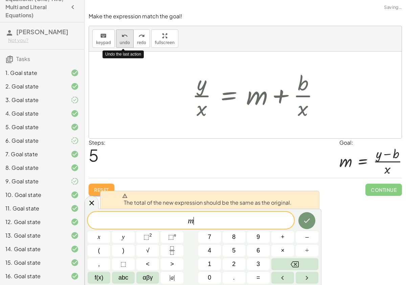
click at [121, 33] on icon "undo" at bounding box center [124, 36] width 6 height 8
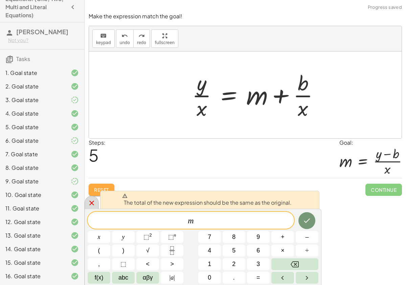
click at [96, 207] on div at bounding box center [92, 202] width 14 height 13
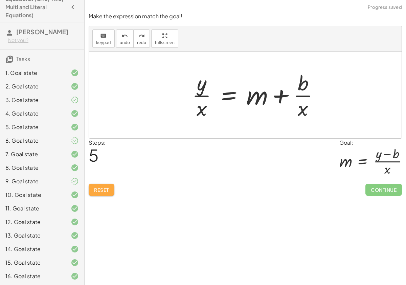
click at [94, 186] on span "Reset" at bounding box center [101, 189] width 15 height 6
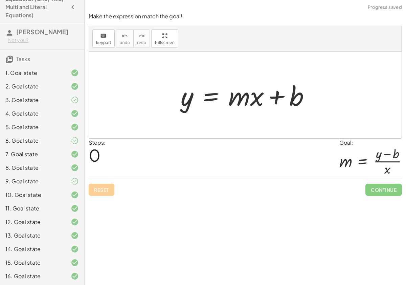
click at [230, 95] on div at bounding box center [247, 94] width 141 height 35
click at [231, 95] on div at bounding box center [247, 94] width 141 height 35
click at [104, 45] on button "keyboard keypad" at bounding box center [103, 38] width 22 height 18
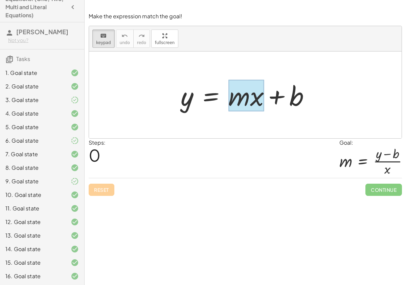
click at [242, 95] on div at bounding box center [246, 95] width 36 height 31
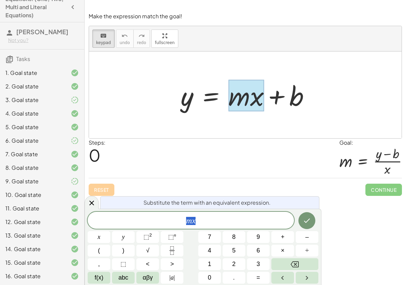
click at [217, 222] on span "m x" at bounding box center [191, 220] width 206 height 9
click at [185, 220] on span "​ m x" at bounding box center [191, 220] width 206 height 9
click at [303, 225] on button "Done" at bounding box center [306, 220] width 17 height 17
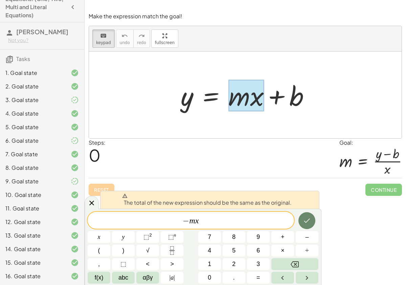
click at [304, 220] on icon "Done" at bounding box center [307, 220] width 8 height 8
click at [187, 147] on div "Steps: 0 Goal: m = · ( + y − b ) · x" at bounding box center [245, 158] width 313 height 40
click at [0, 0] on div "Make the expression match the goal! keyboard keypad undo undo redo redo fullscr…" at bounding box center [0, 0] width 0 height 0
click at [88, 203] on icon at bounding box center [92, 203] width 8 height 8
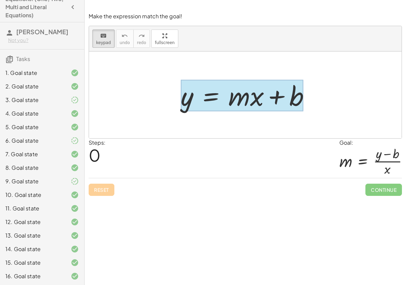
drag, startPoint x: 296, startPoint y: 98, endPoint x: 200, endPoint y: 98, distance: 95.8
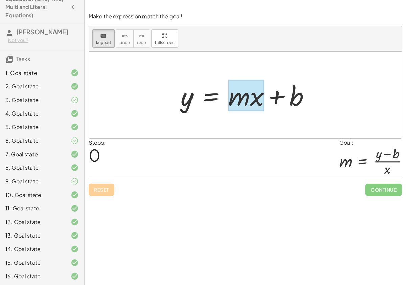
click at [262, 112] on div "y = + · m · x + b" at bounding box center [246, 95] width 150 height 38
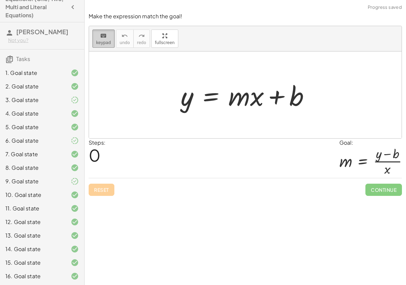
click at [113, 38] on button "keyboard keypad" at bounding box center [103, 38] width 22 height 18
click at [106, 44] on span "keypad" at bounding box center [103, 42] width 15 height 5
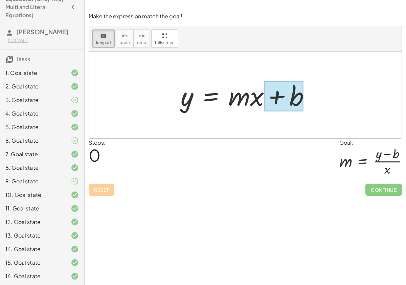
drag, startPoint x: 182, startPoint y: 96, endPoint x: 281, endPoint y: 95, distance: 98.1
click at [211, 95] on div "y = + · m · x + b" at bounding box center [211, 95] width 0 height 0
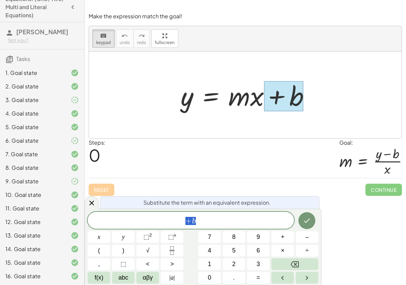
click at [185, 115] on div at bounding box center [245, 94] width 313 height 87
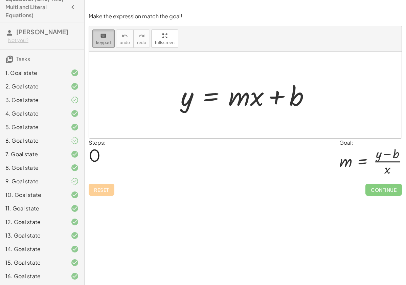
click at [104, 40] on button "keyboard keypad" at bounding box center [103, 38] width 22 height 18
click at [99, 202] on div "**********" at bounding box center [245, 142] width 321 height 285
click at [99, 187] on div "Reset Continue" at bounding box center [245, 187] width 313 height 18
click at [185, 100] on div at bounding box center [247, 94] width 141 height 35
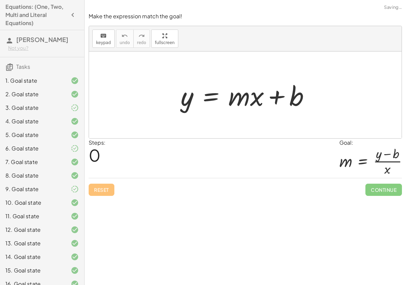
click at [184, 96] on div at bounding box center [247, 94] width 141 height 35
click at [191, 105] on div at bounding box center [247, 94] width 141 height 35
drag, startPoint x: 185, startPoint y: 103, endPoint x: 327, endPoint y: 106, distance: 142.1
click at [328, 105] on div "y y = + · m · x + b" at bounding box center [245, 94] width 313 height 87
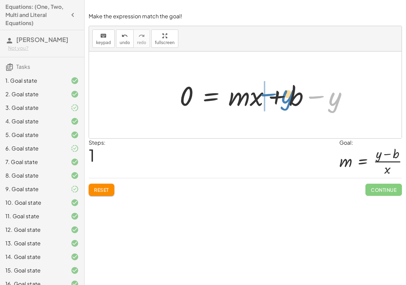
drag, startPoint x: 330, startPoint y: 100, endPoint x: 282, endPoint y: 96, distance: 47.8
click at [282, 97] on div at bounding box center [266, 94] width 180 height 35
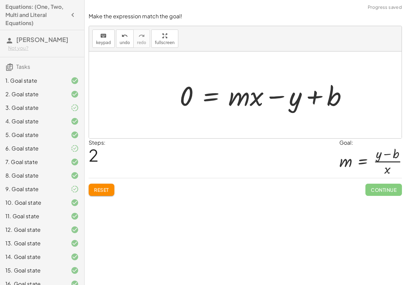
click at [310, 98] on div at bounding box center [266, 94] width 180 height 35
drag, startPoint x: 274, startPoint y: 98, endPoint x: 267, endPoint y: 97, distance: 7.1
click at [267, 97] on div at bounding box center [266, 94] width 180 height 35
click at [334, 98] on div at bounding box center [266, 94] width 180 height 35
click at [106, 42] on span "keypad" at bounding box center [103, 42] width 15 height 5
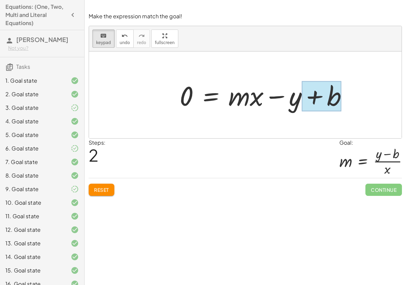
click at [327, 102] on div at bounding box center [322, 96] width 40 height 30
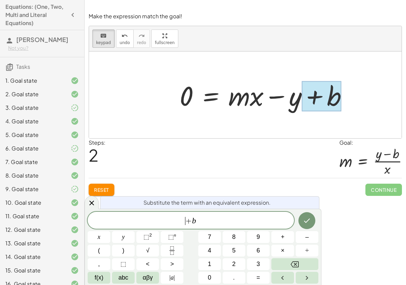
click at [188, 220] on span "+" at bounding box center [188, 221] width 6 height 8
click at [192, 220] on var "b" at bounding box center [194, 220] width 4 height 9
click at [309, 226] on button "Done" at bounding box center [306, 220] width 17 height 17
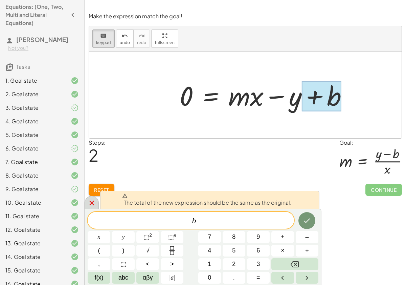
click at [86, 207] on div at bounding box center [92, 202] width 14 height 13
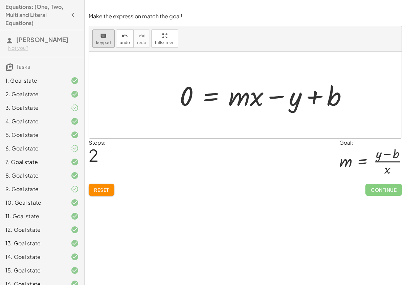
click at [98, 39] on div "keyboard" at bounding box center [103, 35] width 15 height 8
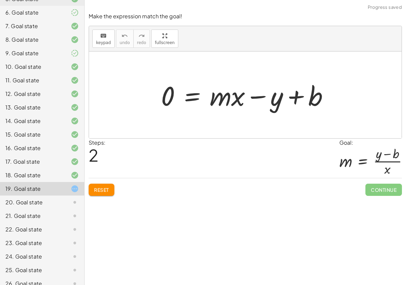
scroll to position [135, 0]
click at [74, 200] on icon at bounding box center [75, 202] width 8 height 8
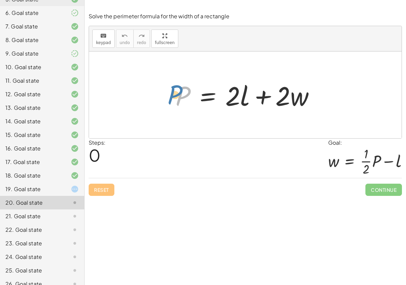
drag, startPoint x: 177, startPoint y: 96, endPoint x: 170, endPoint y: 95, distance: 7.6
click at [170, 95] on div "P P = + · 2 · l + · 2 · w" at bounding box center [245, 95] width 160 height 38
drag, startPoint x: 302, startPoint y: 97, endPoint x: 164, endPoint y: 96, distance: 138.4
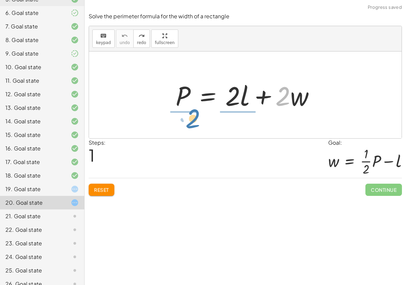
drag, startPoint x: 284, startPoint y: 99, endPoint x: 194, endPoint y: 122, distance: 92.7
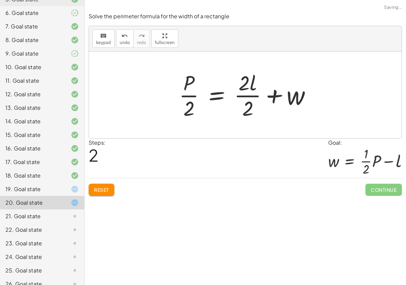
click at [186, 80] on div at bounding box center [248, 95] width 144 height 52
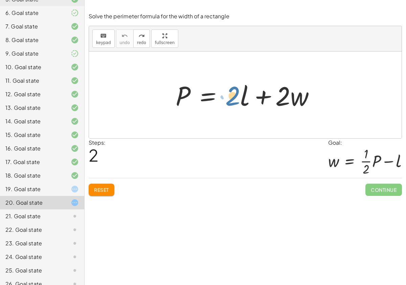
click at [231, 99] on div at bounding box center [248, 94] width 152 height 35
click at [105, 185] on button "Reset" at bounding box center [102, 189] width 26 height 12
click at [299, 101] on div at bounding box center [248, 94] width 152 height 35
drag, startPoint x: 244, startPoint y: 105, endPoint x: 227, endPoint y: 107, distance: 17.0
click at [227, 107] on div at bounding box center [248, 94] width 152 height 35
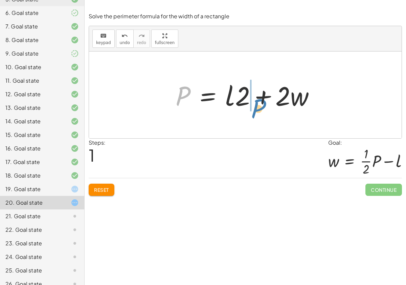
drag, startPoint x: 183, startPoint y: 99, endPoint x: 258, endPoint y: 111, distance: 76.2
click at [258, 111] on div at bounding box center [248, 94] width 152 height 35
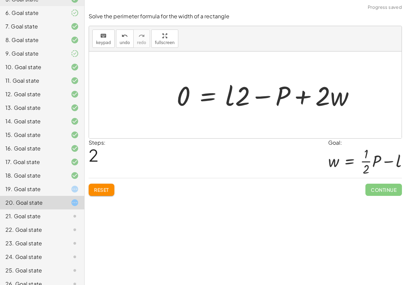
click at [260, 95] on div at bounding box center [268, 94] width 190 height 35
click at [184, 94] on div at bounding box center [268, 94] width 190 height 35
drag, startPoint x: 338, startPoint y: 100, endPoint x: 177, endPoint y: 126, distance: 163.8
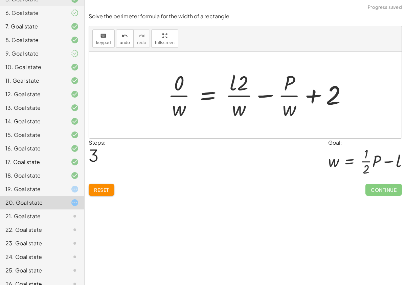
click at [182, 94] on div at bounding box center [260, 95] width 192 height 52
click at [242, 101] on div at bounding box center [264, 95] width 182 height 52
click at [281, 97] on div at bounding box center [264, 95] width 182 height 52
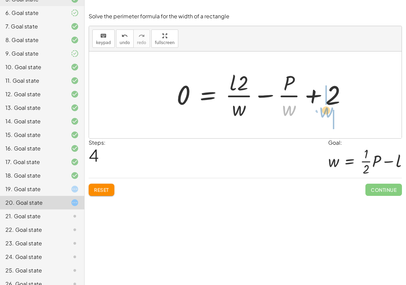
drag, startPoint x: 291, startPoint y: 113, endPoint x: 329, endPoint y: 116, distance: 38.0
click at [329, 116] on div at bounding box center [264, 95] width 182 height 52
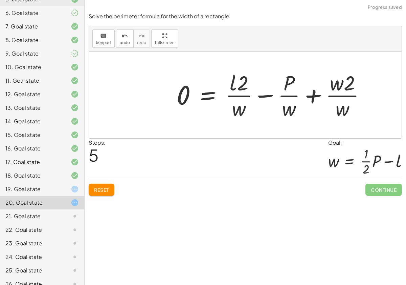
click at [344, 95] on div at bounding box center [273, 95] width 201 height 52
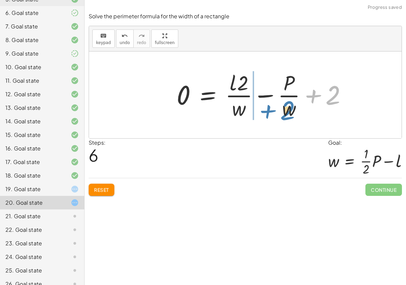
drag, startPoint x: 334, startPoint y: 99, endPoint x: 289, endPoint y: 113, distance: 47.1
click at [289, 113] on div at bounding box center [264, 95] width 182 height 52
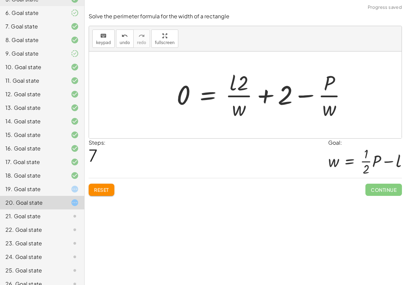
click at [258, 93] on div at bounding box center [264, 95] width 182 height 52
click at [264, 95] on div at bounding box center [264, 95] width 182 height 52
click at [126, 39] on icon "undo" at bounding box center [124, 36] width 6 height 8
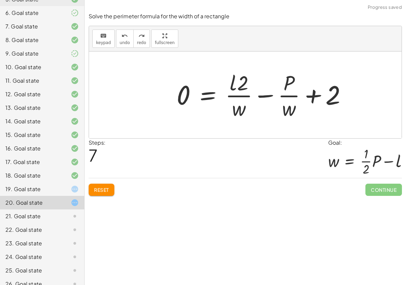
click at [99, 191] on span "Reset" at bounding box center [101, 189] width 15 height 6
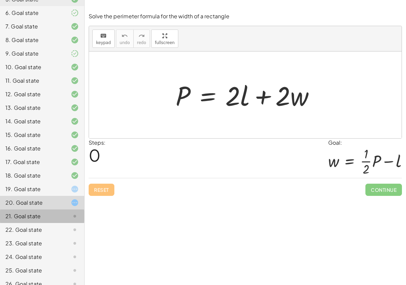
click at [79, 214] on icon at bounding box center [75, 216] width 8 height 8
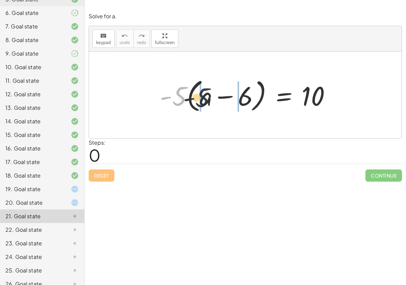
drag, startPoint x: 178, startPoint y: 97, endPoint x: 203, endPoint y: 98, distance: 24.7
click at [203, 98] on div at bounding box center [247, 94] width 183 height 39
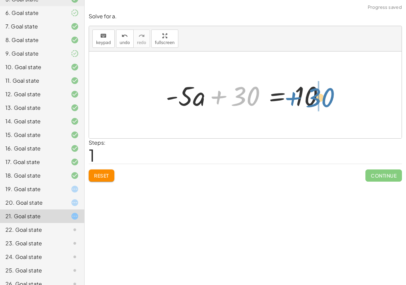
drag, startPoint x: 244, startPoint y: 101, endPoint x: 319, endPoint y: 102, distance: 74.5
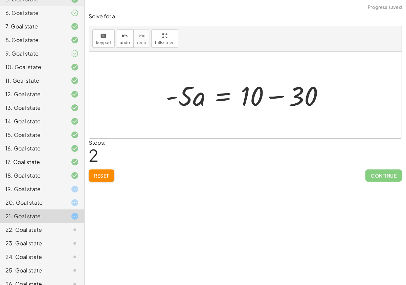
click at [276, 96] on div at bounding box center [247, 94] width 171 height 35
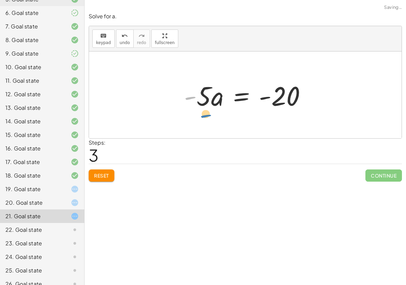
drag, startPoint x: 188, startPoint y: 95, endPoint x: 205, endPoint y: 112, distance: 23.7
click at [205, 112] on div "· - 5 · ( + a − 6 ) = 10 + · - 5 · a − · - 5 · 6 = 10 + · - 5 · a + 30 = 10 · -…" at bounding box center [245, 95] width 143 height 38
drag, startPoint x: 203, startPoint y: 99, endPoint x: 281, endPoint y: 123, distance: 81.2
click at [281, 123] on div "· - 5 · ( + a − 6 ) = 10 + · - 5 · a − · - 5 · 6 = 10 + · - 5 · a + 30 = 10 · -…" at bounding box center [245, 94] width 313 height 87
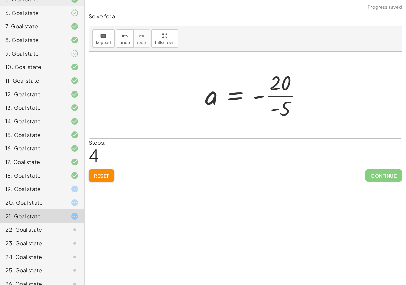
click at [286, 95] on div at bounding box center [256, 95] width 109 height 52
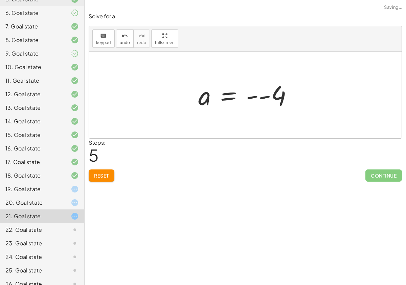
click at [262, 98] on div at bounding box center [248, 95] width 106 height 34
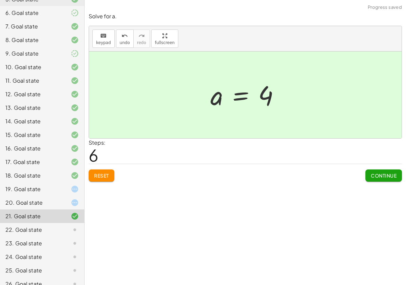
click at [375, 173] on span "Continue" at bounding box center [384, 175] width 26 height 6
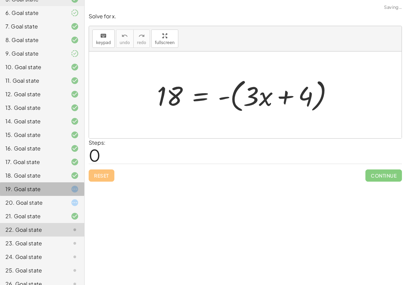
click at [38, 188] on div "19. Goal state" at bounding box center [32, 189] width 54 height 8
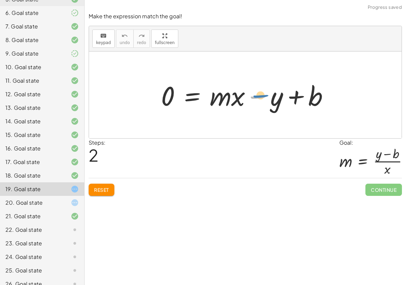
click at [258, 97] on div at bounding box center [248, 94] width 180 height 35
click at [110, 191] on button "Reset" at bounding box center [102, 189] width 26 height 12
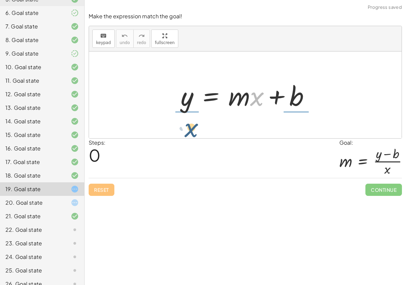
drag, startPoint x: 257, startPoint y: 99, endPoint x: 190, endPoint y: 130, distance: 73.3
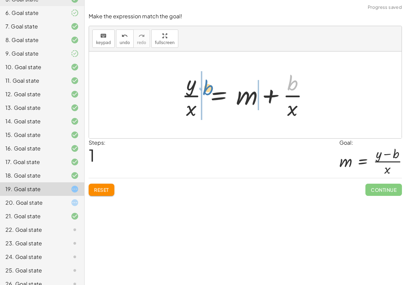
drag, startPoint x: 291, startPoint y: 87, endPoint x: 206, endPoint y: 92, distance: 85.1
click at [206, 92] on div at bounding box center [247, 95] width 139 height 52
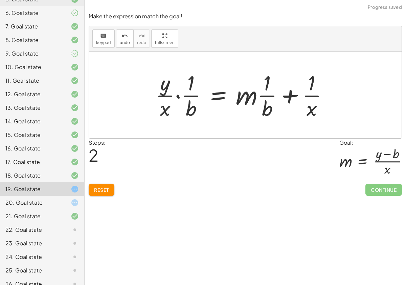
click at [178, 96] on div at bounding box center [244, 95] width 184 height 52
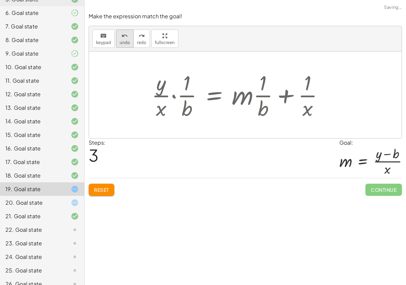
click at [128, 43] on span "undo" at bounding box center [125, 42] width 10 height 5
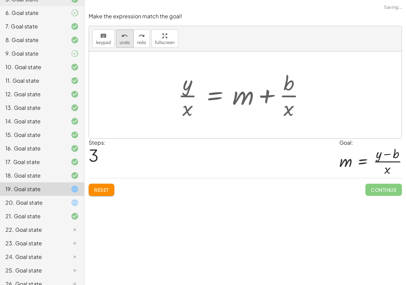
click at [128, 40] on button "undo undo" at bounding box center [125, 38] width 18 height 18
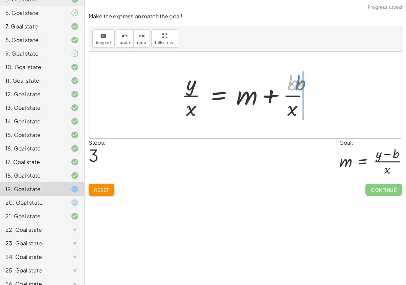
drag, startPoint x: 294, startPoint y: 84, endPoint x: 303, endPoint y: 84, distance: 8.8
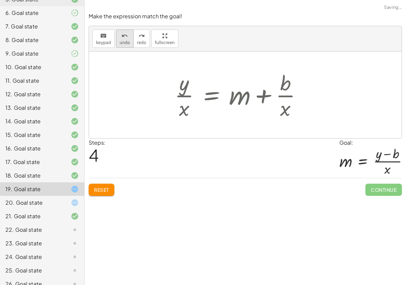
click at [121, 36] on icon "undo" at bounding box center [124, 36] width 6 height 8
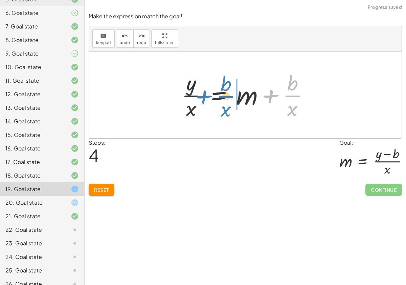
drag, startPoint x: 294, startPoint y: 97, endPoint x: 230, endPoint y: 96, distance: 64.6
click at [230, 97] on div at bounding box center [247, 95] width 139 height 52
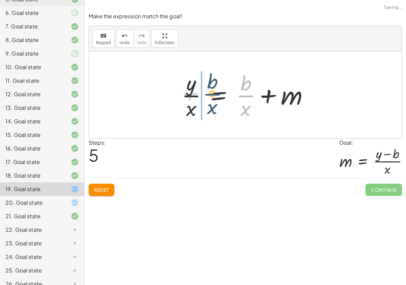
drag, startPoint x: 245, startPoint y: 96, endPoint x: 213, endPoint y: 93, distance: 32.3
click at [212, 93] on div at bounding box center [247, 95] width 139 height 52
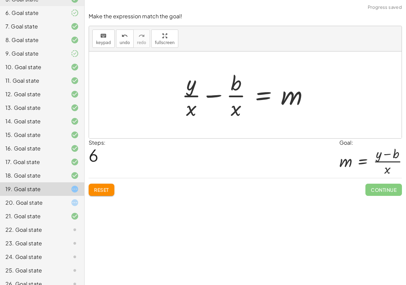
click at [216, 98] on div at bounding box center [247, 95] width 139 height 52
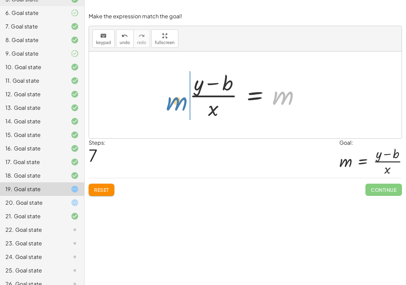
drag, startPoint x: 281, startPoint y: 97, endPoint x: 170, endPoint y: 103, distance: 111.1
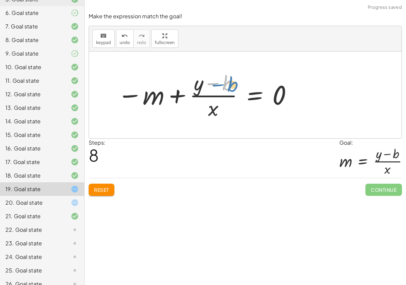
drag, startPoint x: 225, startPoint y: 93, endPoint x: 232, endPoint y: 91, distance: 7.4
click at [230, 93] on div at bounding box center [205, 95] width 183 height 52
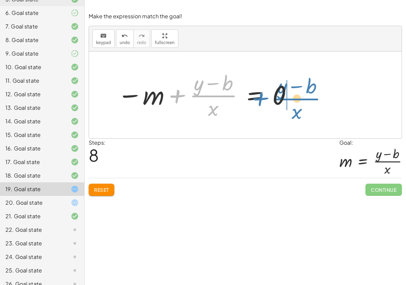
drag, startPoint x: 211, startPoint y: 98, endPoint x: 294, endPoint y: 102, distance: 83.0
click at [294, 101] on div at bounding box center [205, 95] width 183 height 52
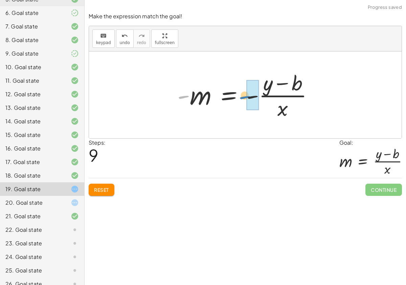
drag, startPoint x: 186, startPoint y: 95, endPoint x: 246, endPoint y: 96, distance: 59.9
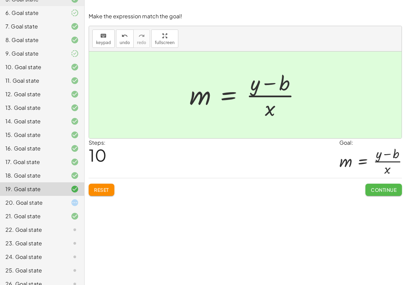
click at [383, 192] on span "Continue" at bounding box center [384, 189] width 26 height 6
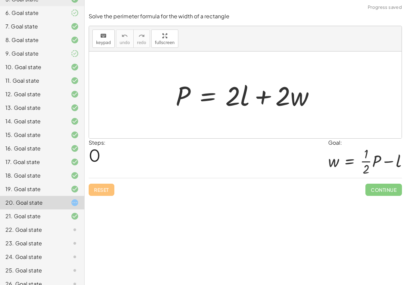
click at [288, 200] on div "Solve the equation for the variable given. keyboard keypad undo undo redo redo …" at bounding box center [245, 142] width 321 height 285
drag, startPoint x: 285, startPoint y: 100, endPoint x: 193, endPoint y: 104, distance: 91.5
click at [193, 105] on div at bounding box center [248, 94] width 152 height 35
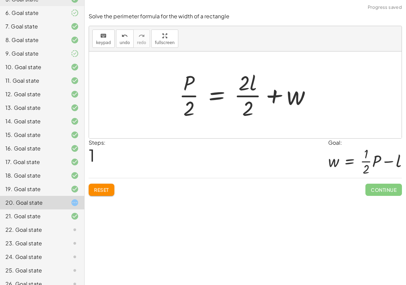
click at [179, 96] on div at bounding box center [248, 95] width 144 height 52
drag, startPoint x: 189, startPoint y: 83, endPoint x: 204, endPoint y: 98, distance: 21.5
click at [205, 98] on div at bounding box center [248, 95] width 144 height 52
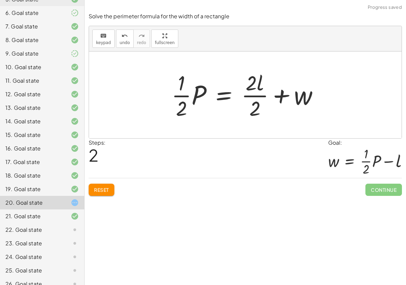
click at [251, 95] on div at bounding box center [247, 95] width 159 height 52
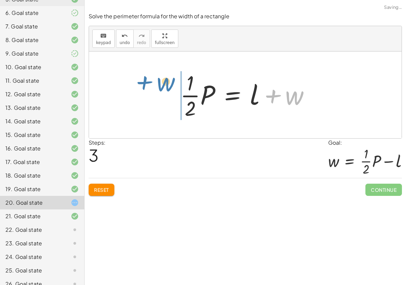
drag, startPoint x: 296, startPoint y: 95, endPoint x: 168, endPoint y: 83, distance: 128.9
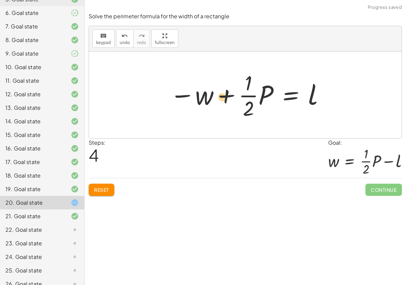
drag, startPoint x: 206, startPoint y: 95, endPoint x: 181, endPoint y: 96, distance: 25.4
click at [181, 96] on div at bounding box center [247, 95] width 162 height 52
drag, startPoint x: 247, startPoint y: 97, endPoint x: 244, endPoint y: 95, distance: 3.7
click at [244, 95] on div at bounding box center [247, 95] width 162 height 52
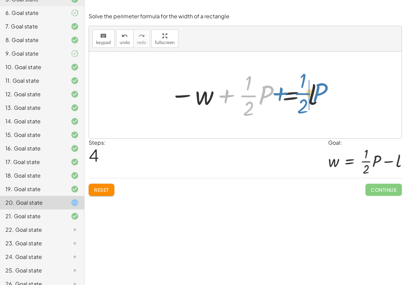
drag, startPoint x: 225, startPoint y: 97, endPoint x: 280, endPoint y: 95, distance: 54.9
click at [280, 95] on div at bounding box center [247, 95] width 162 height 52
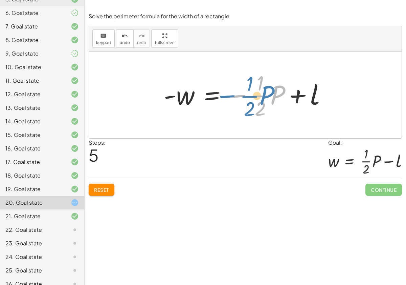
drag, startPoint x: 239, startPoint y: 96, endPoint x: 241, endPoint y: 92, distance: 5.2
click at [239, 93] on div at bounding box center [247, 95] width 175 height 52
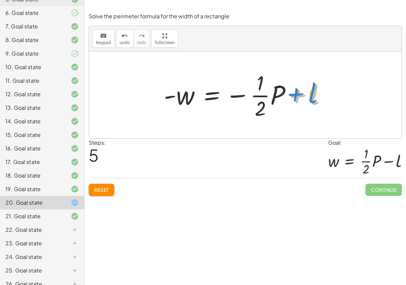
drag, startPoint x: 297, startPoint y: 94, endPoint x: 299, endPoint y: 90, distance: 5.2
click at [299, 90] on div at bounding box center [247, 95] width 175 height 52
drag, startPoint x: 171, startPoint y: 97, endPoint x: 232, endPoint y: 100, distance: 62.0
click at [232, 100] on div at bounding box center [247, 95] width 175 height 52
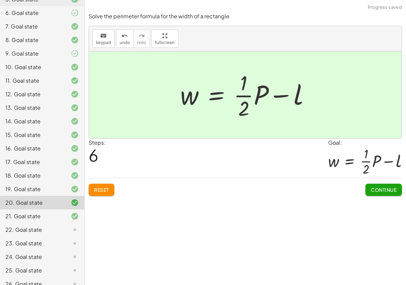
click at [372, 185] on button "Continue" at bounding box center [383, 189] width 37 height 12
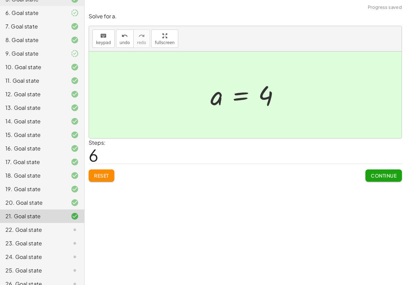
click at [399, 174] on button "Continue" at bounding box center [383, 175] width 37 height 12
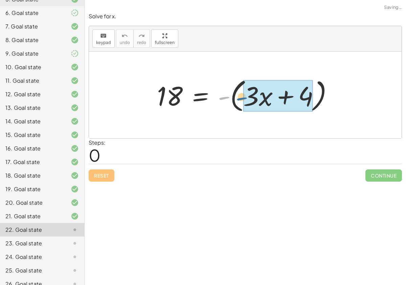
drag, startPoint x: 223, startPoint y: 98, endPoint x: 246, endPoint y: 100, distance: 22.7
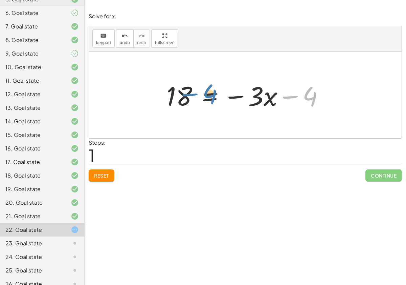
drag, startPoint x: 316, startPoint y: 95, endPoint x: 215, endPoint y: 92, distance: 101.9
click at [215, 92] on div at bounding box center [248, 94] width 170 height 35
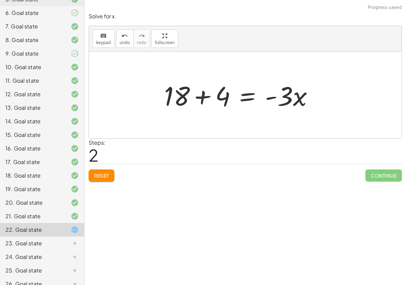
click at [162, 93] on div "18 = - ( + · 3 · x + 4 ) 18 = − · 3 · x − 4 18 = · 3 · x 4 + + -" at bounding box center [239, 95] width 170 height 38
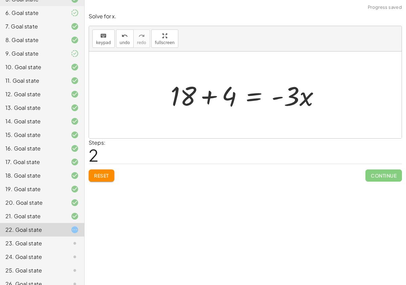
click at [208, 96] on div at bounding box center [247, 94] width 161 height 35
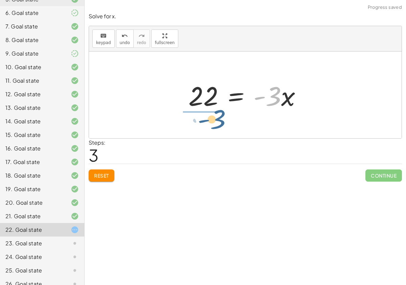
drag, startPoint x: 287, startPoint y: 98, endPoint x: 229, endPoint y: 122, distance: 63.0
click at [227, 122] on div "18 = - ( + · 3 · x + 4 ) 18 = − · 3 · x − 4 + 18 + 4 = · - 3 · x · - 3 = · 3 · …" at bounding box center [245, 94] width 313 height 87
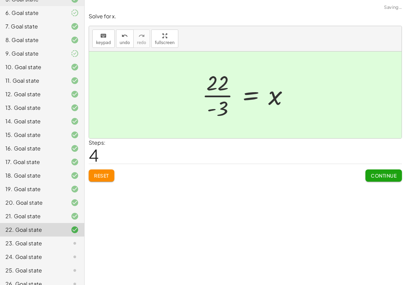
click at [211, 96] on div at bounding box center [248, 95] width 99 height 52
click at [222, 96] on div at bounding box center [248, 95] width 99 height 52
click at [373, 174] on span "Continue" at bounding box center [384, 175] width 26 height 6
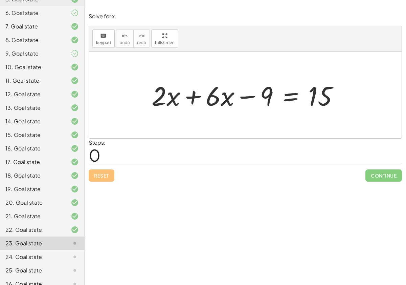
click at [193, 98] on div at bounding box center [247, 94] width 199 height 35
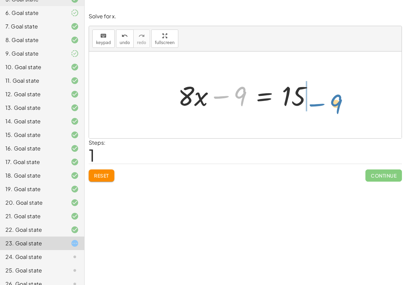
drag, startPoint x: 241, startPoint y: 96, endPoint x: 338, endPoint y: 102, distance: 97.3
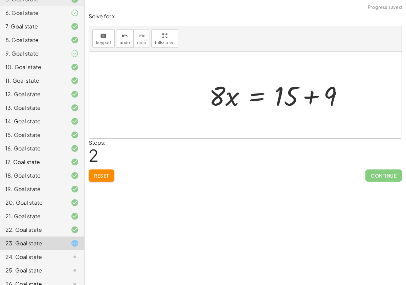
click at [319, 98] on div at bounding box center [279, 94] width 146 height 35
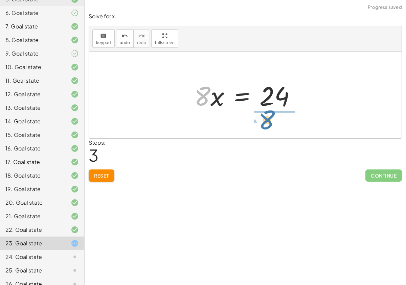
drag, startPoint x: 200, startPoint y: 99, endPoint x: 266, endPoint y: 124, distance: 70.5
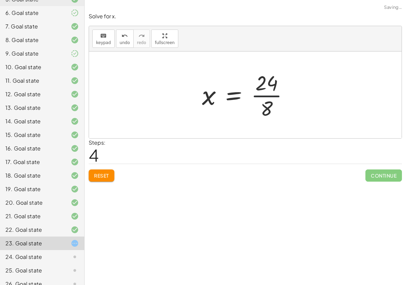
click at [276, 96] on div at bounding box center [248, 95] width 99 height 52
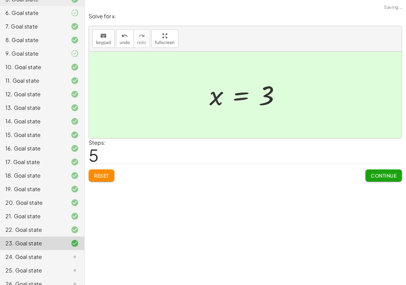
click at [375, 178] on span "Continue" at bounding box center [384, 175] width 26 height 6
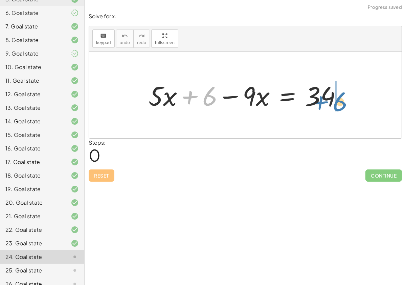
drag, startPoint x: 206, startPoint y: 98, endPoint x: 350, endPoint y: 102, distance: 144.2
click at [350, 102] on div at bounding box center [247, 94] width 205 height 35
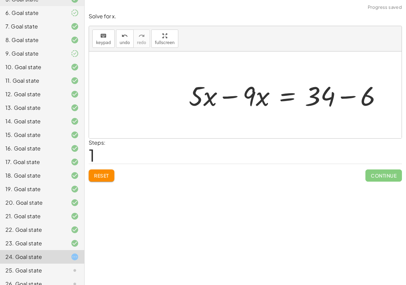
click at [351, 96] on div at bounding box center [287, 94] width 205 height 35
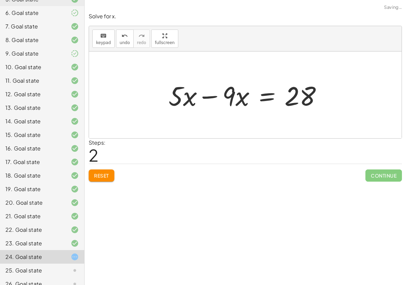
click at [232, 95] on div at bounding box center [248, 94] width 166 height 35
click at [211, 92] on div at bounding box center [248, 94] width 166 height 35
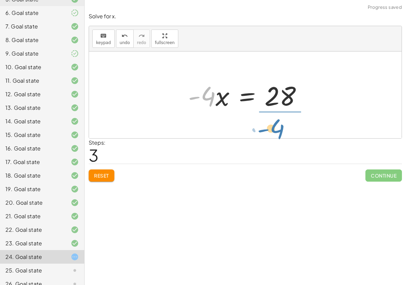
drag, startPoint x: 202, startPoint y: 92, endPoint x: 275, endPoint y: 123, distance: 79.3
click at [274, 121] on div "+ · 5 · x + 6 − · 9 · x = 34 + · 5 · x − · 9 · x = + 34 − 6 + · 5 · x − · 9 · x…" at bounding box center [245, 94] width 313 height 87
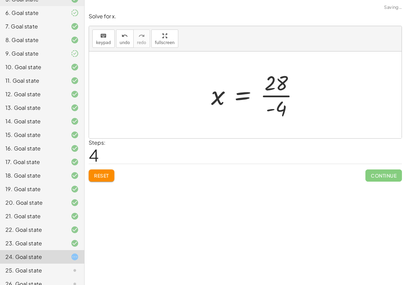
click at [285, 97] on div at bounding box center [258, 95] width 100 height 52
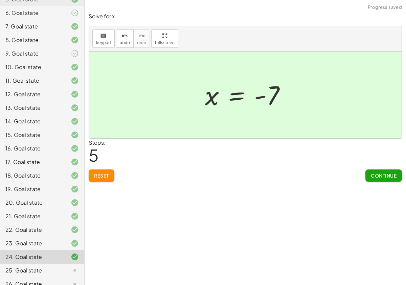
click at [382, 178] on button "Continue" at bounding box center [383, 175] width 37 height 12
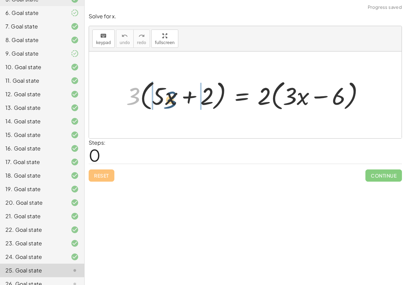
drag, startPoint x: 132, startPoint y: 94, endPoint x: 167, endPoint y: 98, distance: 35.8
click at [168, 98] on div at bounding box center [248, 94] width 250 height 35
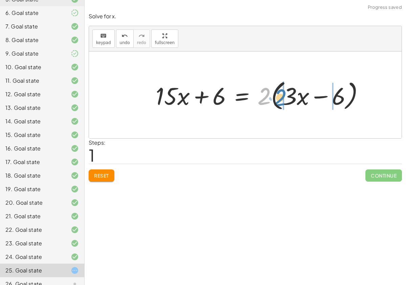
drag, startPoint x: 269, startPoint y: 97, endPoint x: 292, endPoint y: 95, distance: 22.4
click at [292, 96] on div at bounding box center [262, 94] width 221 height 35
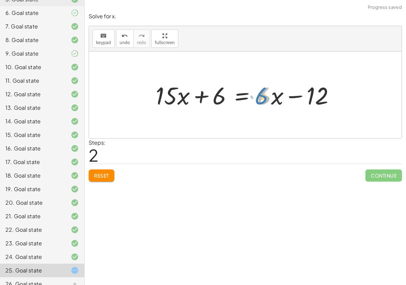
drag, startPoint x: 266, startPoint y: 97, endPoint x: 274, endPoint y: 93, distance: 8.6
click at [274, 93] on div at bounding box center [247, 95] width 191 height 32
click at [277, 99] on div at bounding box center [247, 95] width 191 height 32
drag, startPoint x: 275, startPoint y: 95, endPoint x: 272, endPoint y: 92, distance: 4.3
click at [270, 92] on div at bounding box center [247, 95] width 191 height 32
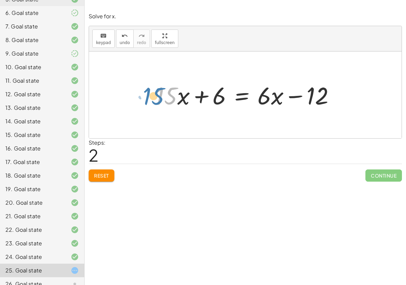
drag, startPoint x: 174, startPoint y: 98, endPoint x: 163, endPoint y: 99, distance: 10.8
click at [163, 99] on div at bounding box center [247, 95] width 191 height 32
drag, startPoint x: 223, startPoint y: 99, endPoint x: 362, endPoint y: 98, distance: 139.1
click at [362, 98] on div "· 3 · ( + · 5 · x + 2 ) = · 2 · ( + · 3 · x − 6 ) + · 3 · 5 · x + · 3 · 2 = · 2…" at bounding box center [245, 94] width 313 height 87
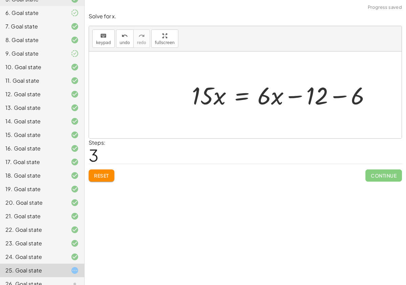
click at [340, 99] on div at bounding box center [283, 95] width 191 height 32
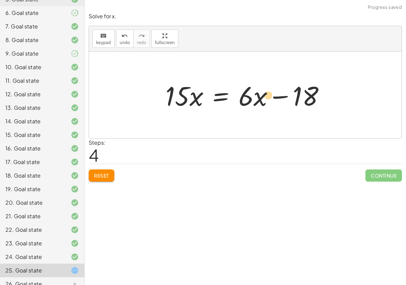
drag, startPoint x: 262, startPoint y: 100, endPoint x: 268, endPoint y: 99, distance: 5.8
click at [268, 99] on div at bounding box center [248, 94] width 172 height 35
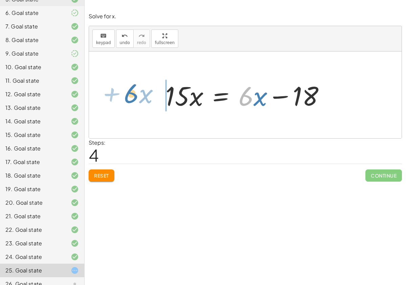
drag, startPoint x: 244, startPoint y: 98, endPoint x: 130, endPoint y: 95, distance: 114.1
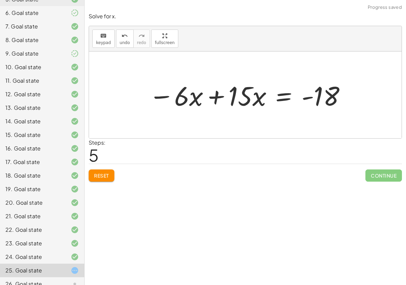
click at [223, 91] on div at bounding box center [248, 94] width 205 height 35
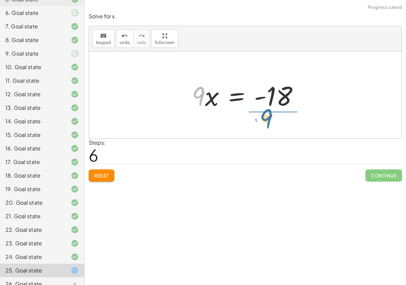
drag, startPoint x: 199, startPoint y: 90, endPoint x: 274, endPoint y: 112, distance: 78.5
click at [274, 112] on div "· 3 · ( + · 5 · x + 2 ) = · 2 · ( + · 3 · x − 6 ) + · 3 · 5 · x + · 3 · 2 = · 2…" at bounding box center [246, 95] width 128 height 38
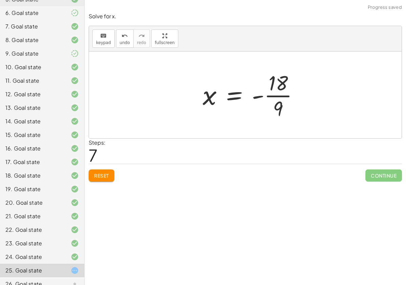
click at [280, 93] on div at bounding box center [253, 95] width 108 height 52
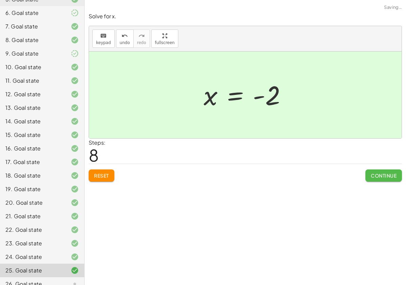
click at [373, 174] on span "Continue" at bounding box center [384, 175] width 26 height 6
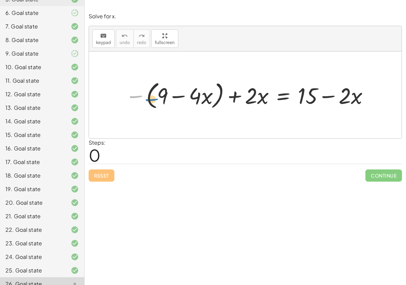
drag, startPoint x: 140, startPoint y: 94, endPoint x: 157, endPoint y: 93, distance: 17.7
click at [157, 94] on div at bounding box center [248, 95] width 252 height 33
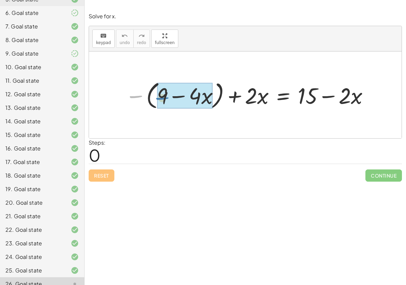
drag, startPoint x: 136, startPoint y: 95, endPoint x: 163, endPoint y: 97, distance: 26.8
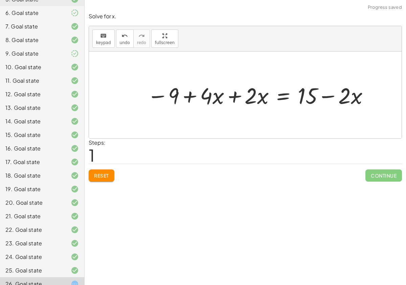
click at [229, 97] on div at bounding box center [259, 94] width 230 height 29
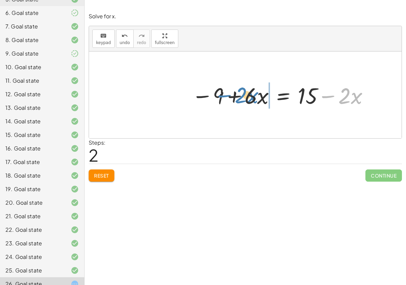
drag, startPoint x: 331, startPoint y: 97, endPoint x: 227, endPoint y: 96, distance: 103.6
click at [227, 96] on div at bounding box center [280, 94] width 185 height 29
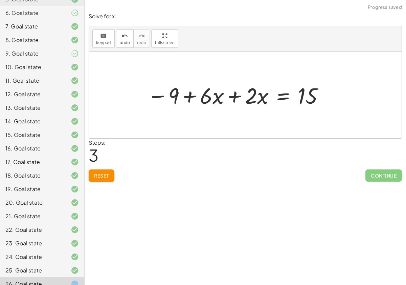
click at [237, 97] on div at bounding box center [236, 94] width 185 height 29
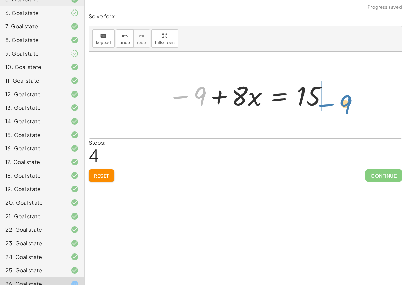
drag, startPoint x: 201, startPoint y: 97, endPoint x: 346, endPoint y: 107, distance: 145.5
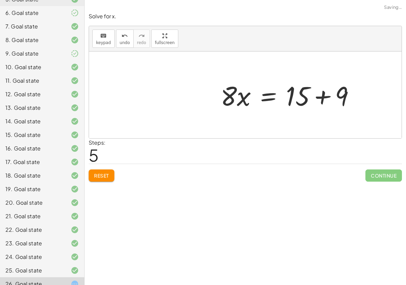
click at [331, 98] on div at bounding box center [245, 94] width 313 height 87
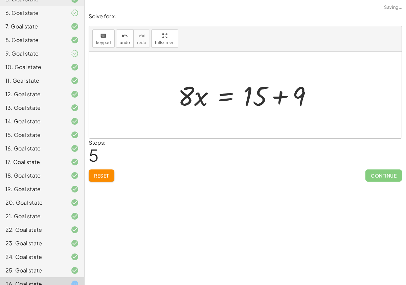
click at [278, 95] on div at bounding box center [248, 94] width 146 height 35
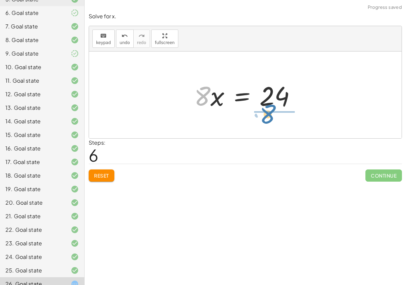
drag, startPoint x: 205, startPoint y: 97, endPoint x: 271, endPoint y: 114, distance: 68.5
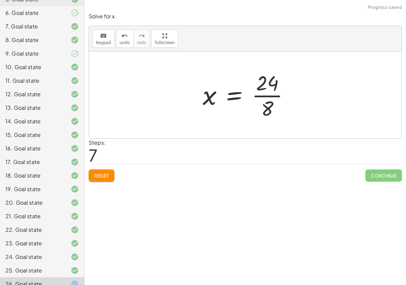
click at [283, 93] on div at bounding box center [248, 95] width 99 height 52
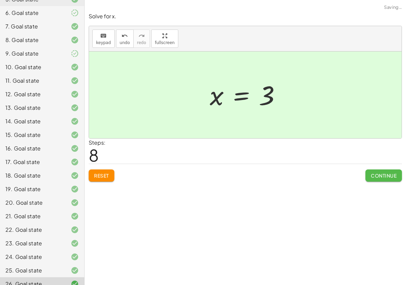
click at [376, 180] on button "Continue" at bounding box center [383, 175] width 37 height 12
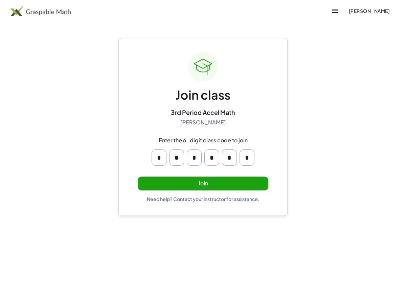
click at [233, 177] on button "Join" at bounding box center [203, 183] width 131 height 14
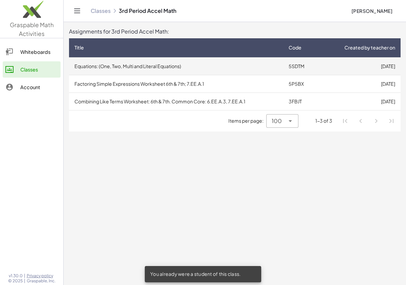
click at [146, 73] on td "Equations: (One, Two, Multi and Literal Equations)" at bounding box center [176, 66] width 214 height 18
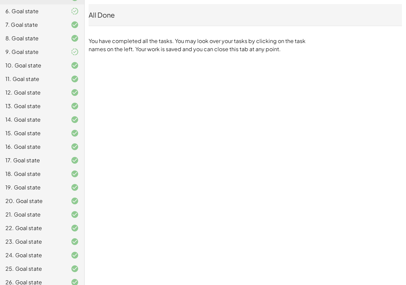
scroll to position [144, 0]
